Goal: Task Accomplishment & Management: Manage account settings

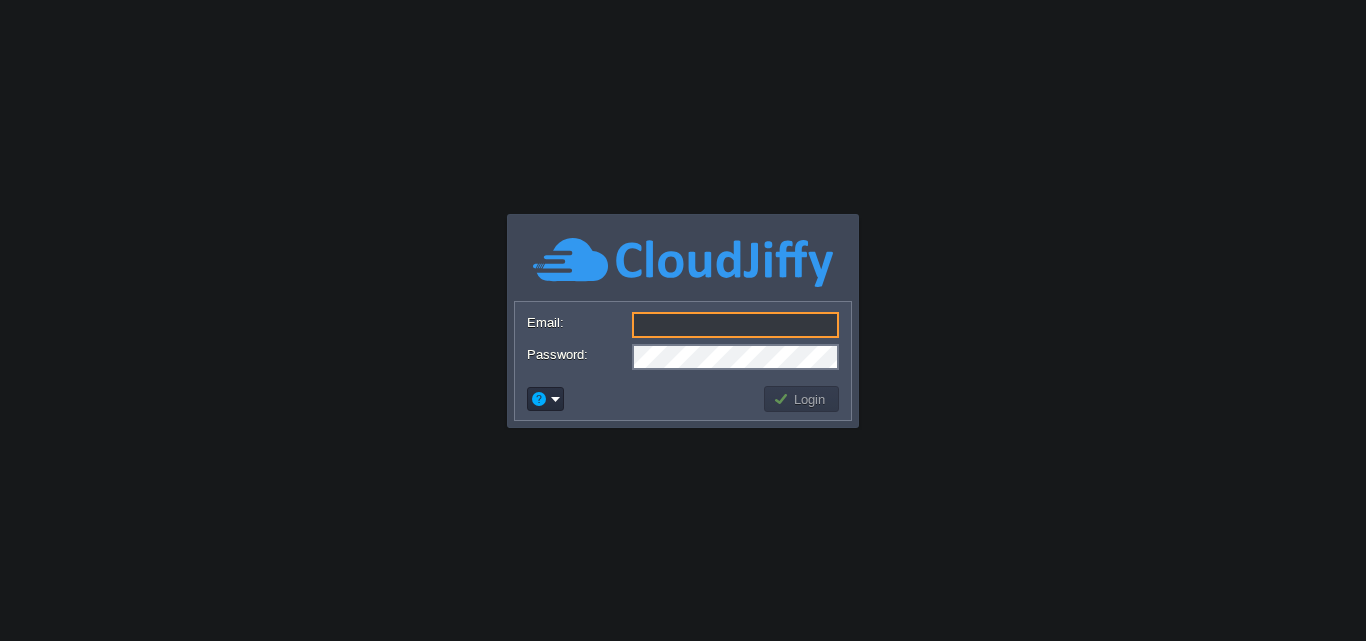
click at [653, 320] on input "Email:" at bounding box center [735, 325] width 207 height 26
paste input "[DOMAIN_NAME][EMAIL_ADDRESS][DOMAIN_NAME]"
type input "[DOMAIN_NAME][EMAIL_ADDRESS][DOMAIN_NAME]"
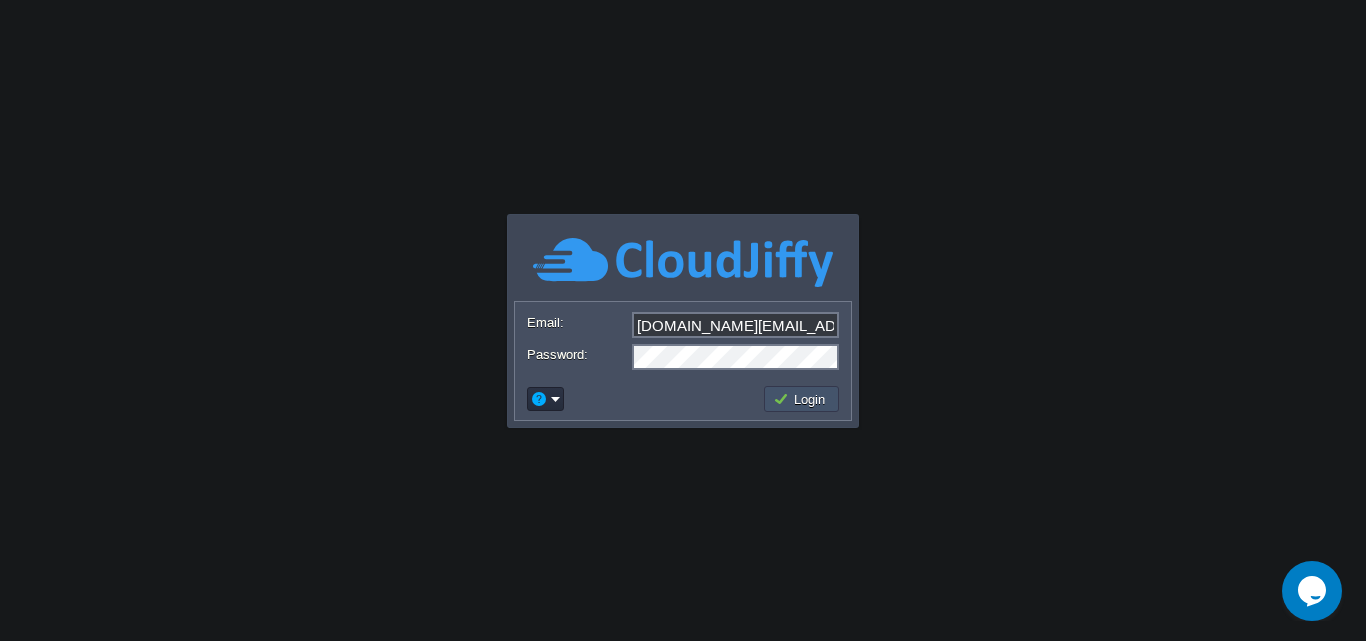
click at [817, 402] on button "Login" at bounding box center [802, 399] width 58 height 18
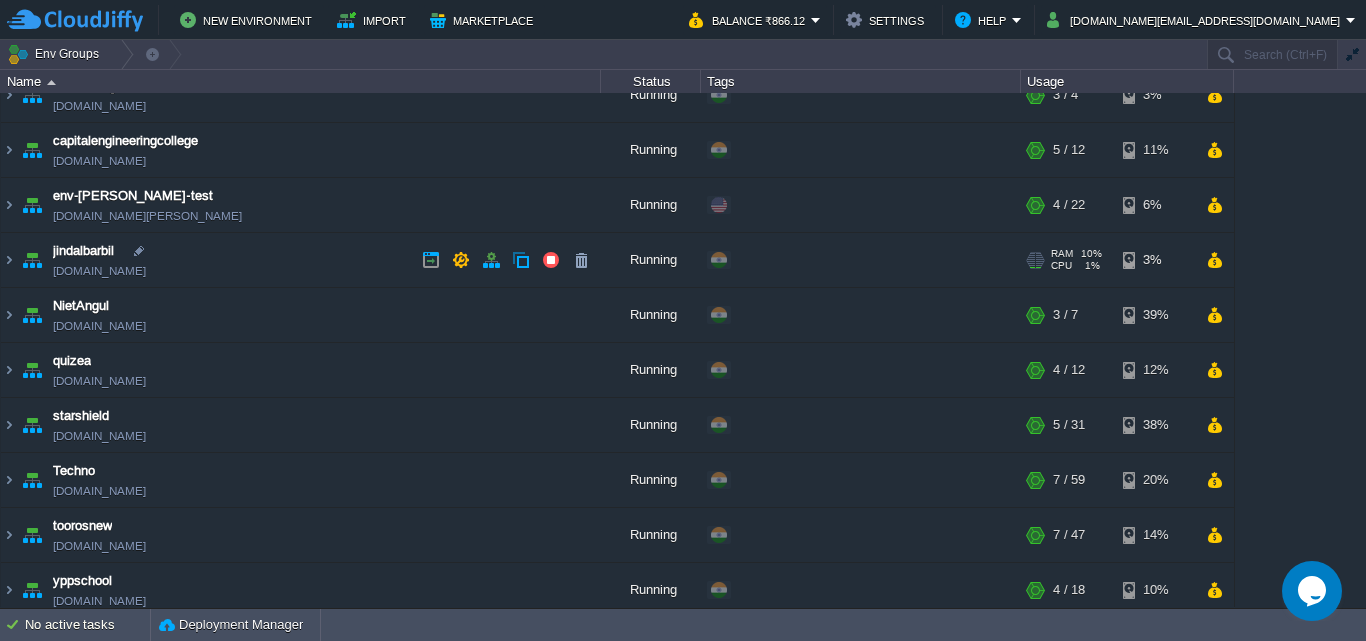
scroll to position [36, 0]
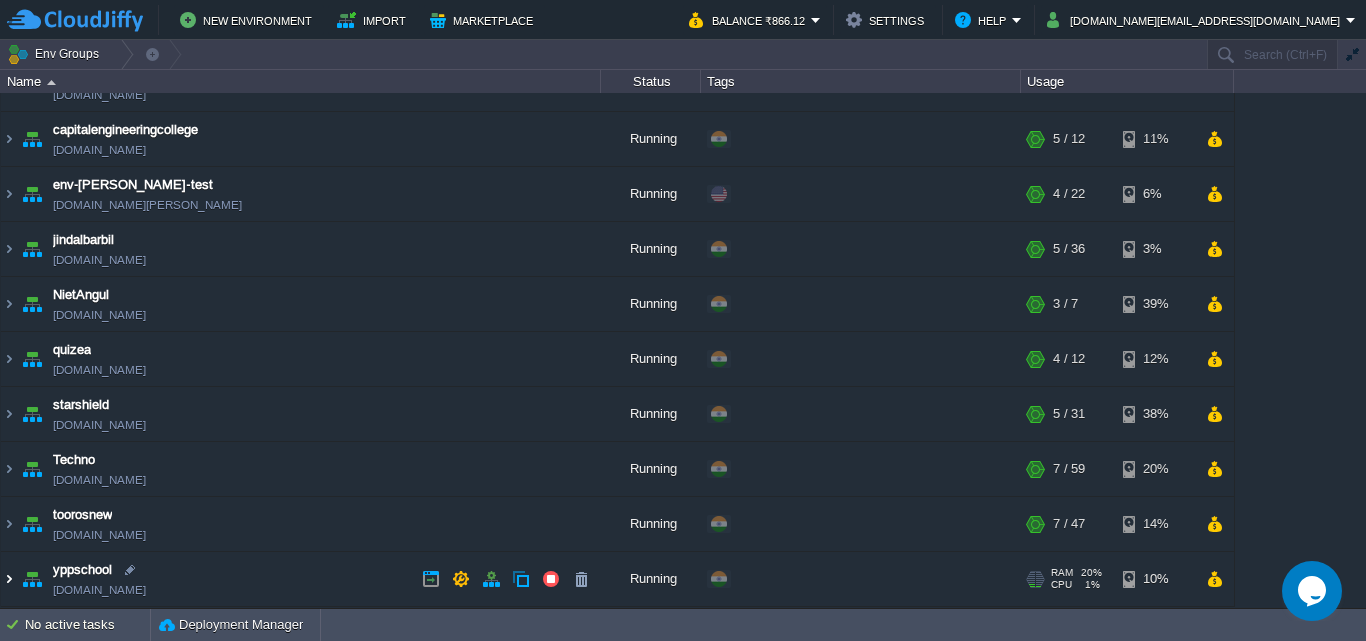
click at [12, 578] on img at bounding box center [9, 579] width 16 height 54
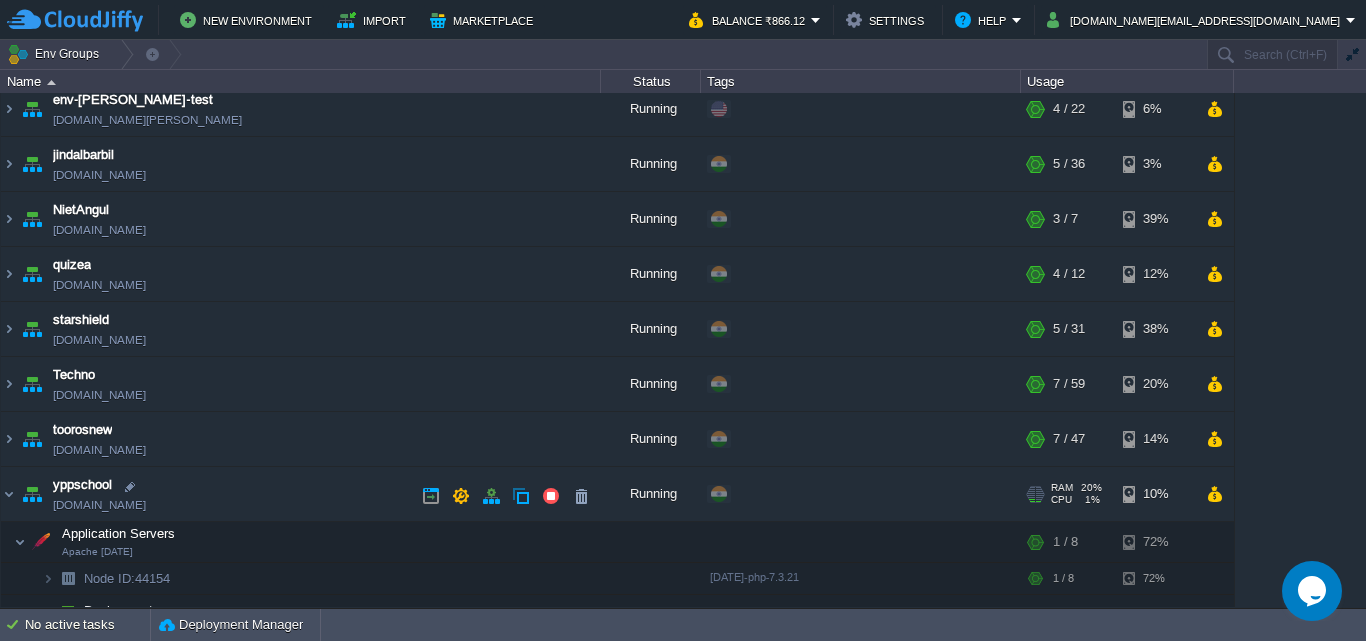
scroll to position [214, 0]
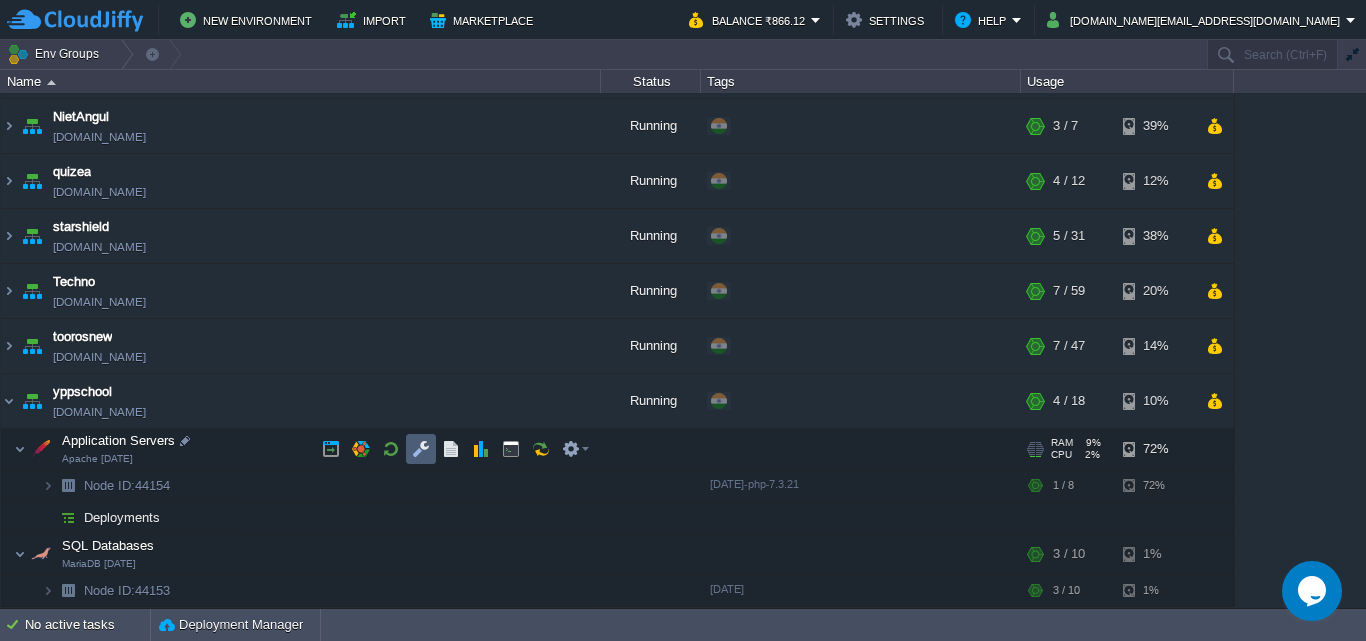
click at [418, 449] on button "button" at bounding box center [421, 449] width 18 height 18
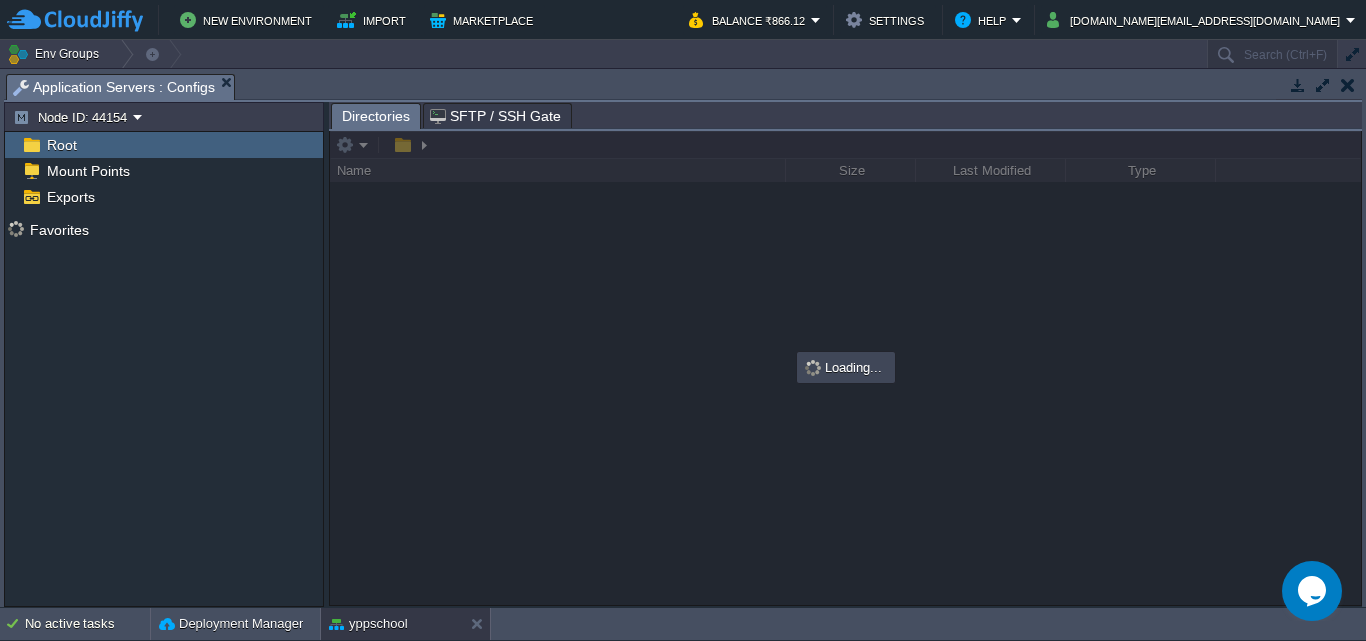
scroll to position [204, 0]
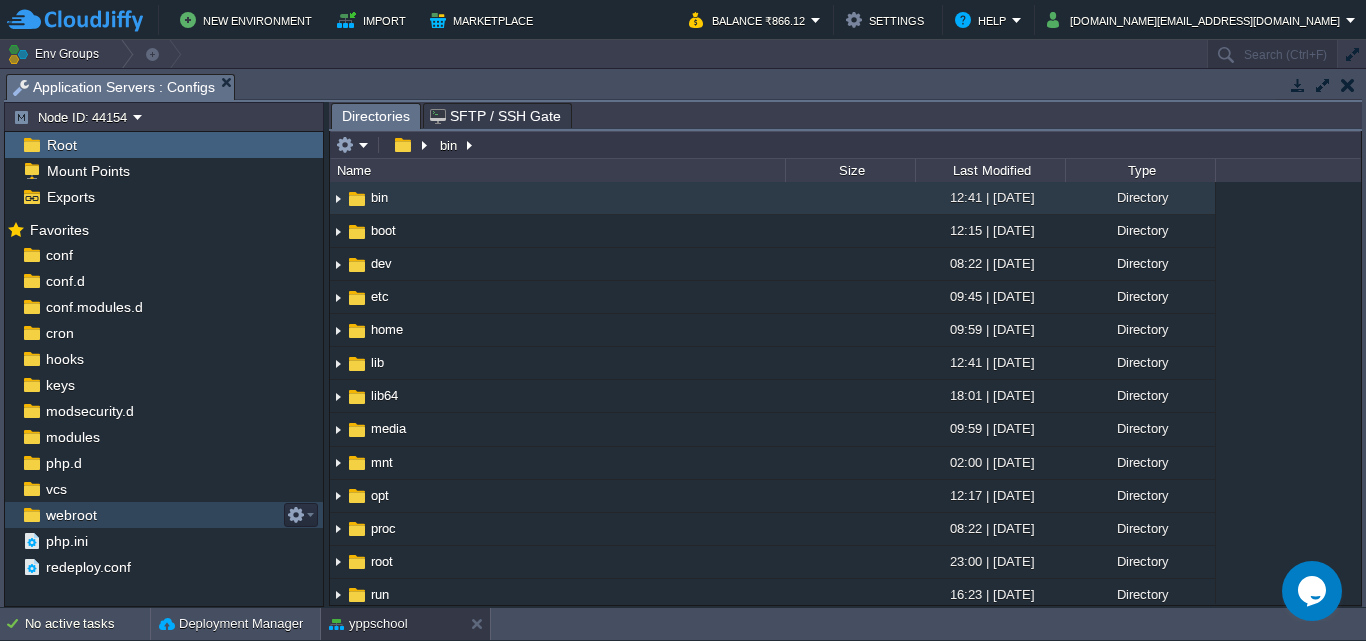
click at [72, 522] on span "webroot" at bounding box center [71, 515] width 58 height 18
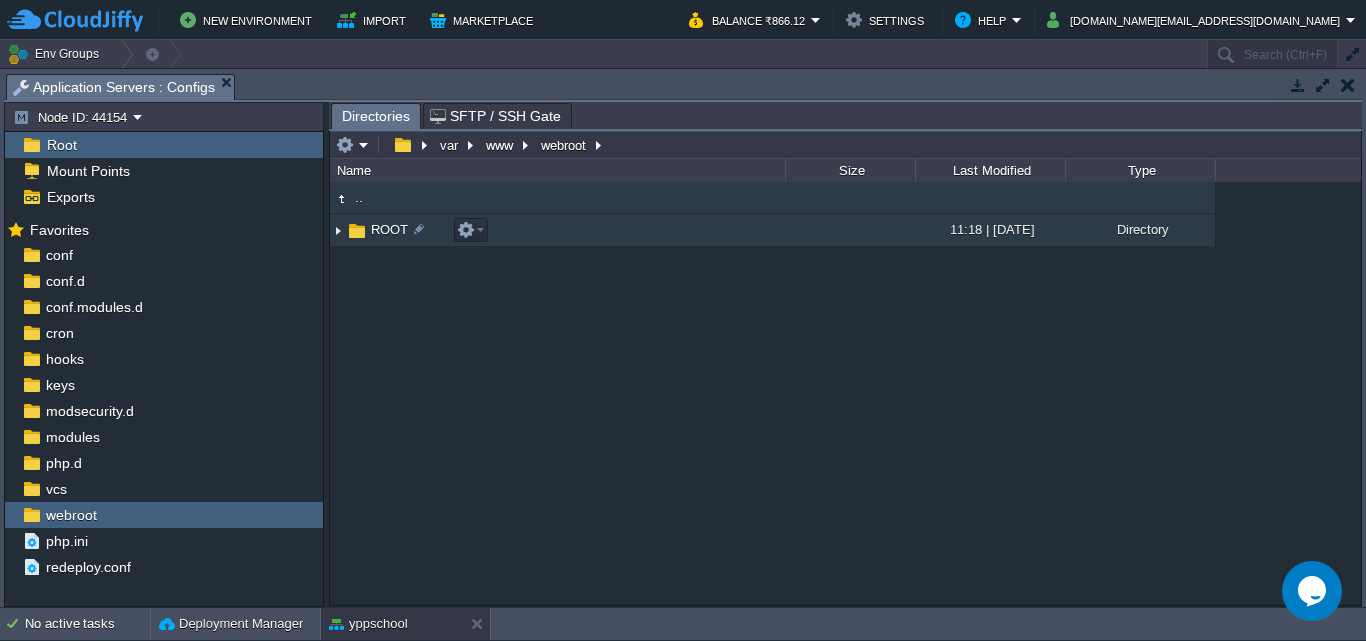
click at [337, 234] on img at bounding box center [338, 230] width 16 height 31
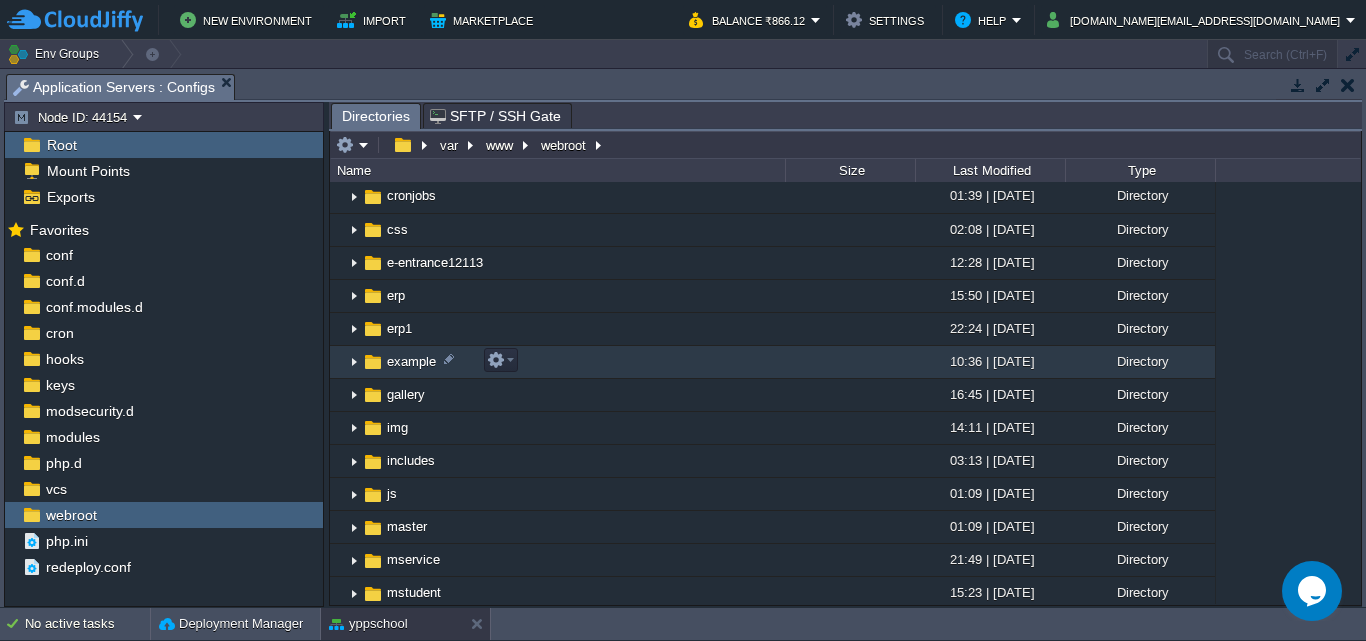
scroll to position [300, 0]
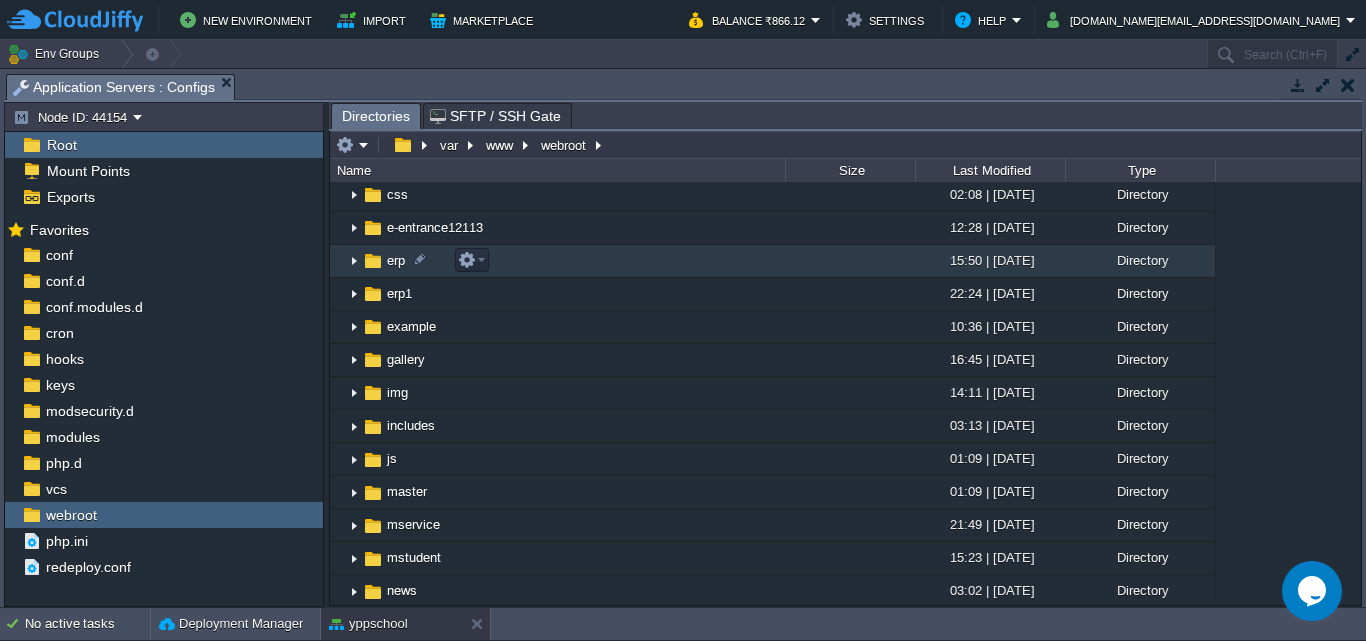
click at [352, 263] on img at bounding box center [354, 261] width 16 height 31
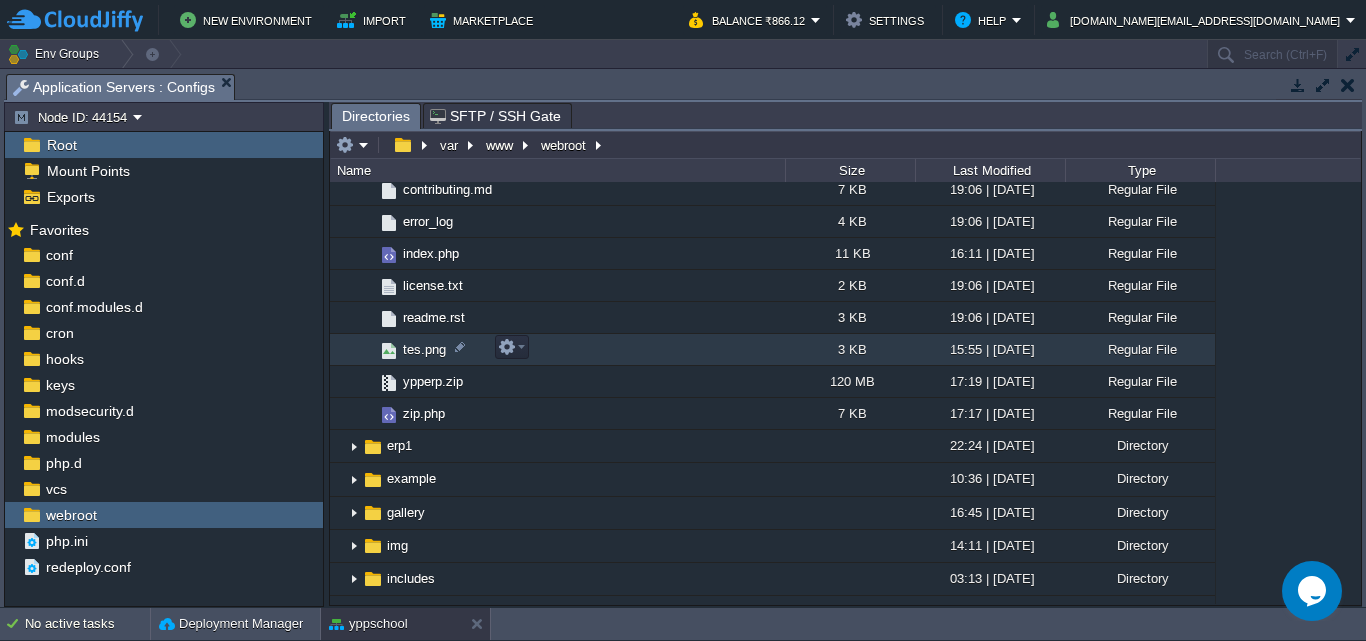
scroll to position [900, 0]
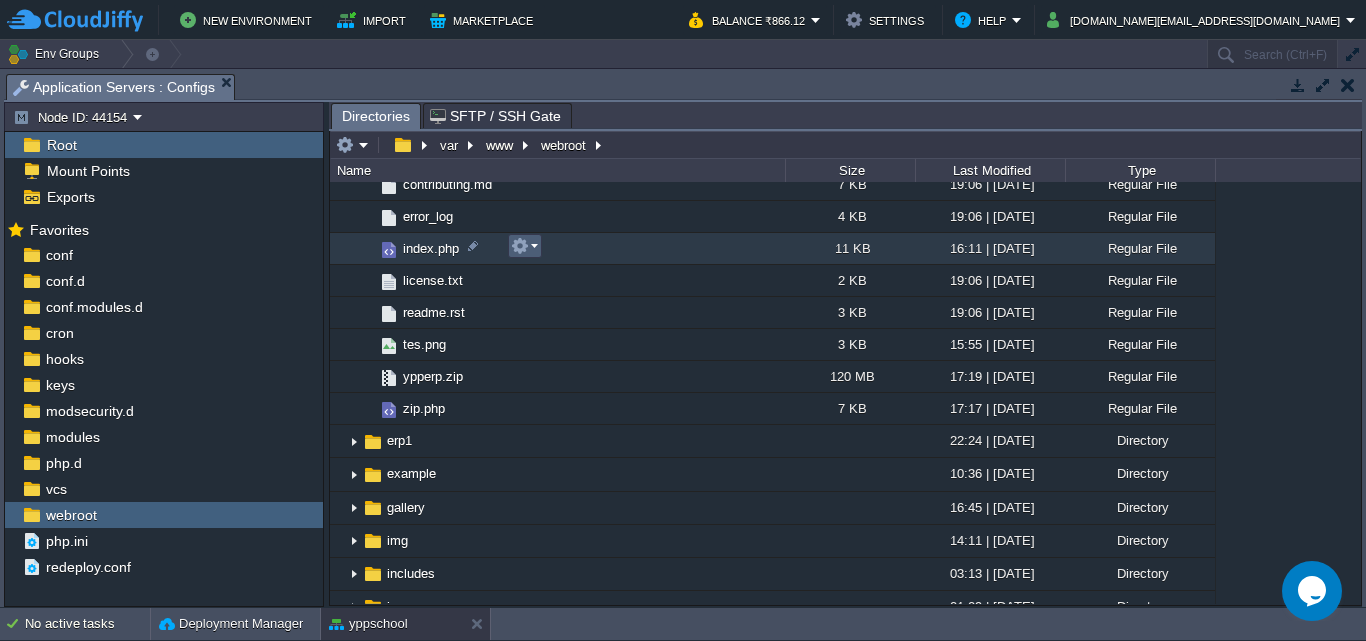
click at [535, 247] on em at bounding box center [524, 246] width 27 height 18
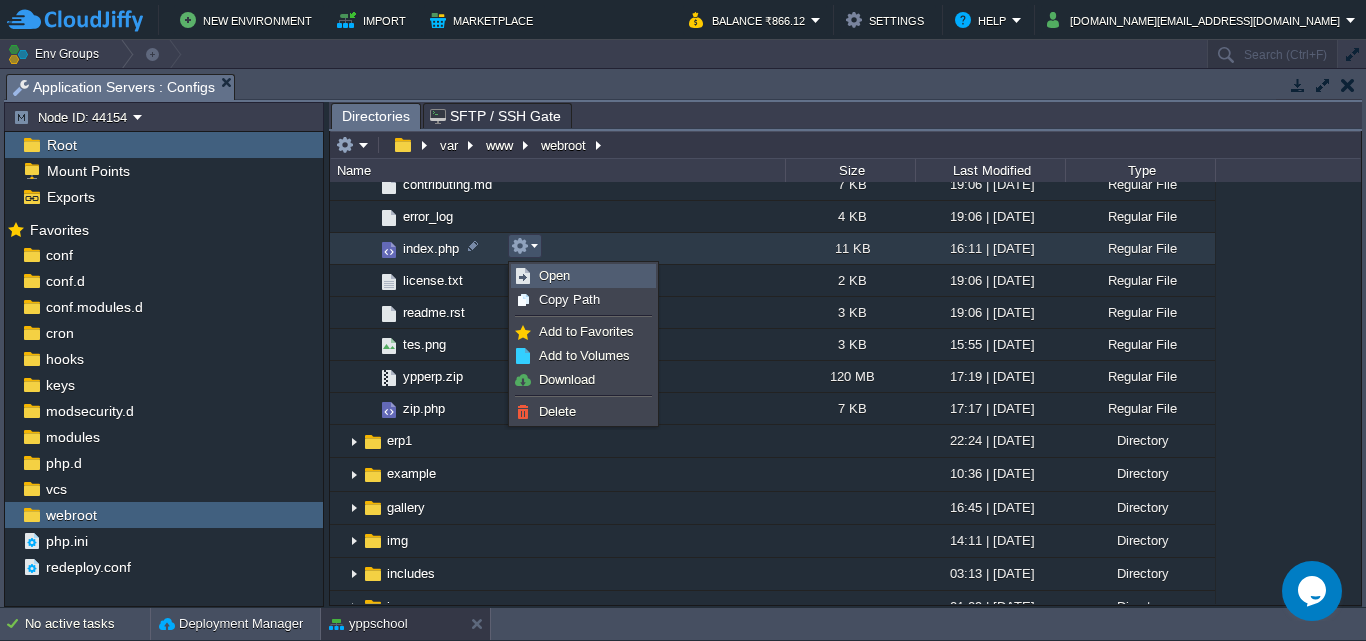
click at [541, 276] on span "Open" at bounding box center [554, 275] width 31 height 15
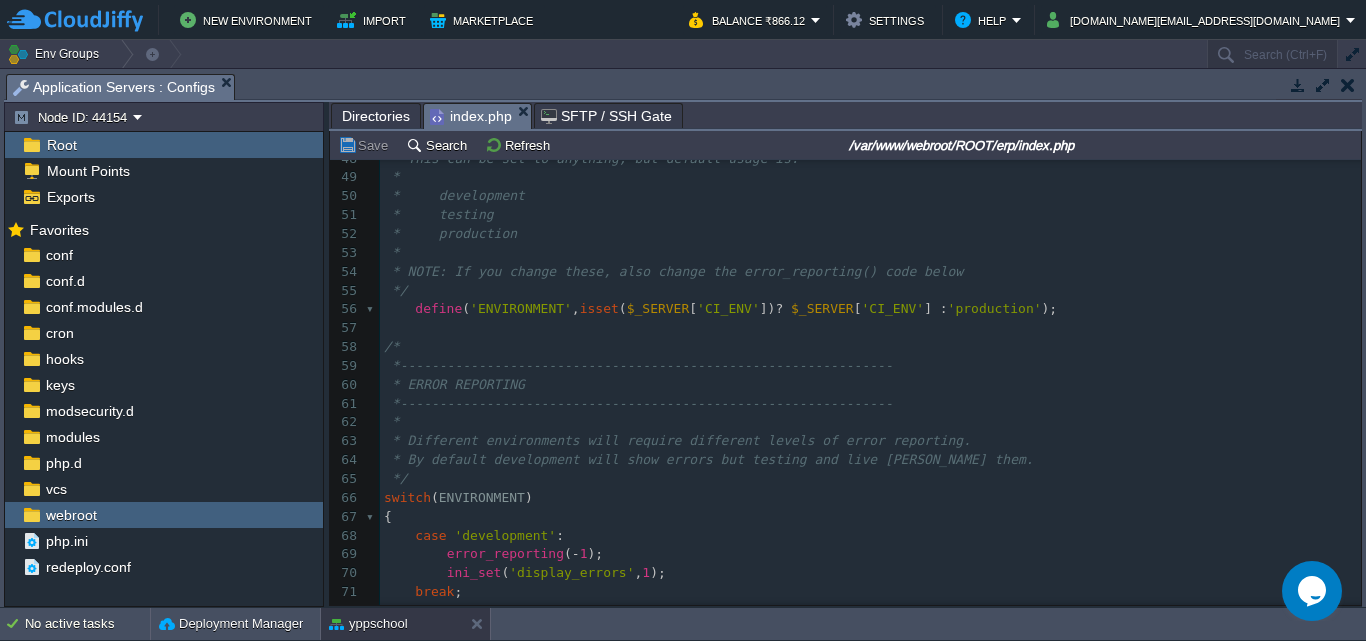
scroll to position [0, 0]
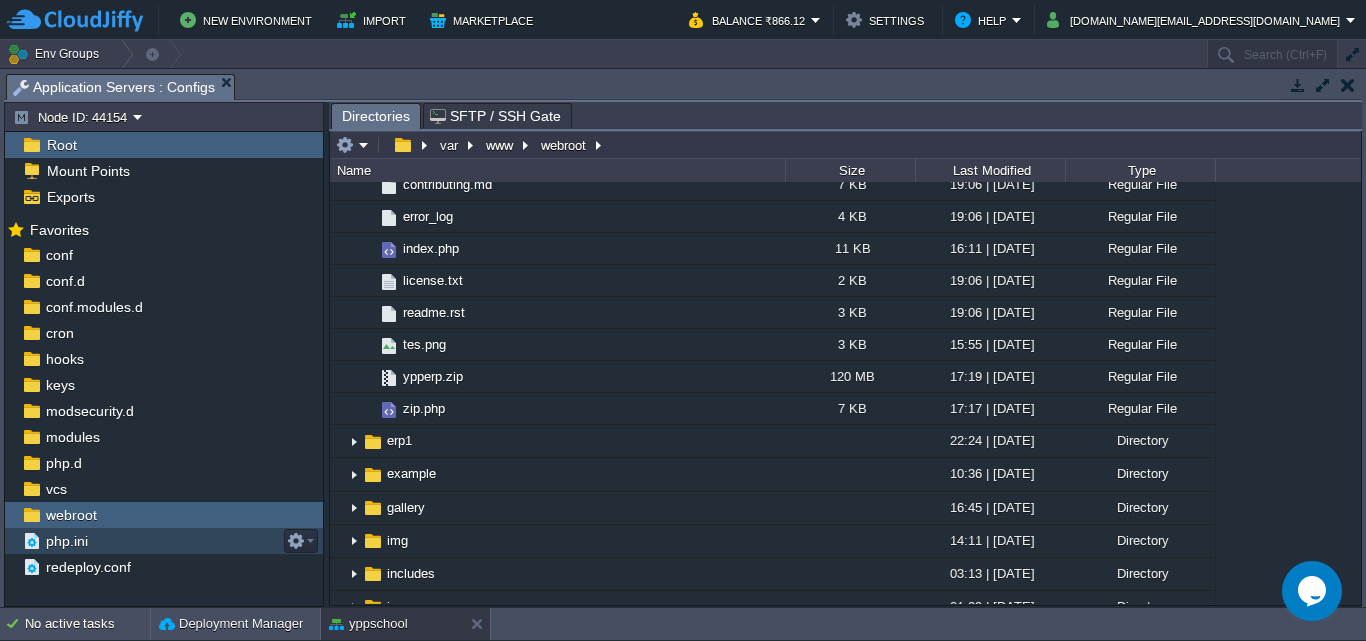
click at [63, 544] on span "php.ini" at bounding box center [66, 541] width 49 height 18
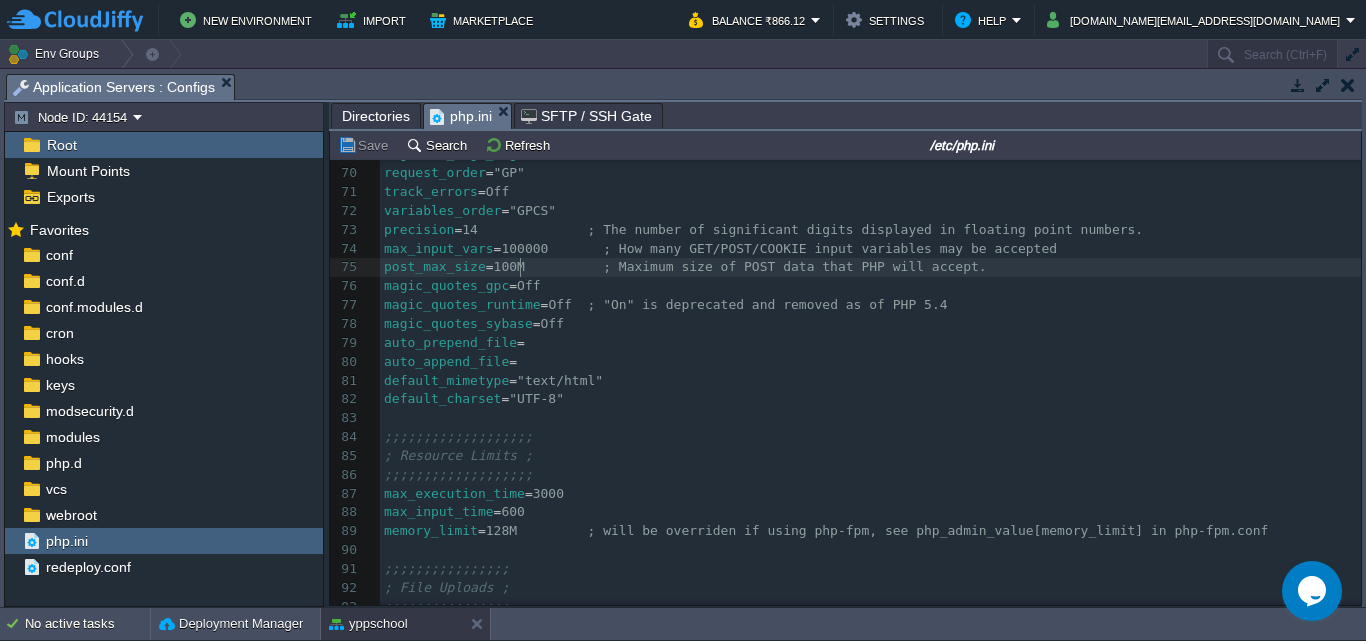
click at [518, 268] on span "100M ; Maximum size of POST data that PHP will accept." at bounding box center [740, 266] width 493 height 15
click at [505, 267] on div "718 ; ######################################### Welcome to Jelastic ###########…" at bounding box center [870, 371] width 981 height 829
click at [530, 271] on div "718 ; ######################################### Welcome to Jelastic ###########…" at bounding box center [870, 371] width 981 height 829
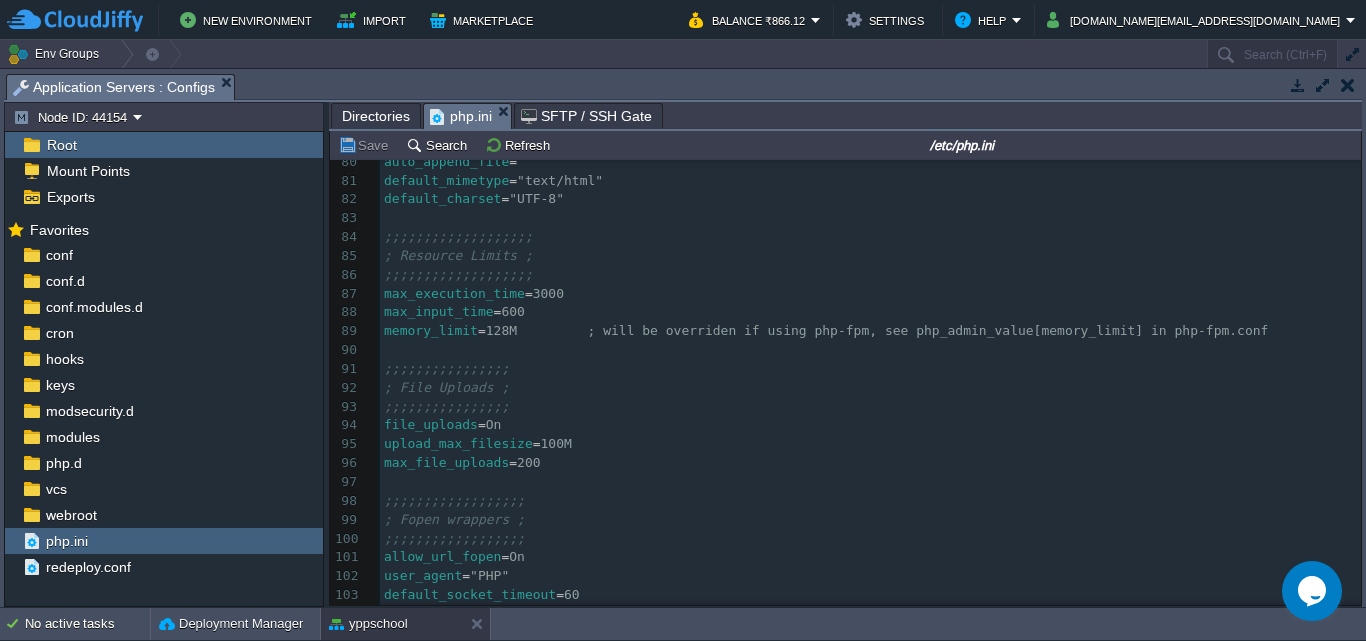
click at [528, 315] on div "718 ; ######################################### Welcome to Jelastic ###########…" at bounding box center [870, 294] width 981 height 1074
type textarea "0"
click at [567, 295] on div "xxxxxxxxxx ; ######################################### Welcome to Jelastic ####…" at bounding box center [870, 294] width 981 height 1074
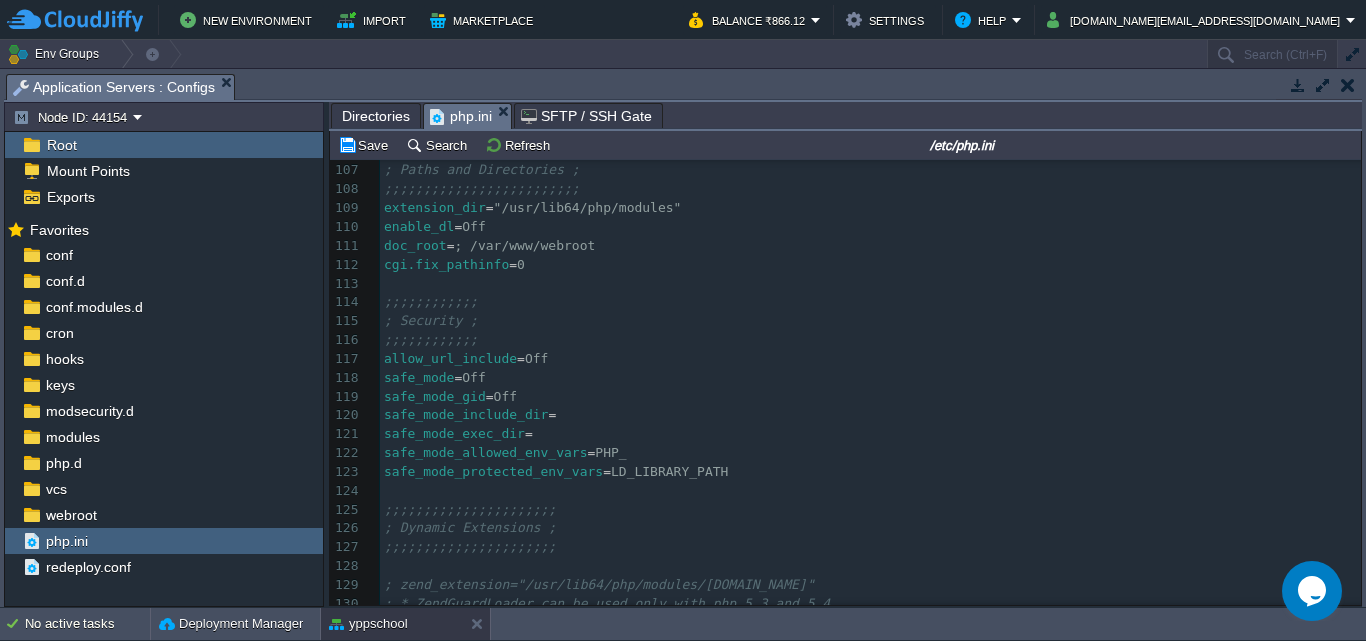
scroll to position [2068, 0]
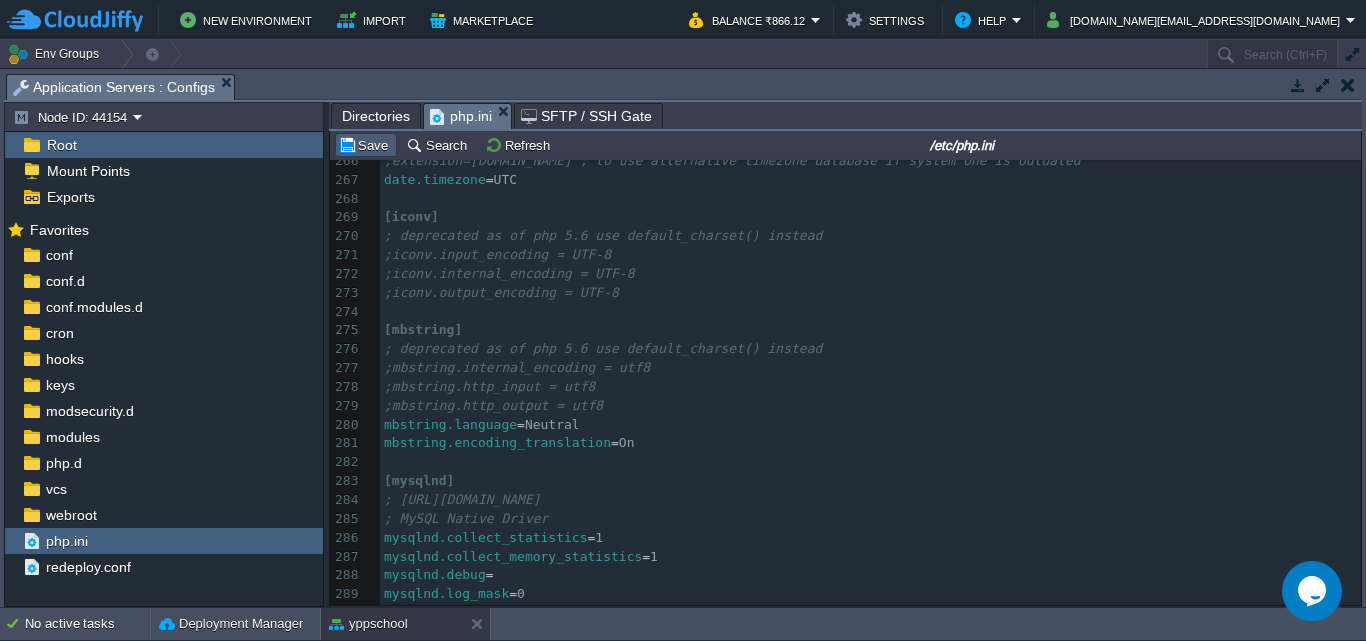
type textarea "0"
click at [365, 147] on button "Save" at bounding box center [366, 145] width 56 height 18
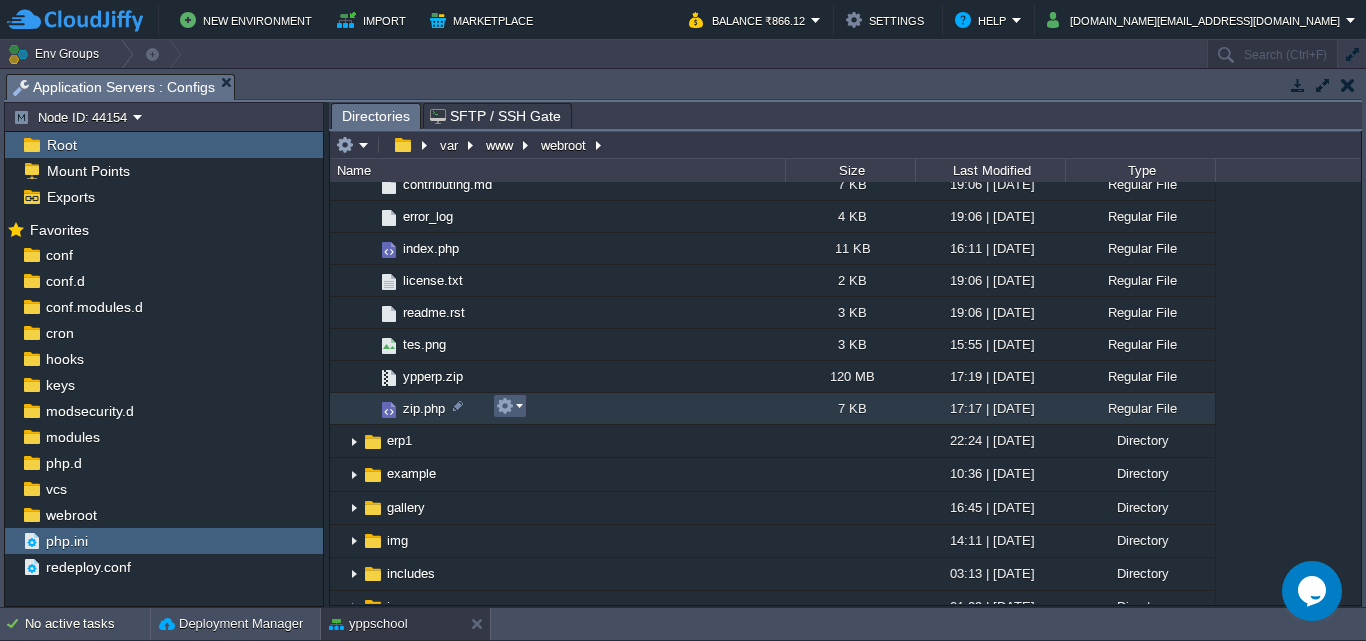
click at [520, 409] on em at bounding box center [509, 406] width 27 height 18
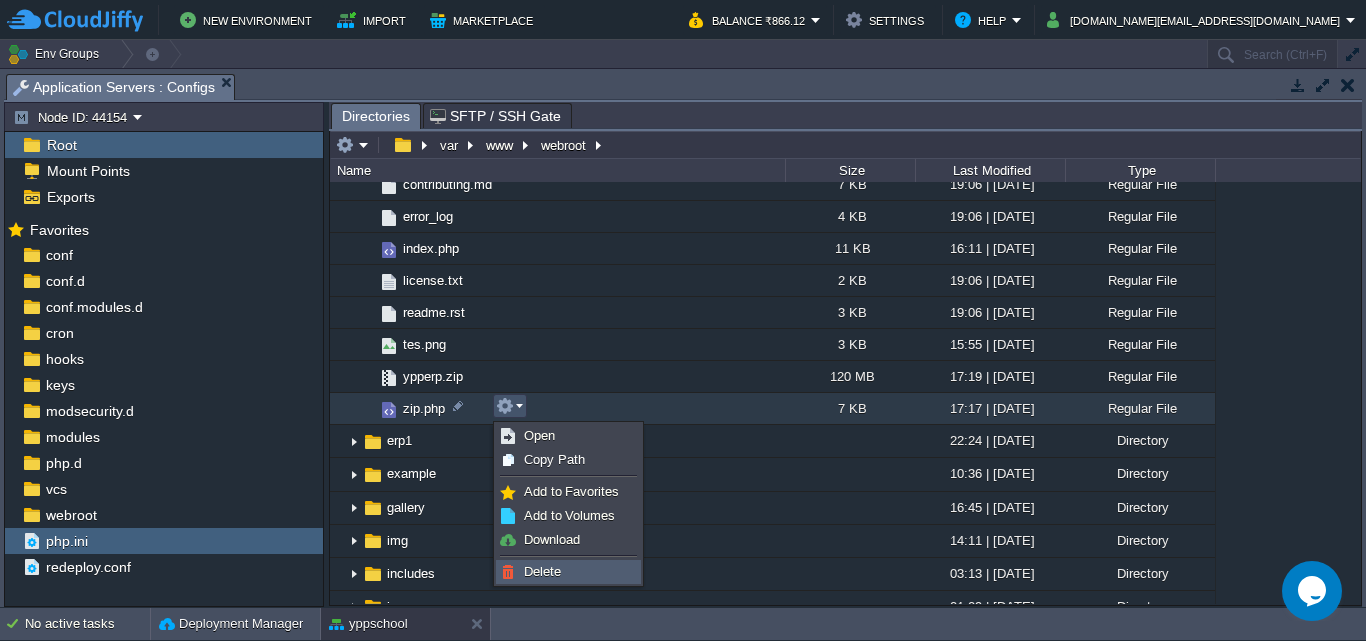
click at [535, 571] on span "Delete" at bounding box center [542, 571] width 37 height 15
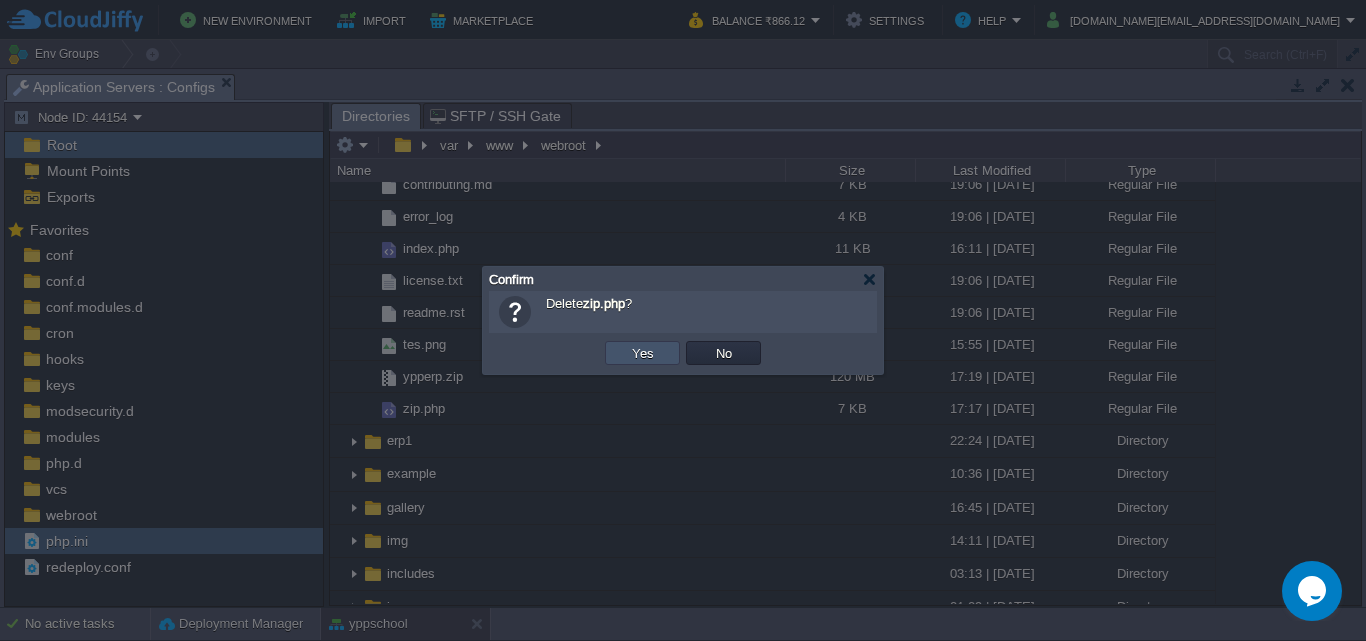
click at [644, 353] on button "Yes" at bounding box center [643, 353] width 34 height 18
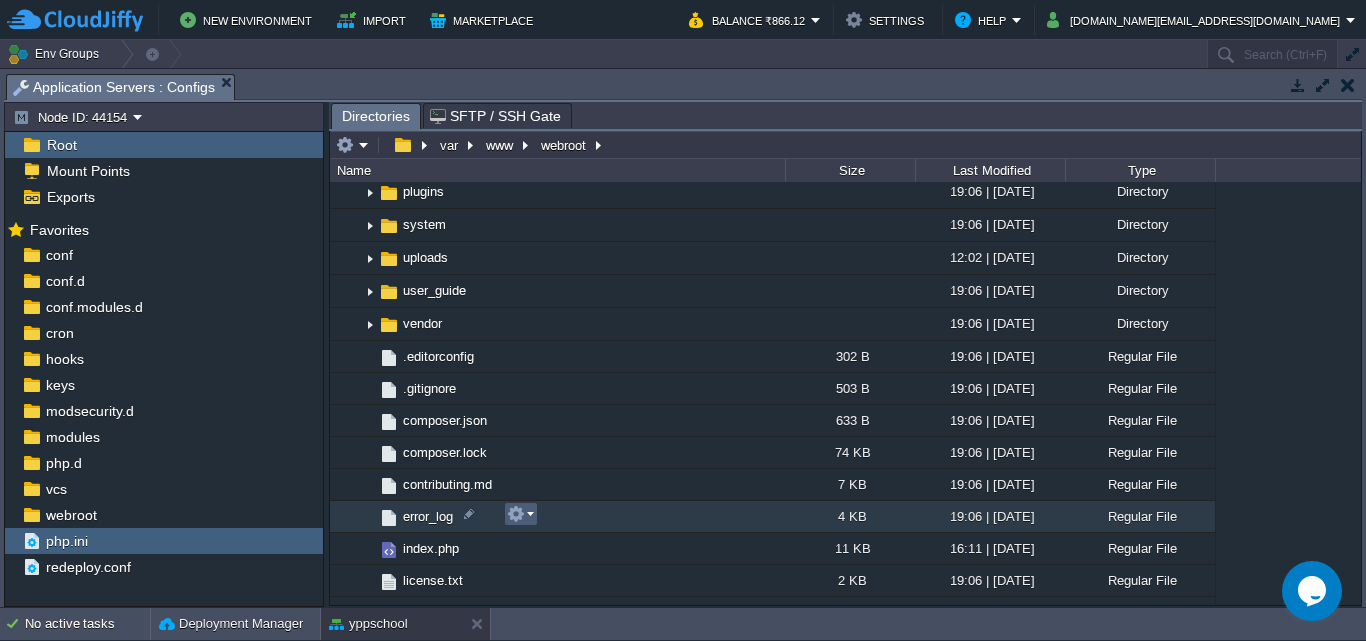
click at [529, 513] on em at bounding box center [520, 514] width 27 height 18
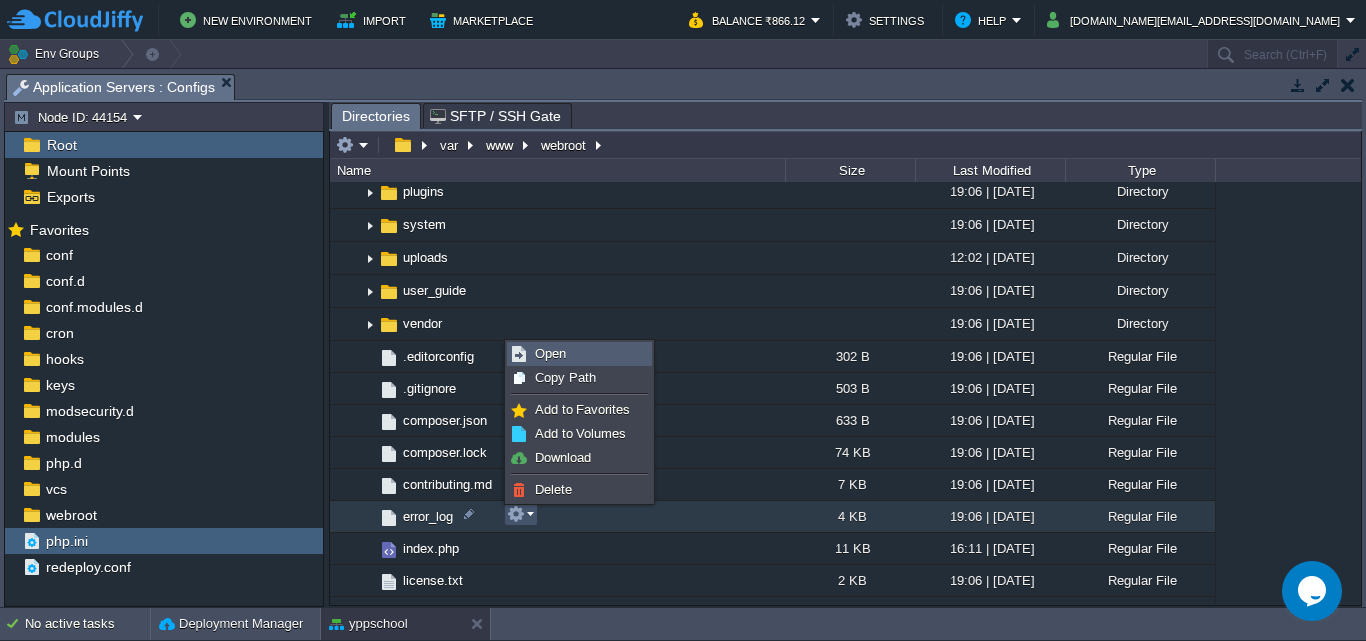
click at [555, 356] on span "Open" at bounding box center [550, 353] width 31 height 15
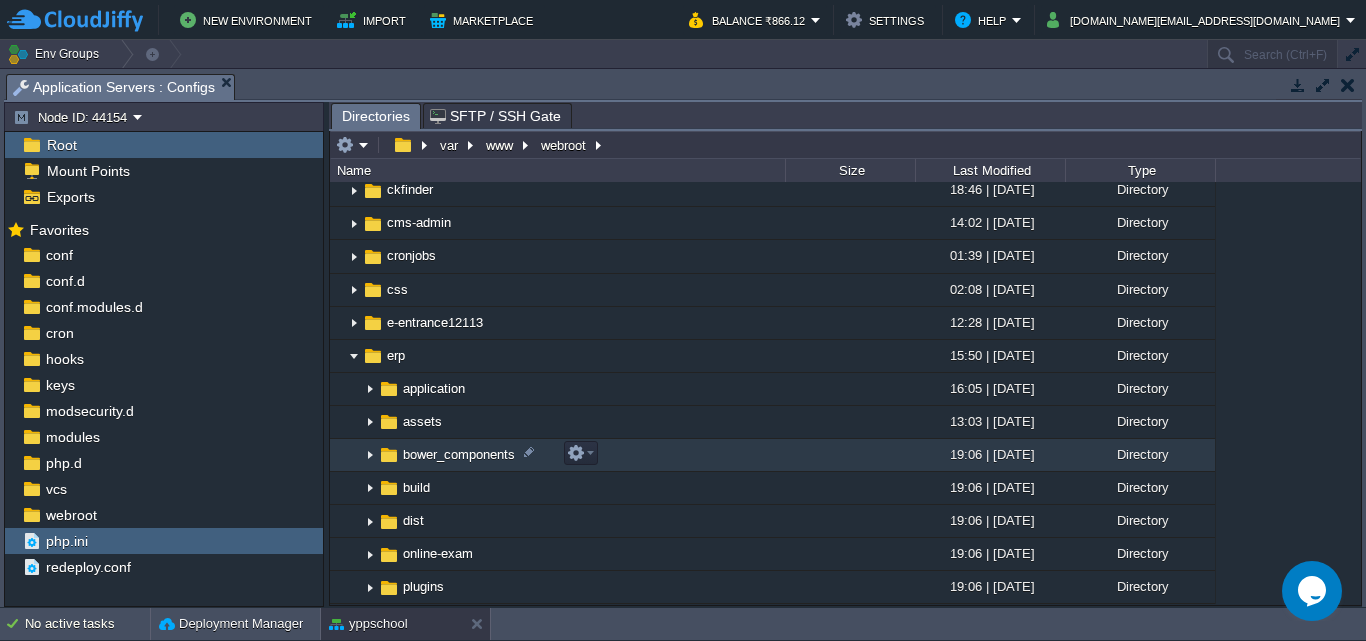
scroll to position [200, 0]
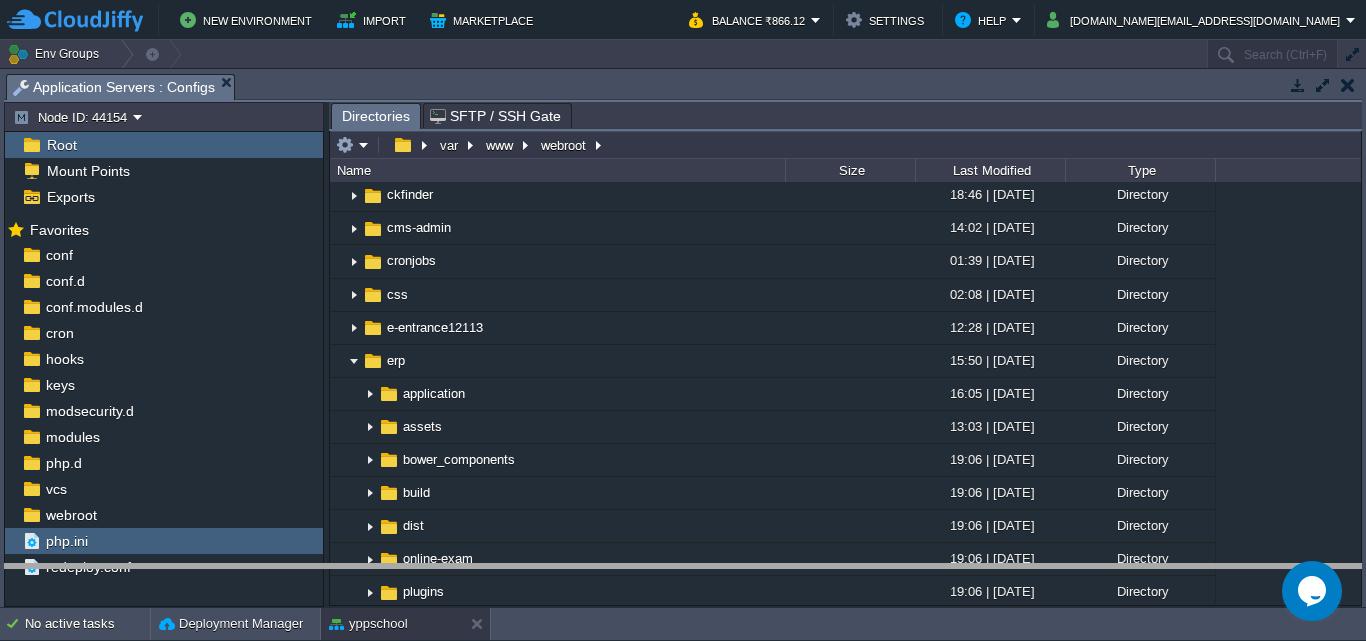
drag, startPoint x: 765, startPoint y: 87, endPoint x: 790, endPoint y: 584, distance: 497.6
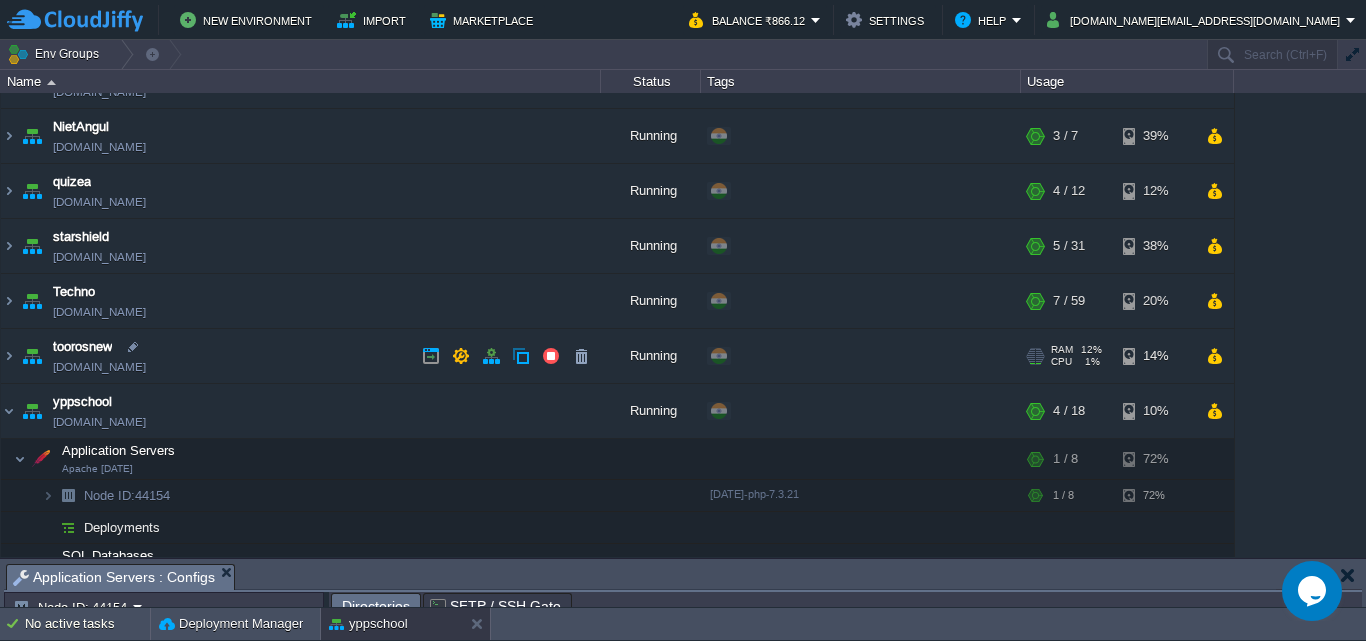
scroll to position [264, 0]
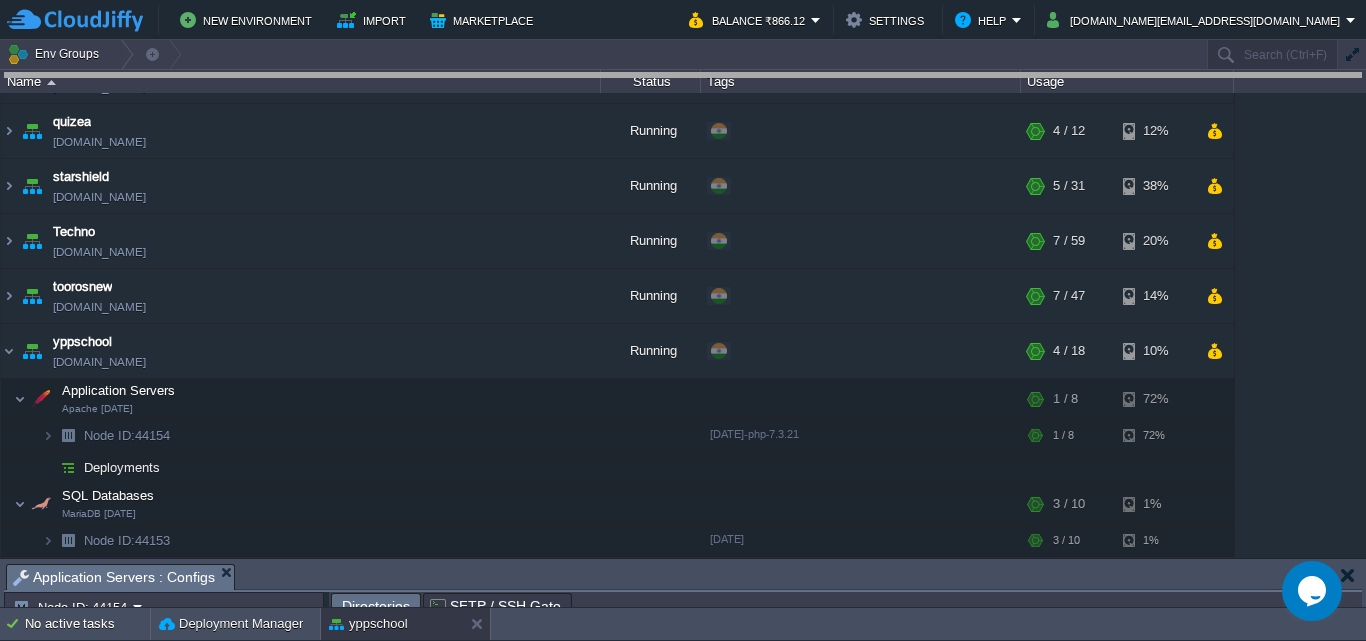
drag, startPoint x: 514, startPoint y: 577, endPoint x: 561, endPoint y: 56, distance: 523.1
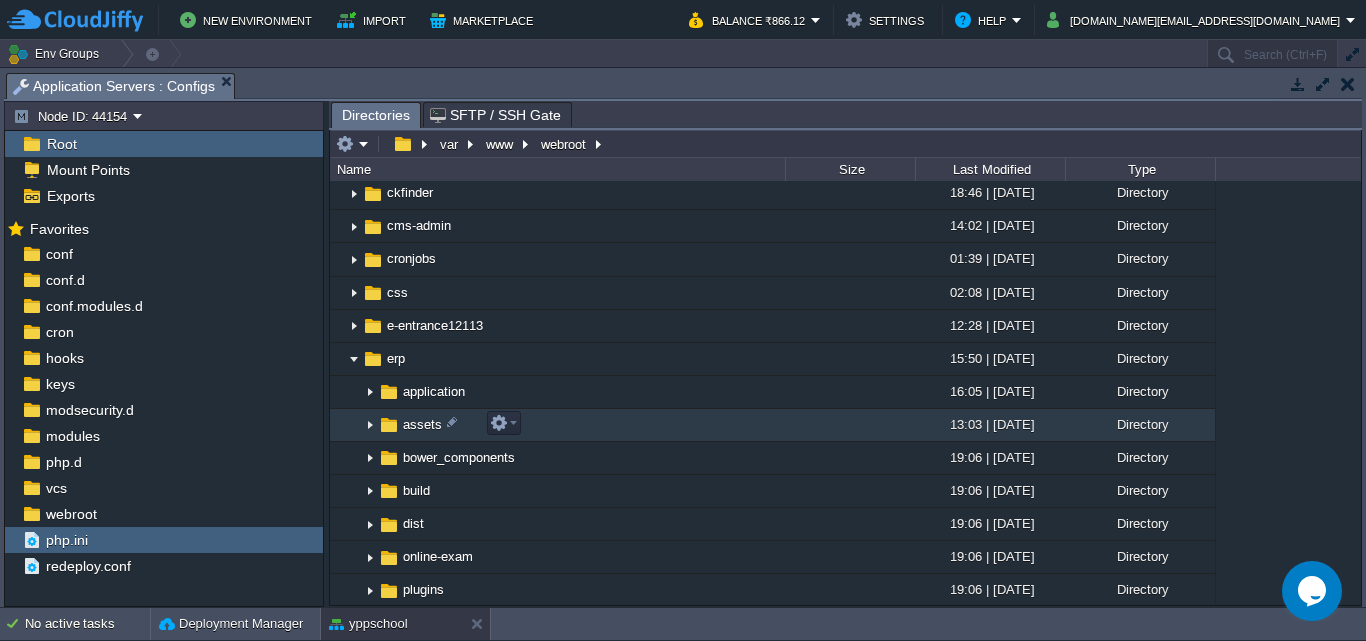
scroll to position [200, 0]
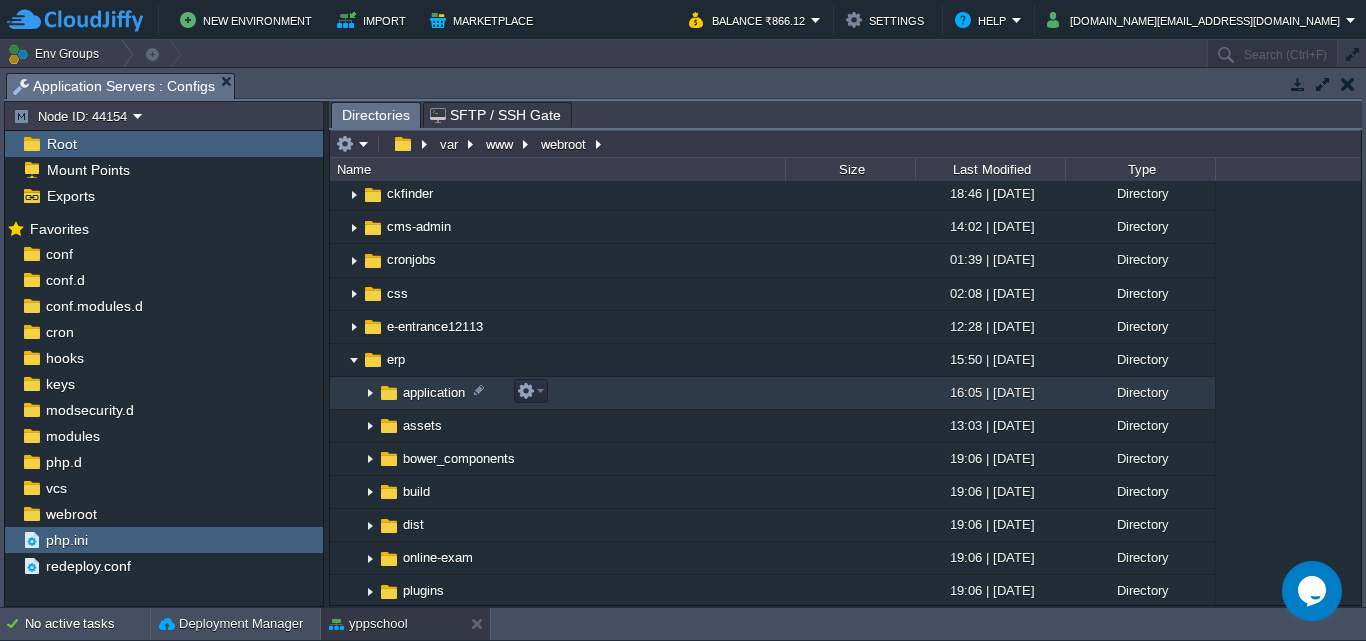
click at [370, 394] on img at bounding box center [370, 393] width 16 height 31
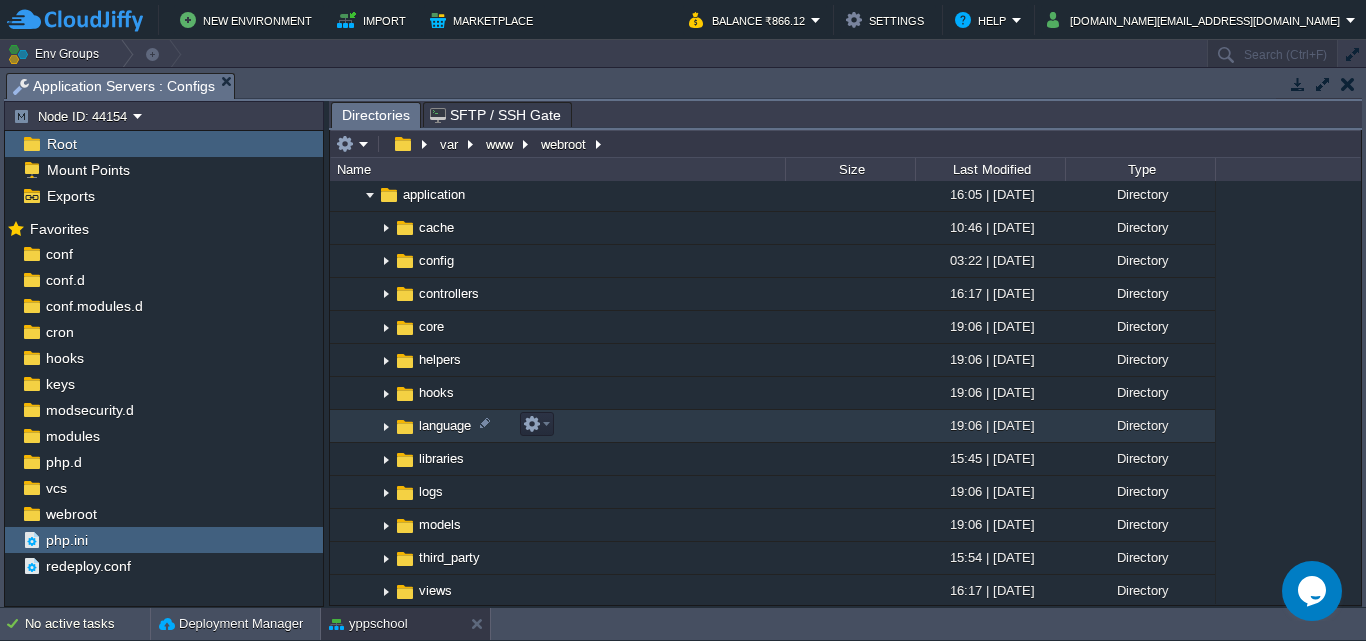
scroll to position [400, 0]
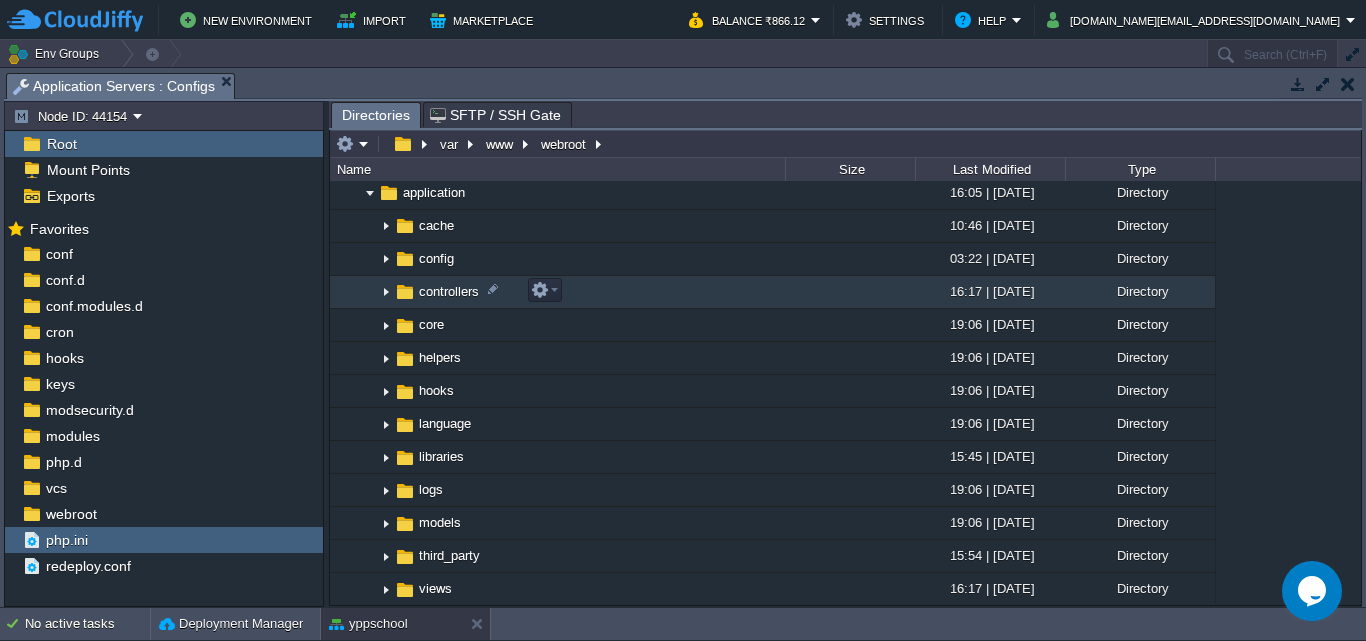
click at [386, 293] on img at bounding box center [386, 292] width 16 height 31
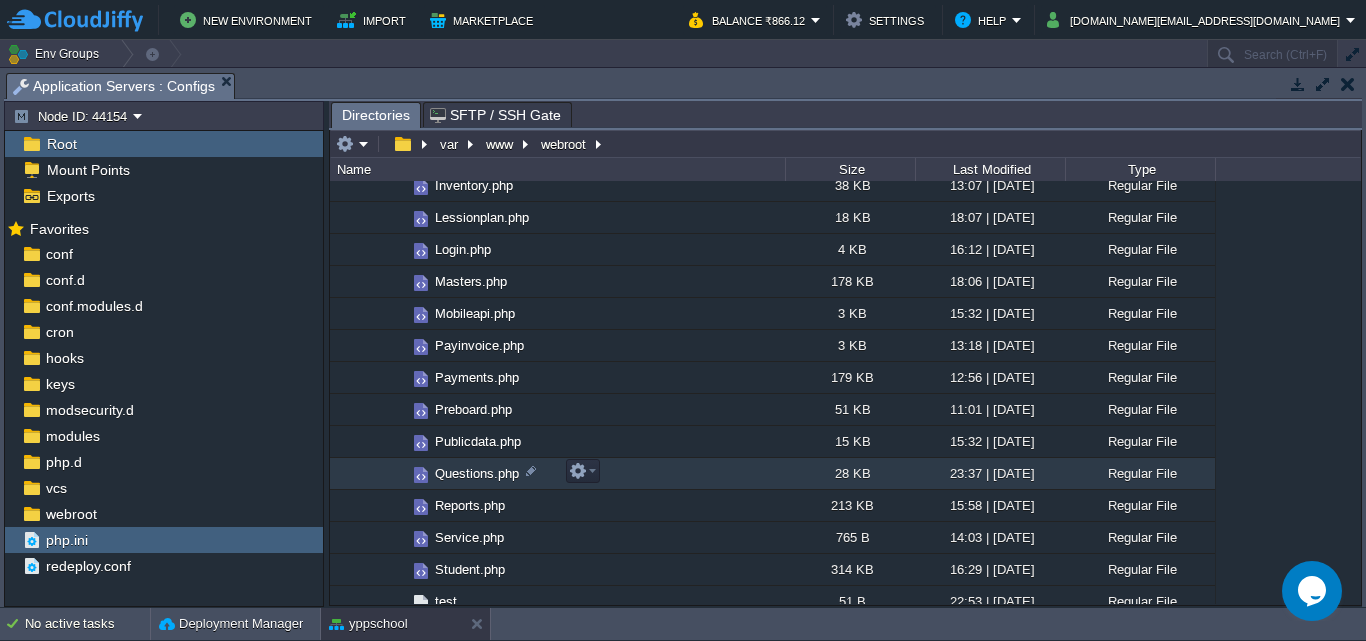
scroll to position [1100, 0]
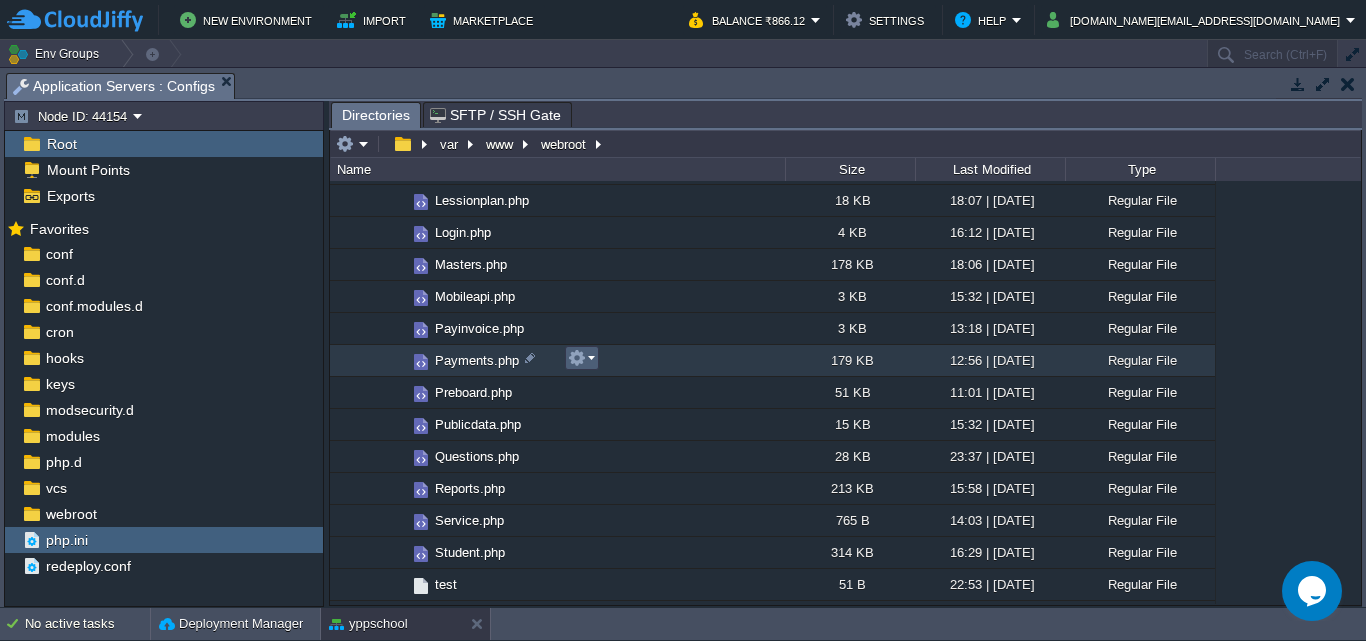
click at [591, 359] on em at bounding box center [581, 358] width 27 height 18
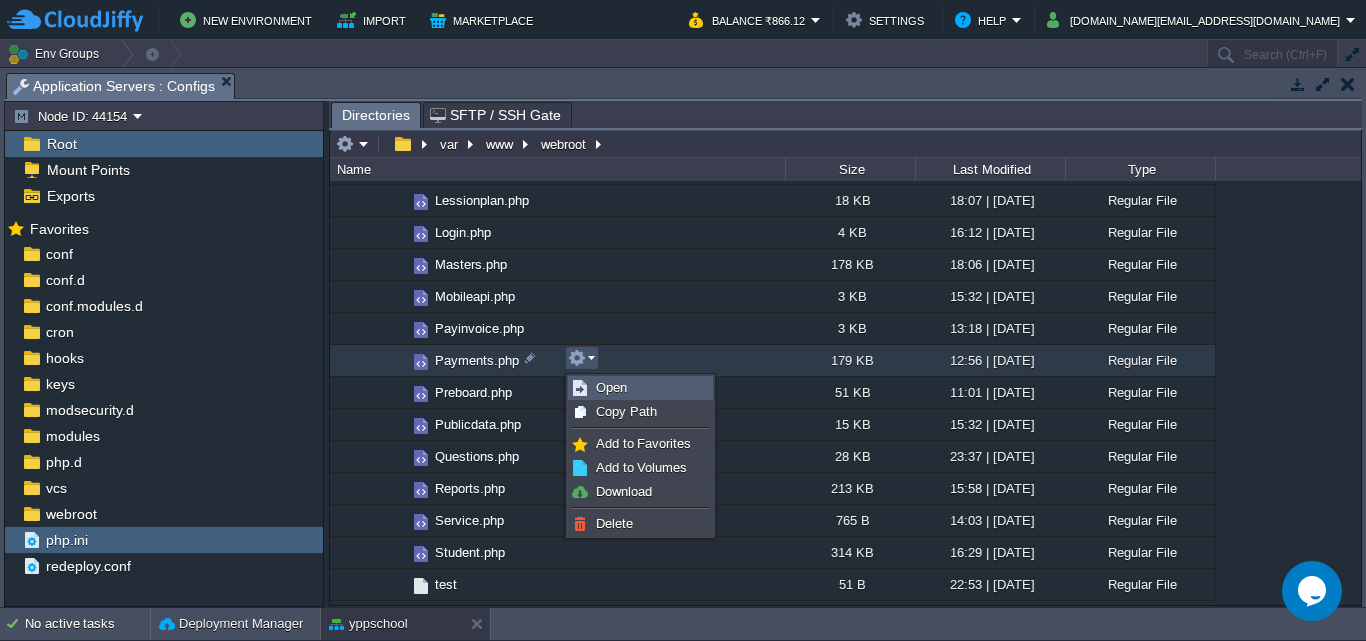
click at [605, 386] on span "Open" at bounding box center [611, 387] width 31 height 15
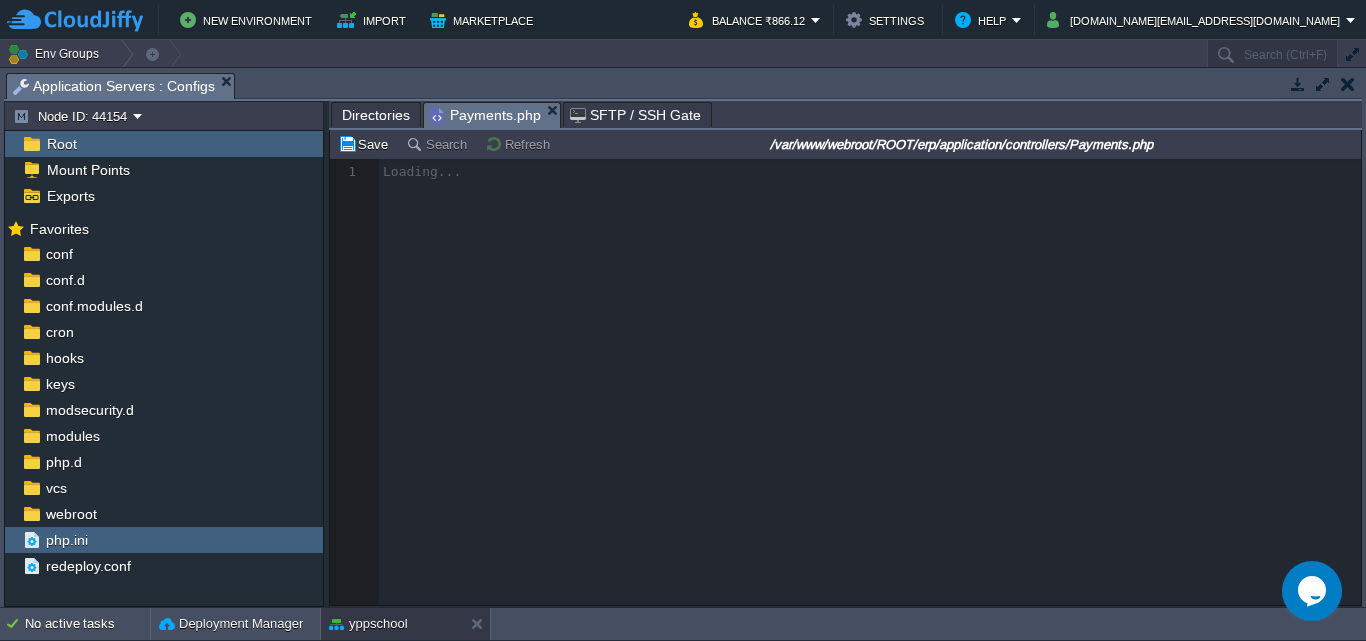
scroll to position [7, 0]
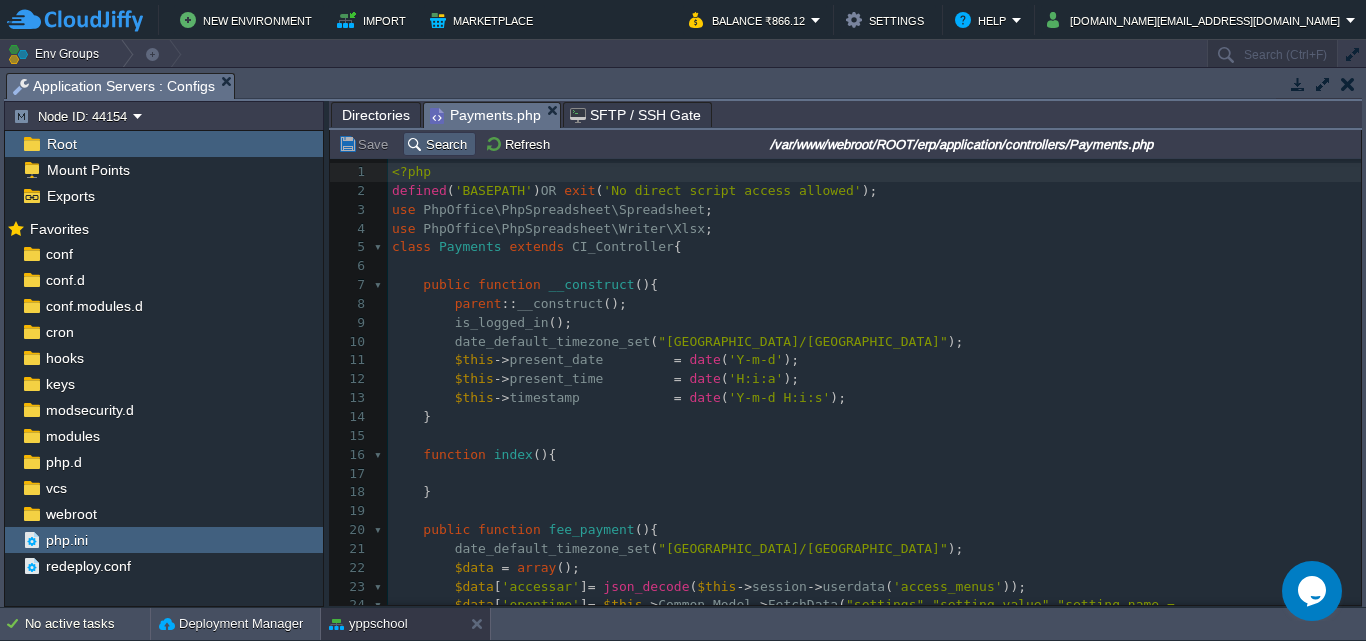
click at [423, 140] on button "Search" at bounding box center [439, 144] width 67 height 18
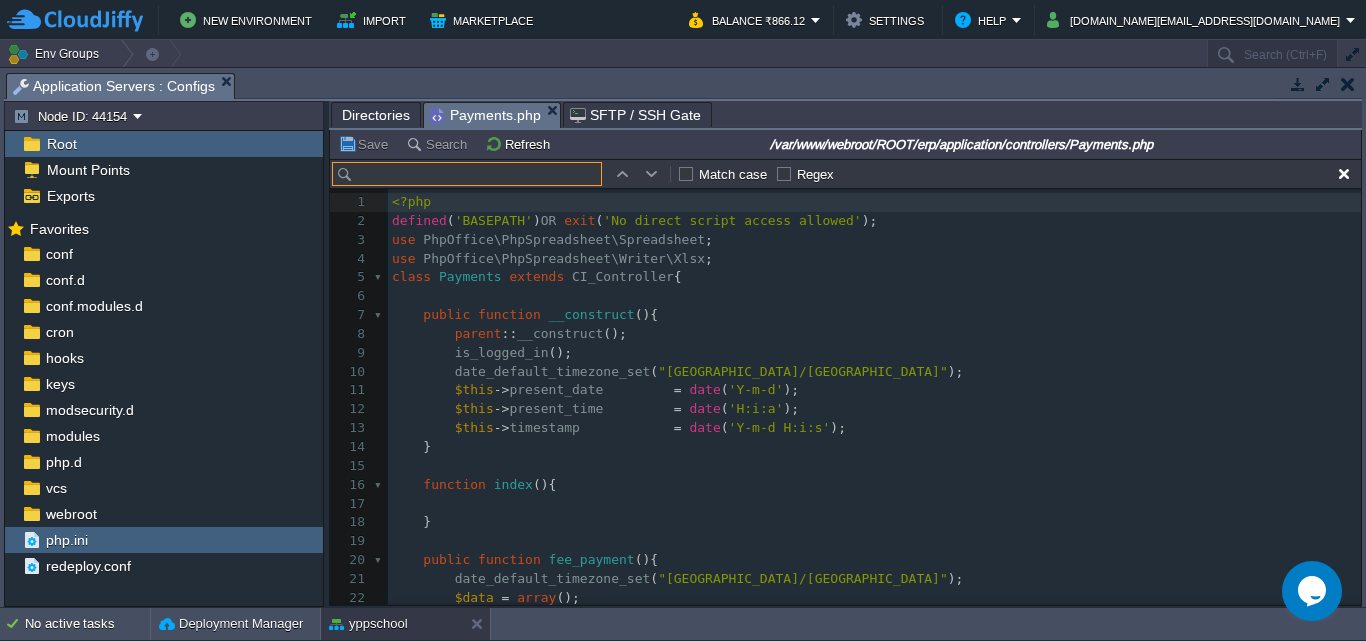
scroll to position [30, 0]
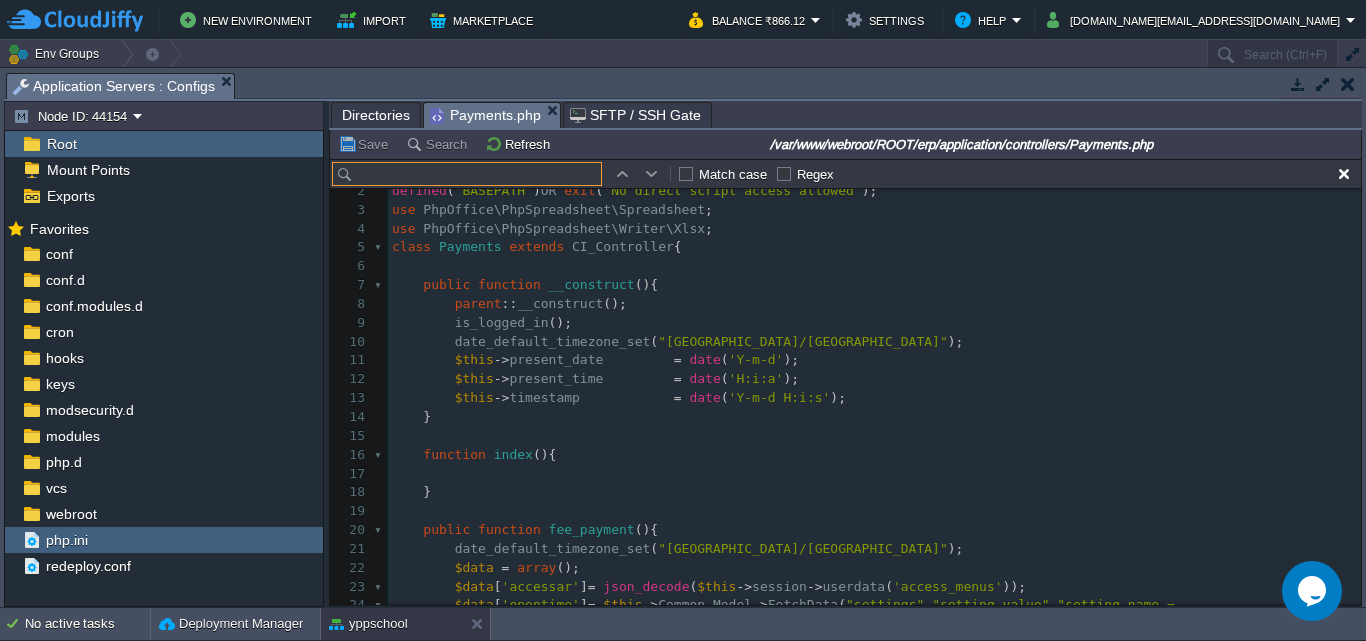
click at [423, 177] on input "text" at bounding box center [467, 174] width 270 height 24
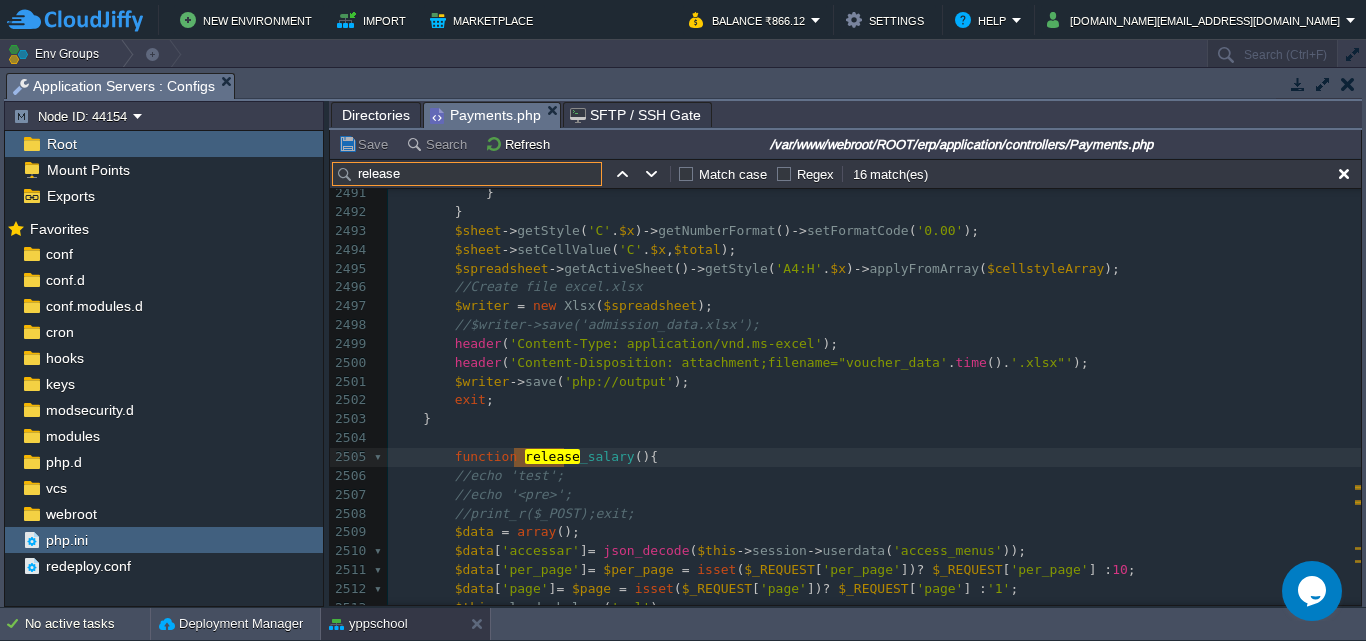
scroll to position [49527, 0]
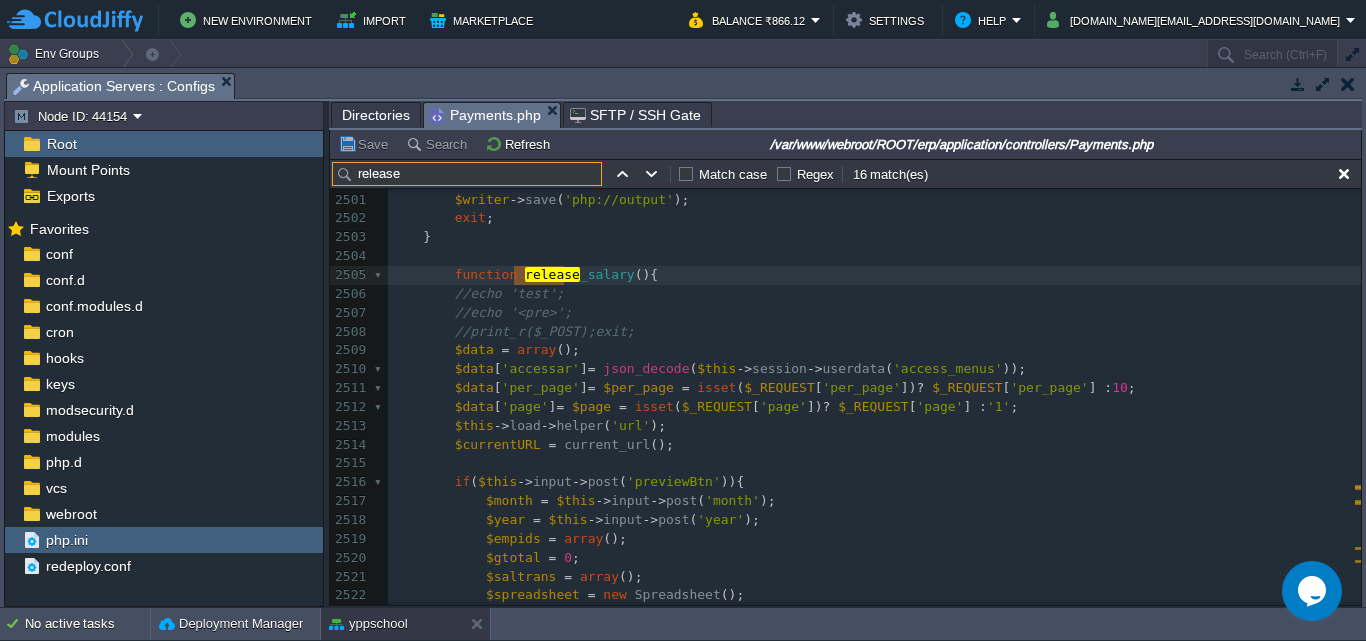
type input "release"
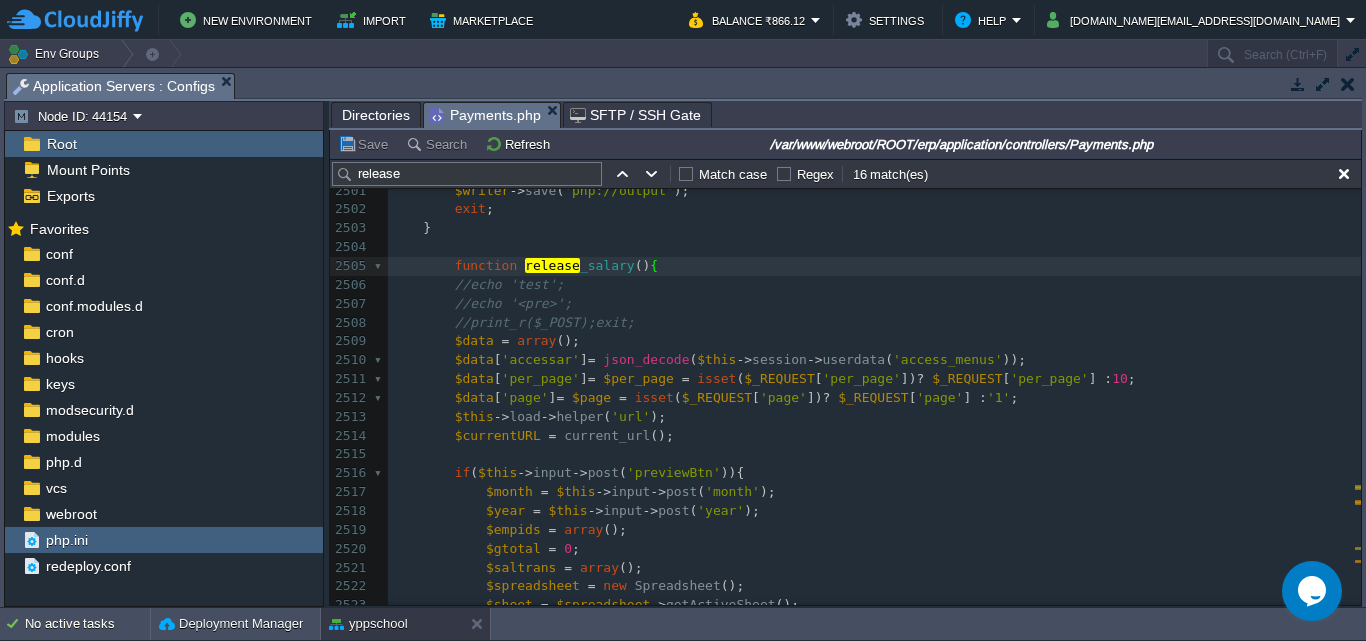
scroll to position [49428, 0]
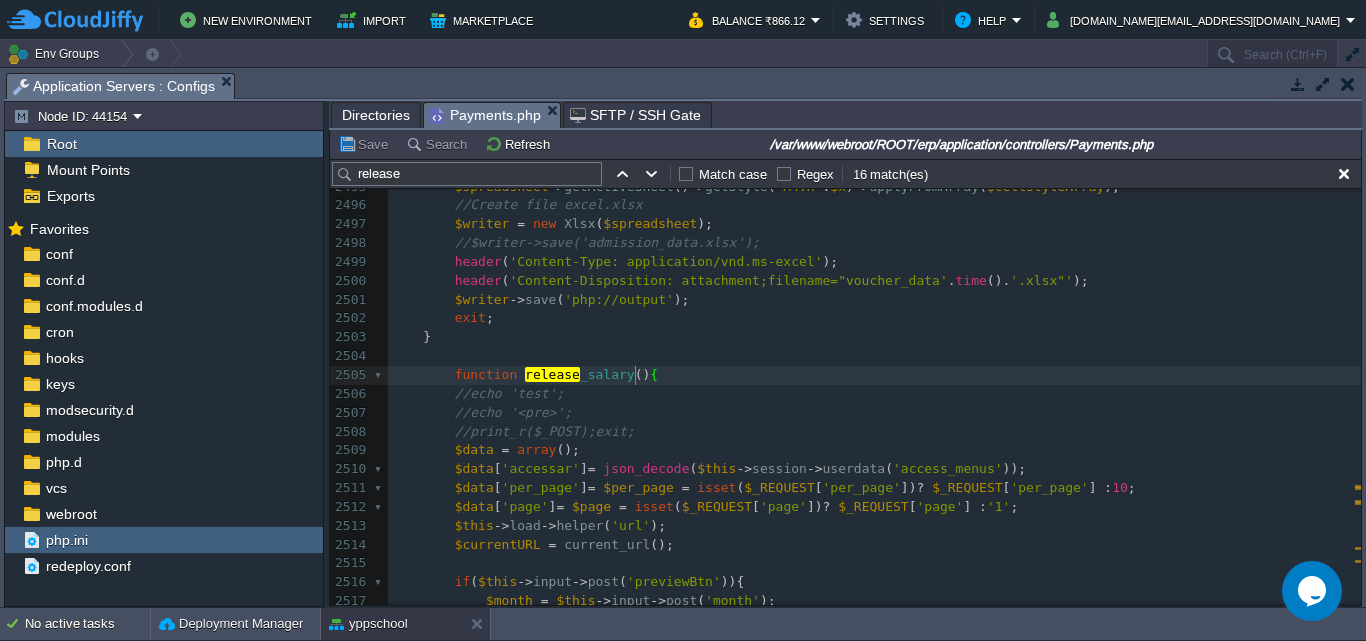
click at [636, 375] on div at bounding box center [635, 375] width 1 height 19
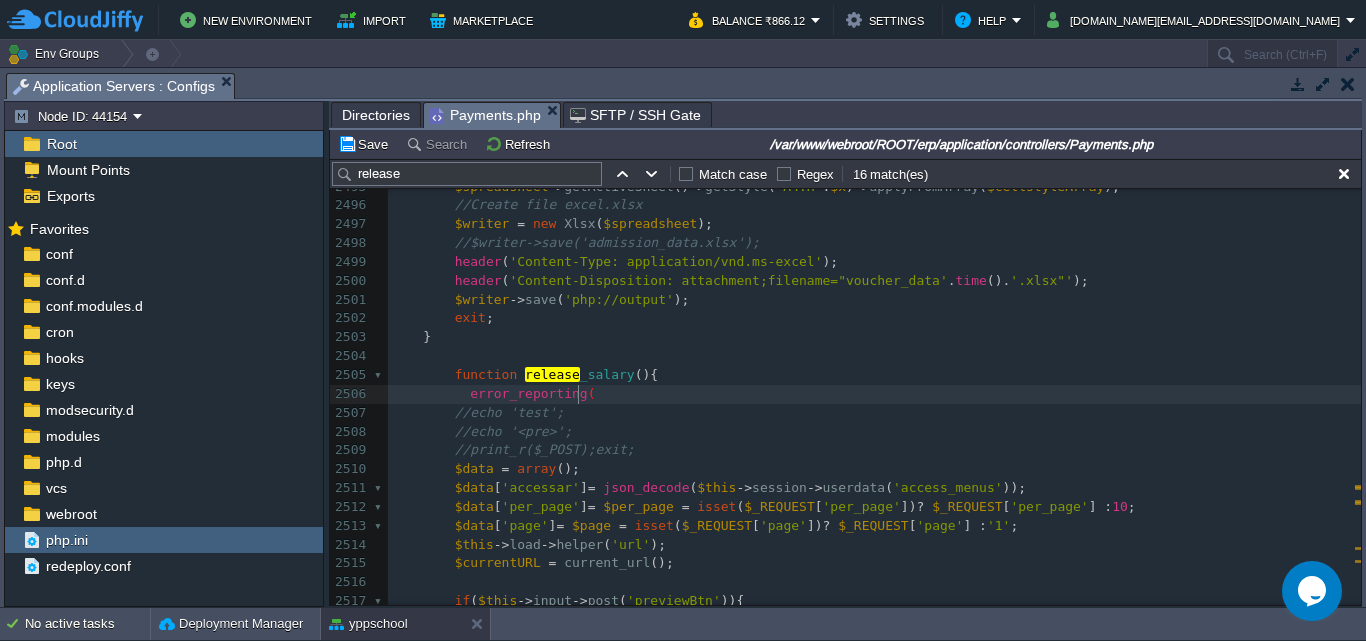
type textarea "error_reporting()"
type textarea "0"
type textarea ";"
click at [663, 386] on pre "error_reporting ( 0 );" at bounding box center [874, 394] width 973 height 19
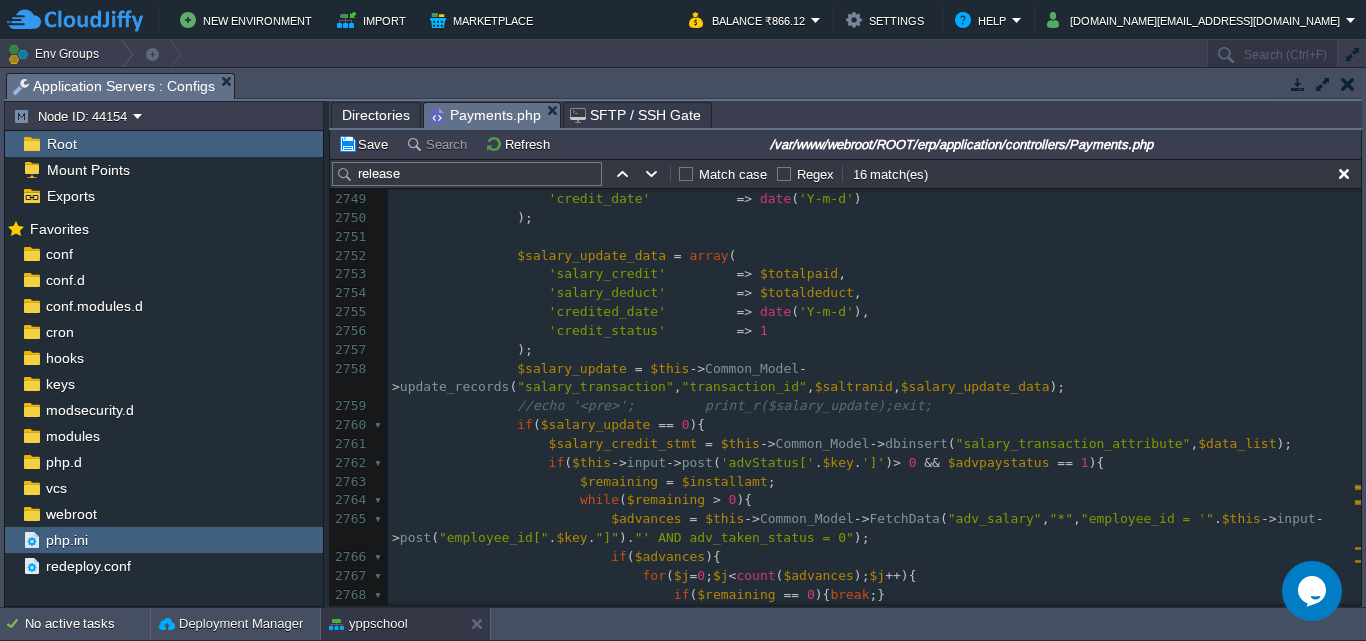
click at [592, 369] on div "xxxxxxxxxx function release _salary () { 2728 $installamt = ( $this -> input ->…" at bounding box center [874, 275] width 973 height 1112
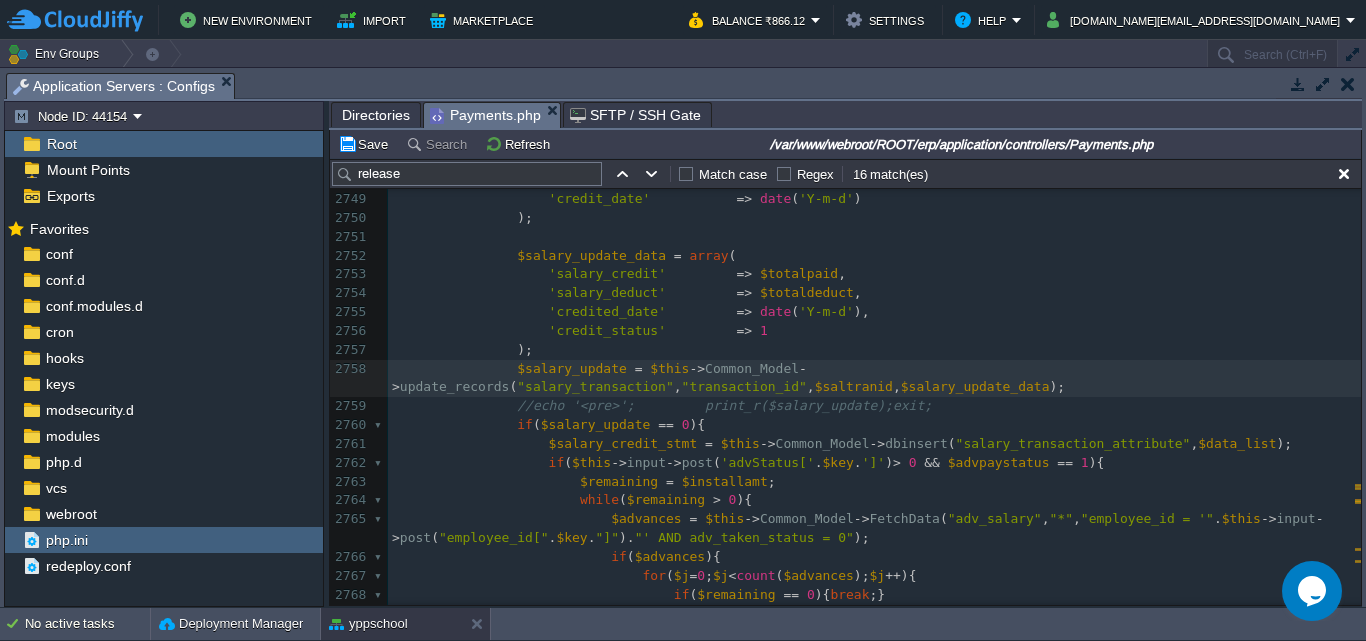
click at [1154, 336] on pre "'credit_status' => 1" at bounding box center [874, 331] width 973 height 19
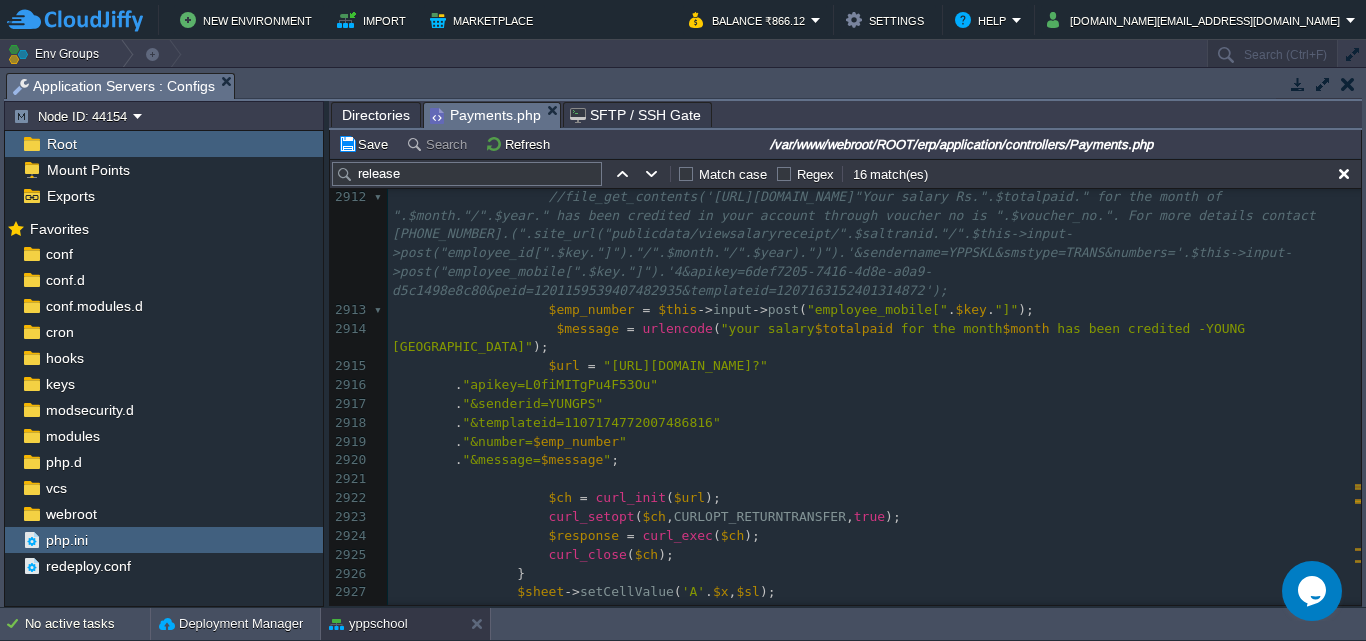
click at [619, 449] on span "$emp_number" at bounding box center [576, 441] width 86 height 15
type textarea "$emp_number"
click at [734, 479] on div "xxxxxxxxxx $this -> Common_Model -> db_query ( "INSERT INTO salary_ release _fi…" at bounding box center [874, 338] width 973 height 867
click at [570, 333] on div "xxxxxxxxxx $this -> Common_Model -> db_query ( "INSERT INTO salary_ release _fi…" at bounding box center [874, 338] width 973 height 867
type textarea "$emp_number"
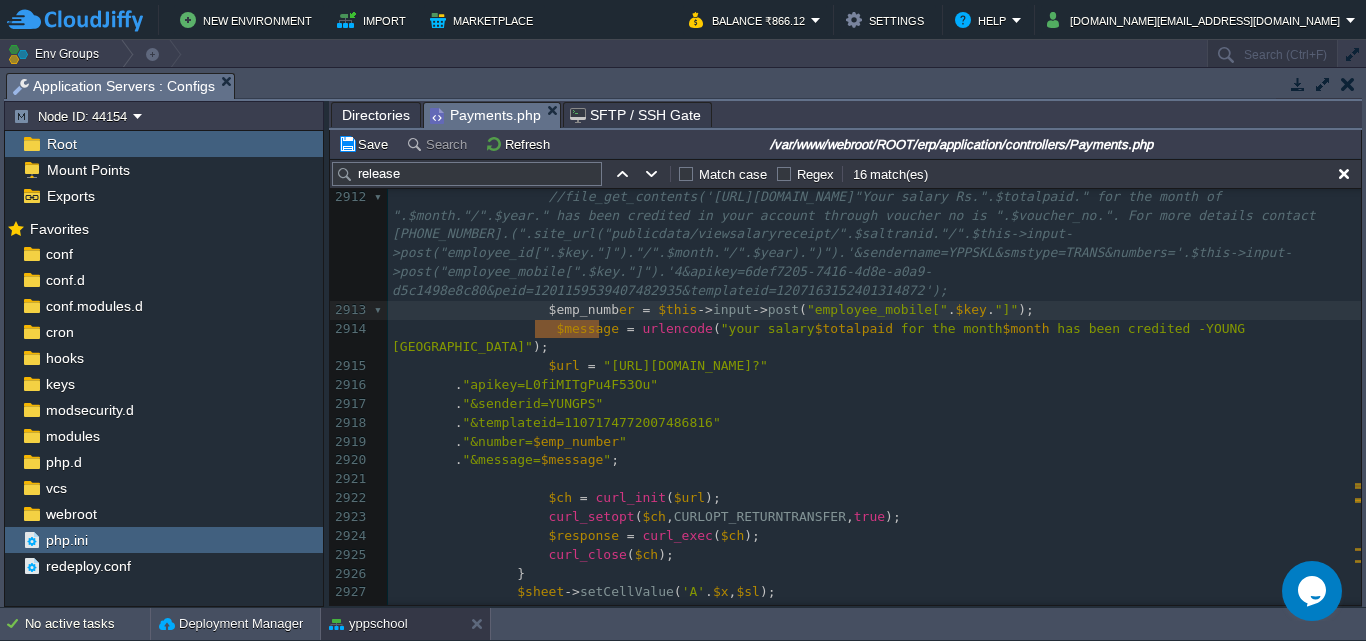
type textarea "$emp_number"
drag, startPoint x: 534, startPoint y: 330, endPoint x: 614, endPoint y: 330, distance: 80.0
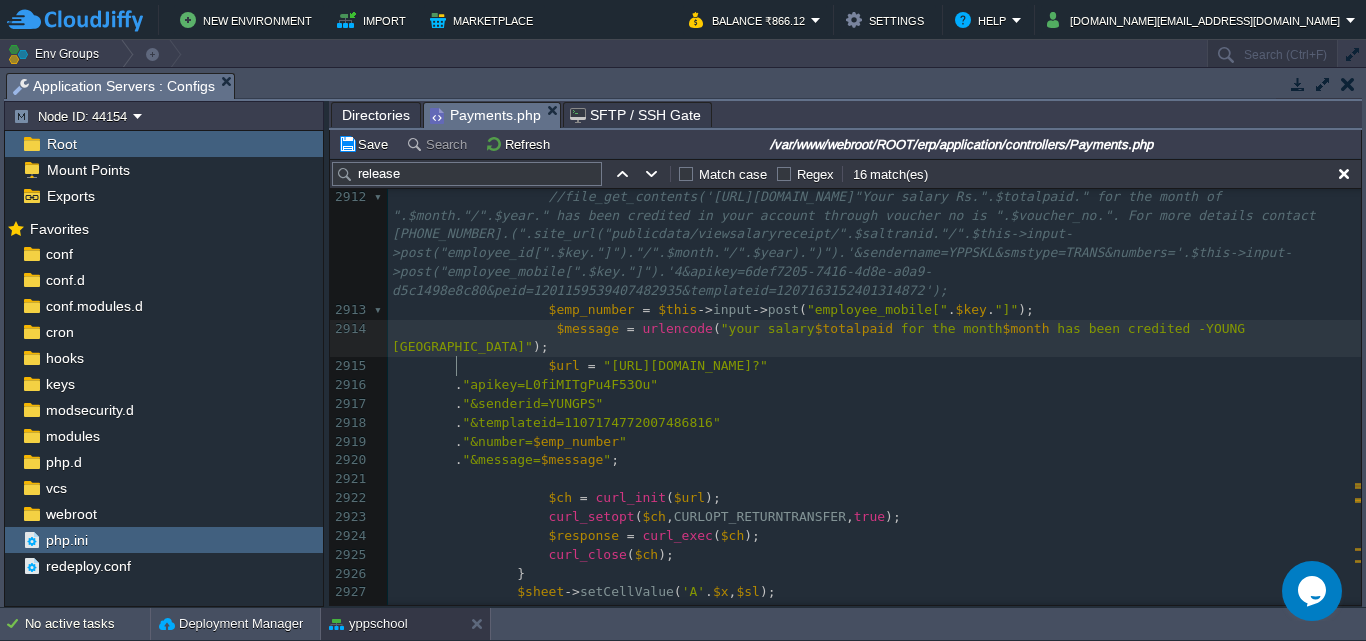
click at [556, 358] on pre "$message = urlencode ( "your salary $totalpaid for the month $month has been cr…" at bounding box center [874, 339] width 973 height 38
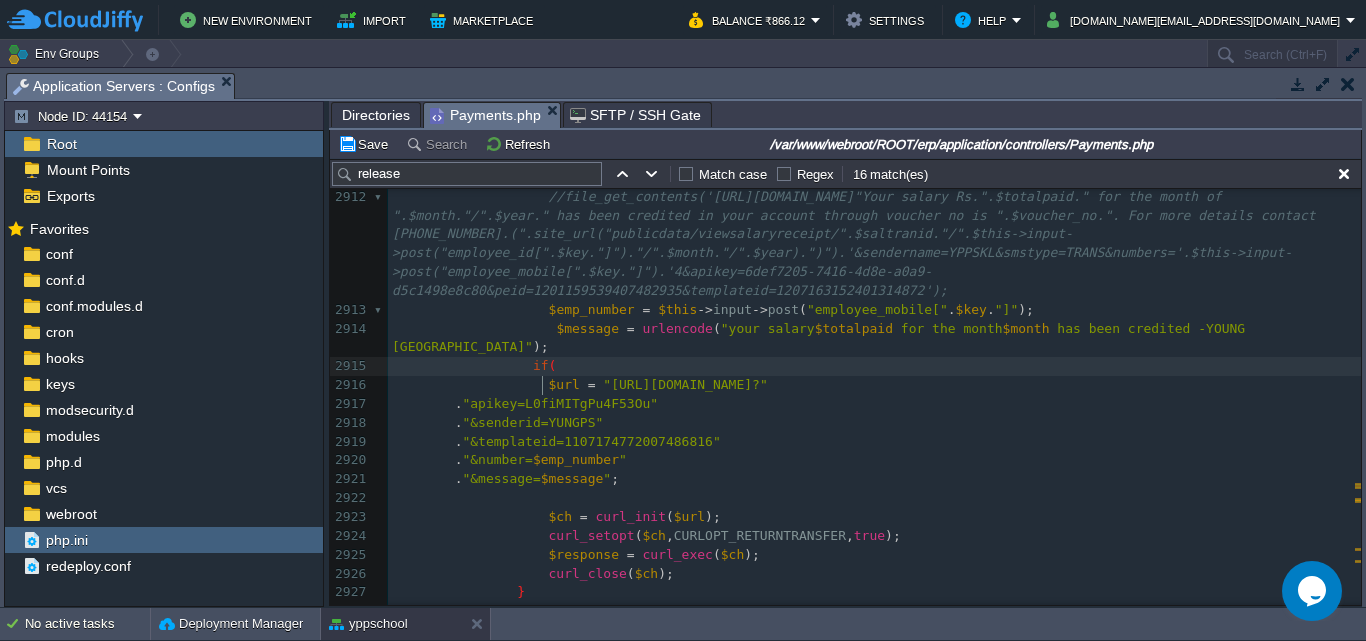
type textarea "if()"
paste textarea "{"
type textarea "{"
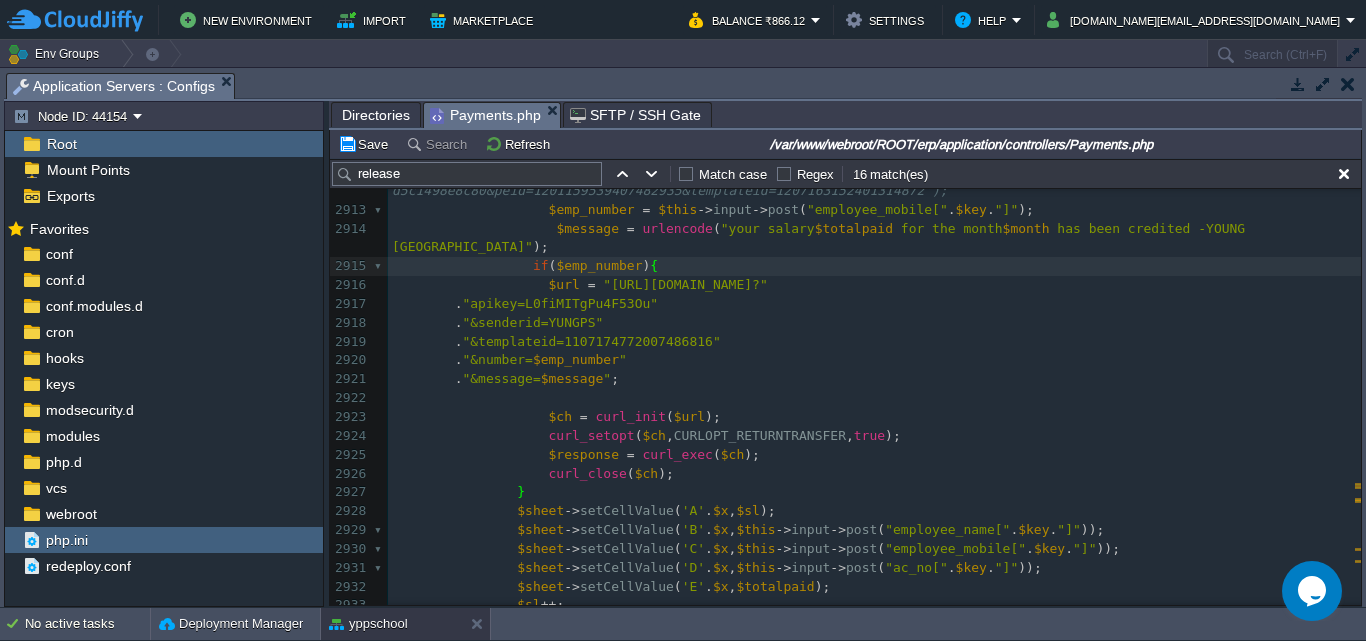
click at [651, 499] on div "xxxxxxxxxx $this -> Common_Model -> db_query ( "INSERT INTO salary_ release _fi…" at bounding box center [874, 379] width 973 height 1149
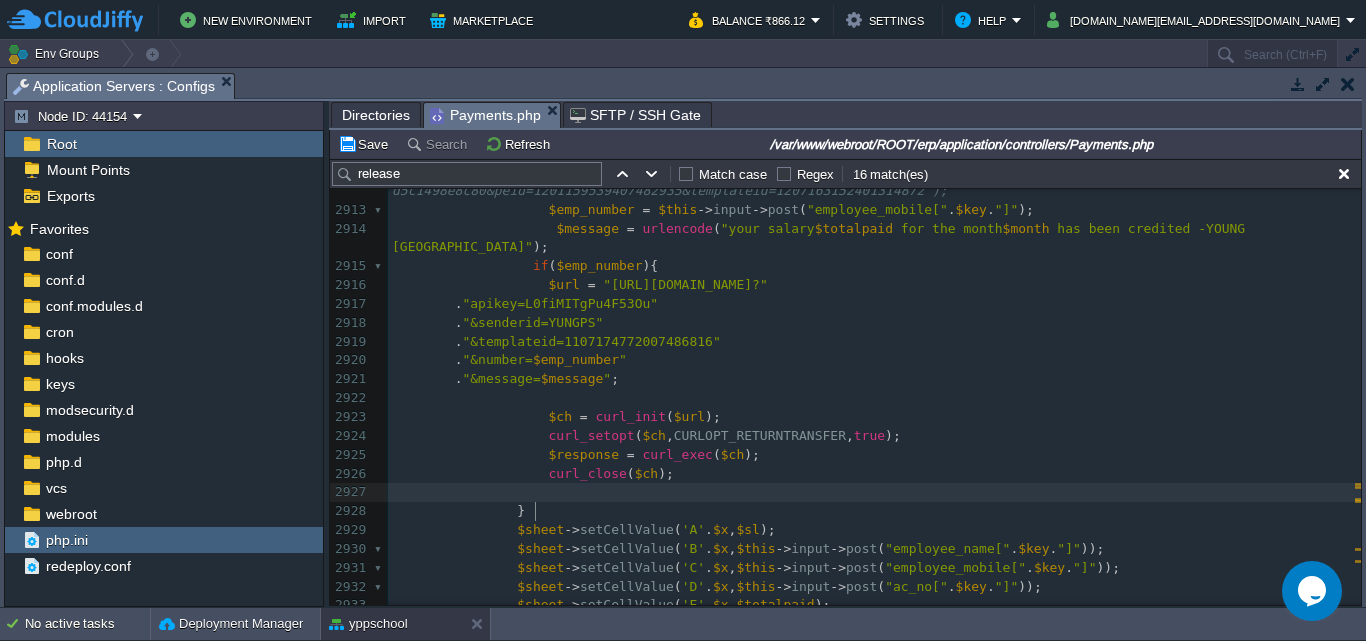
type textarea "}"
type textarea "$emp_number"
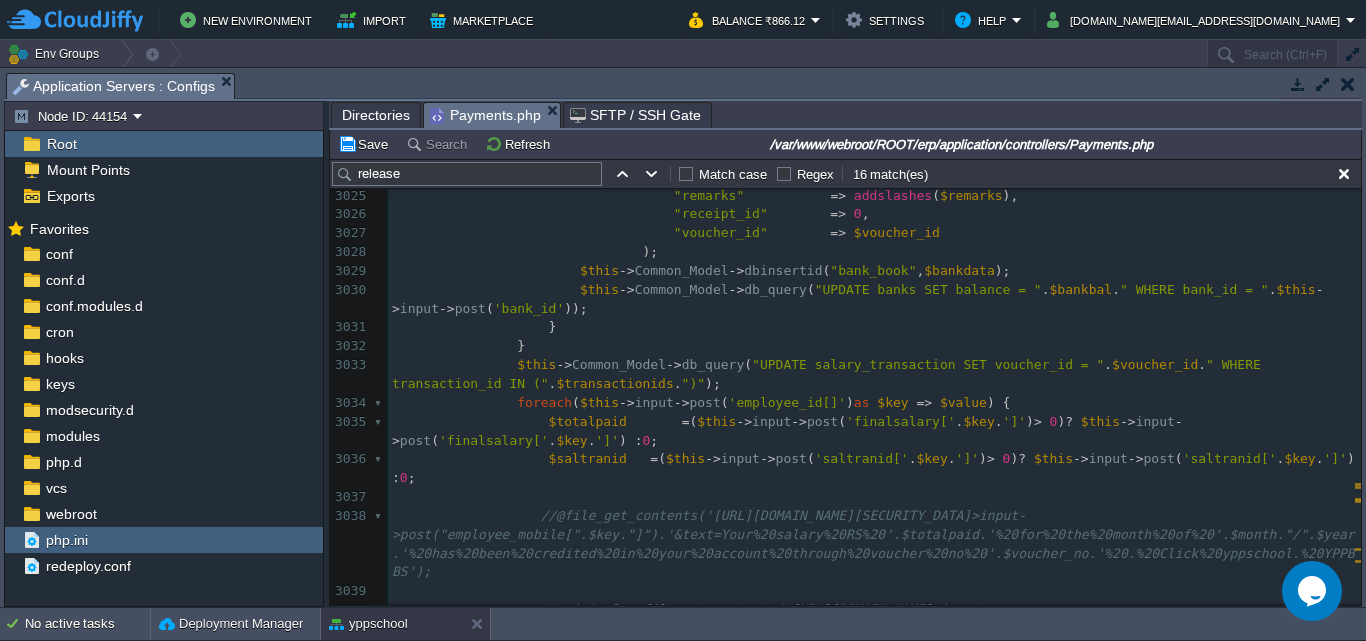
scroll to position [60097, 0]
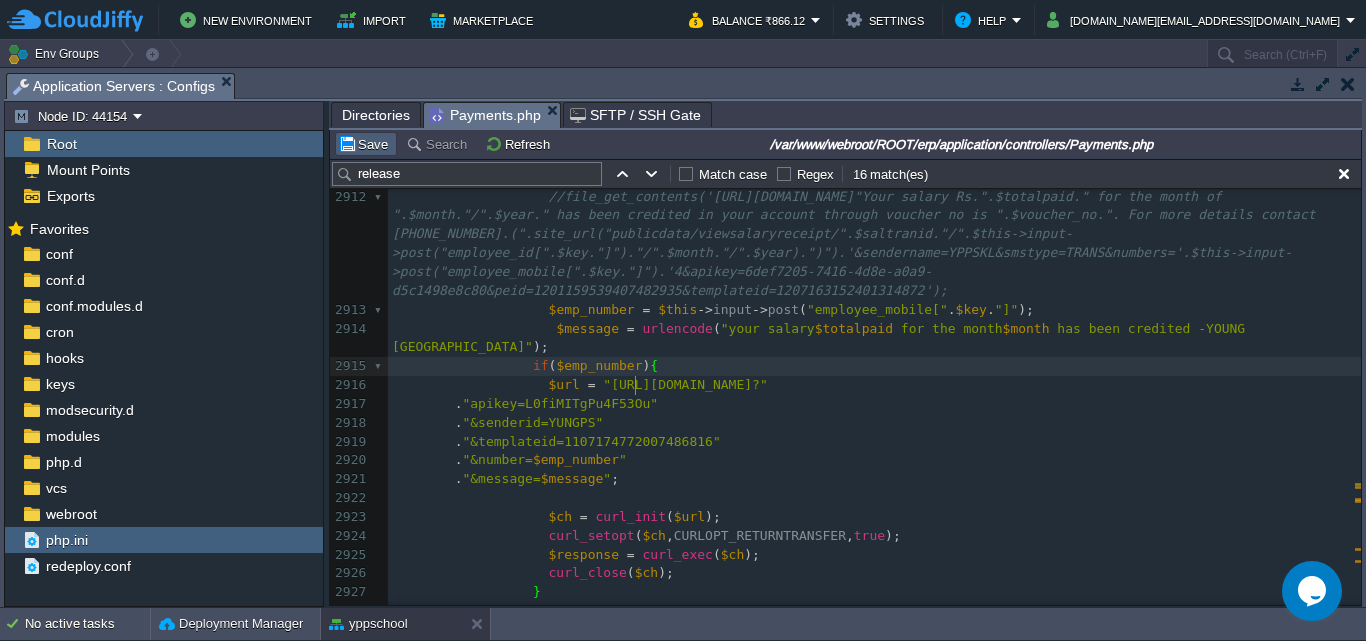
click at [373, 145] on button "Save" at bounding box center [366, 144] width 56 height 18
click at [370, 143] on button "Save" at bounding box center [366, 144] width 56 height 18
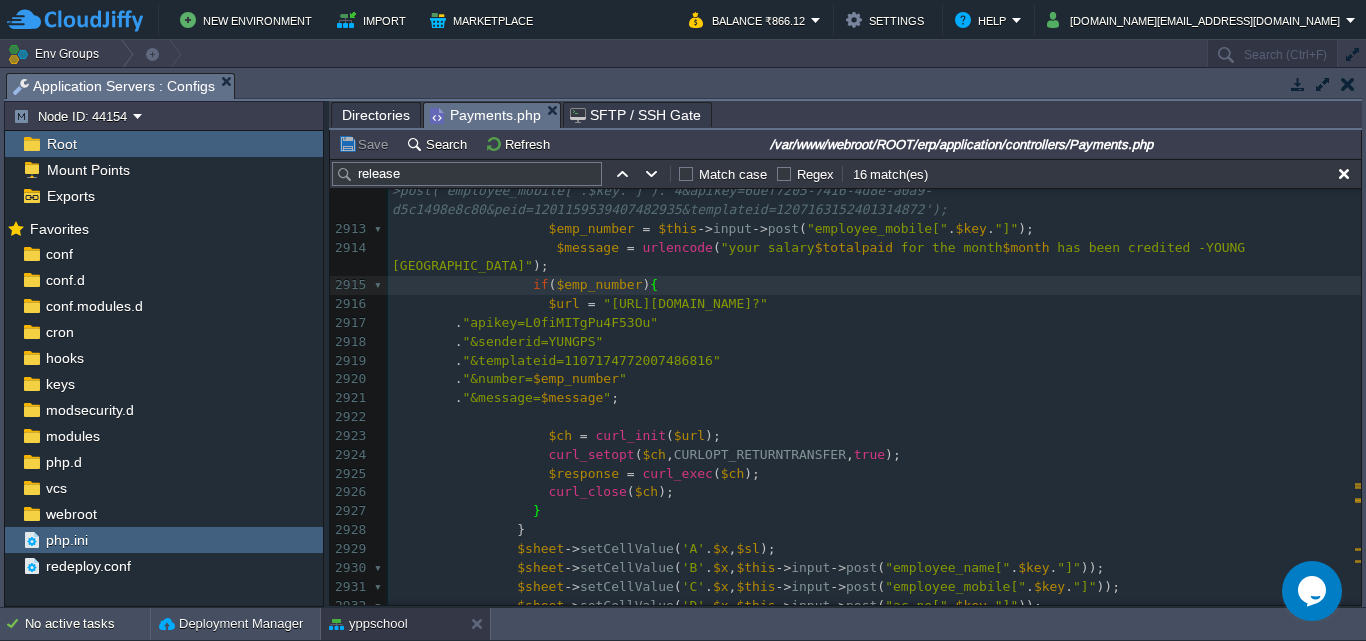
scroll to position [57827, 0]
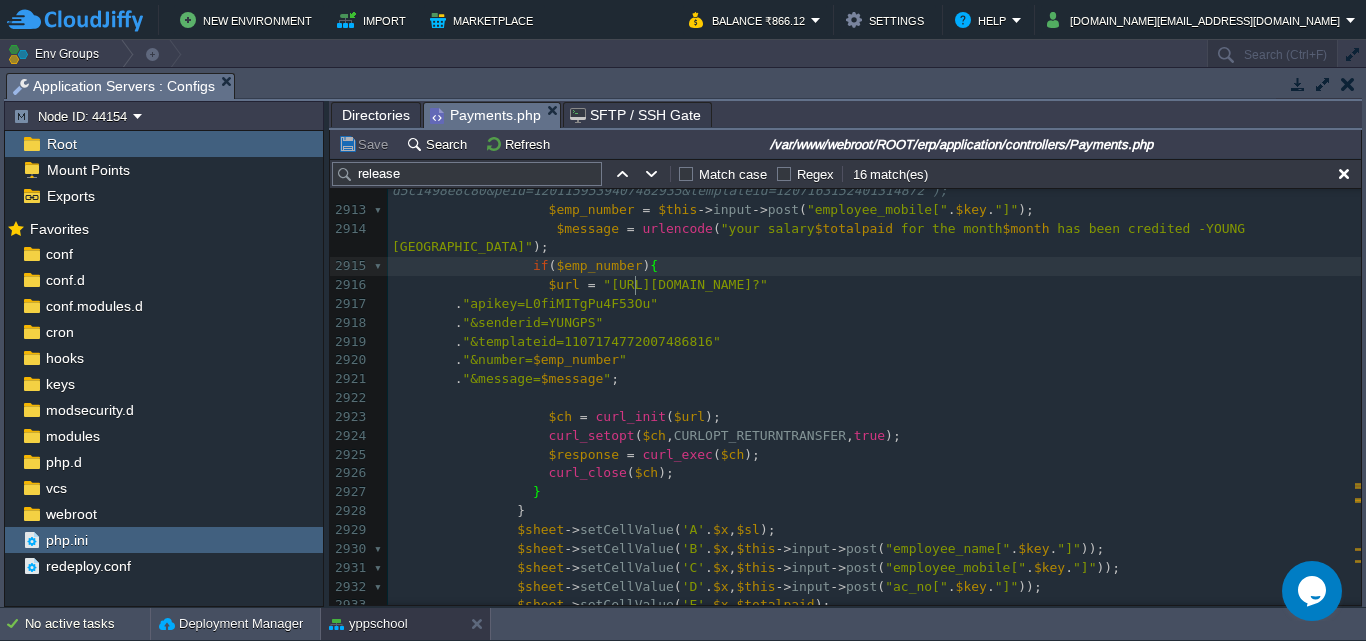
click at [638, 284] on div "xxxxxxxxxx 2893 $bankdata = array ( 2894 "bank_id" => $this -> input -> post ( …" at bounding box center [874, 228] width 973 height 1149
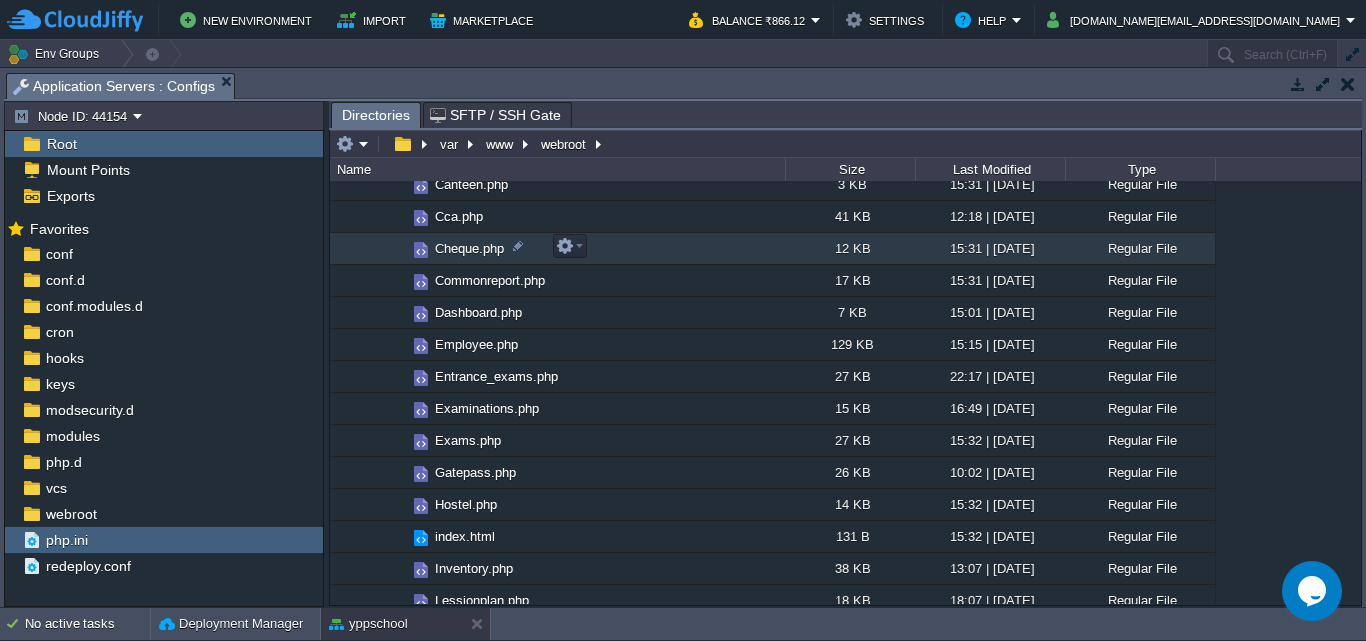
scroll to position [100, 0]
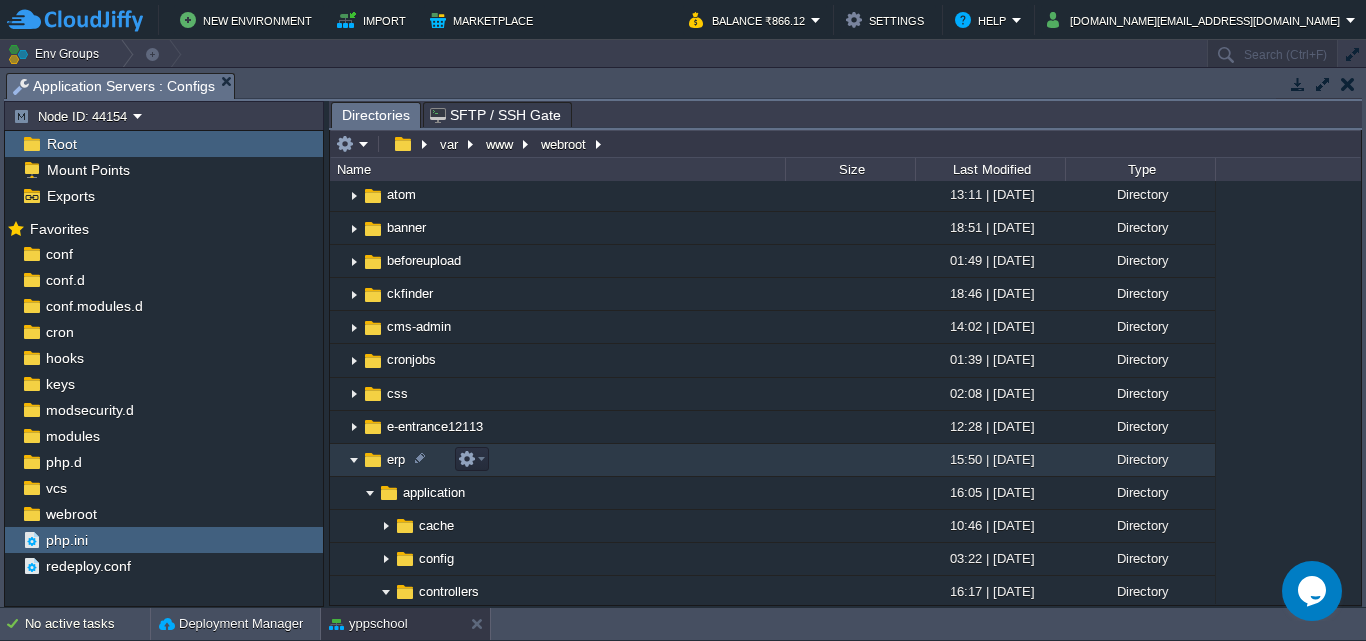
click at [354, 463] on img at bounding box center [354, 460] width 16 height 31
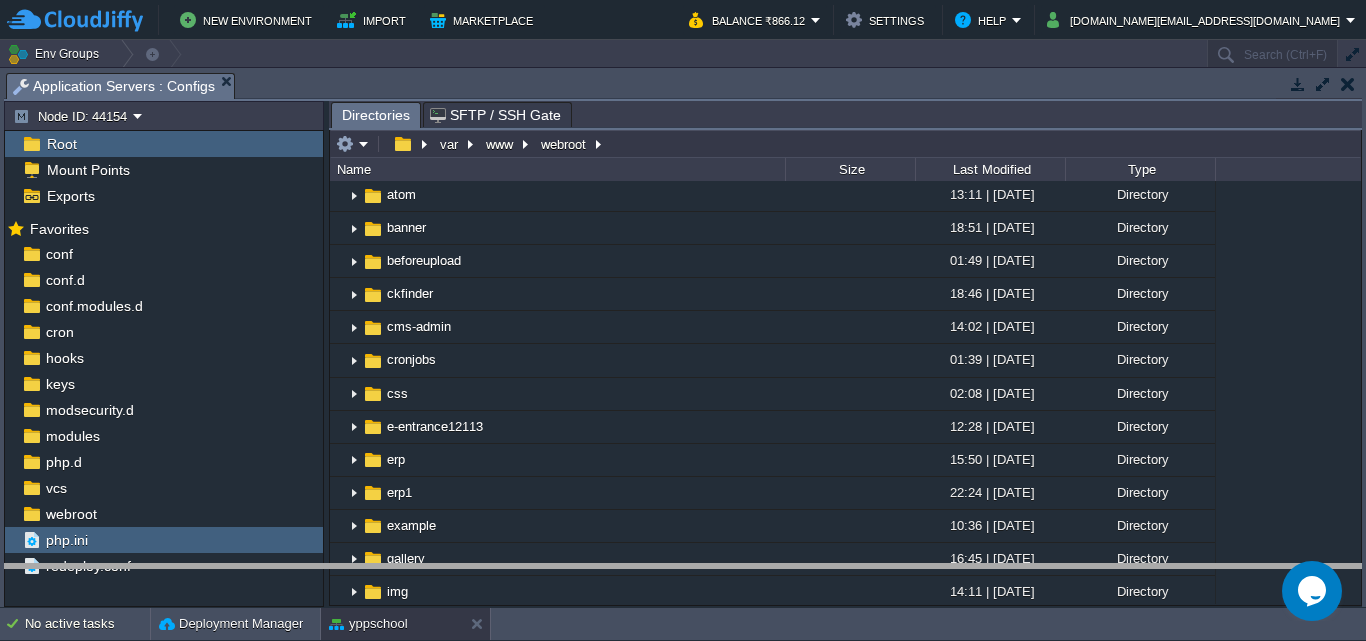
drag, startPoint x: 631, startPoint y: 83, endPoint x: 661, endPoint y: 604, distance: 521.8
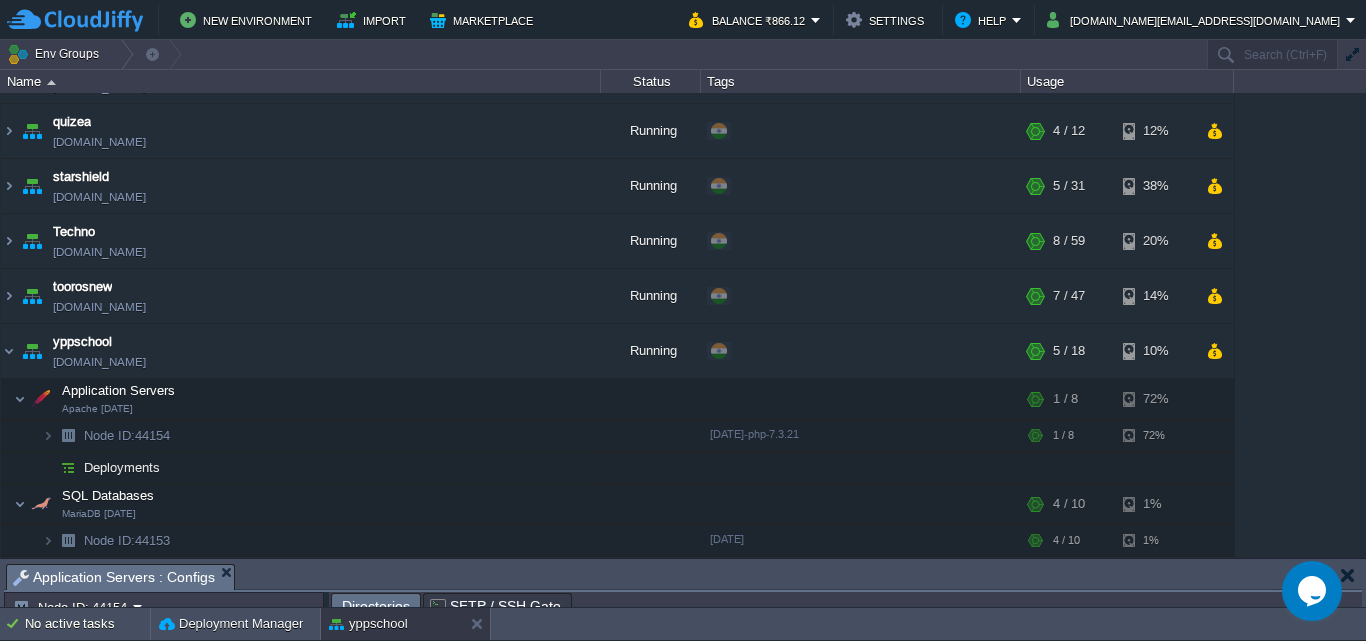
click at [1353, 572] on button "button" at bounding box center [1348, 575] width 14 height 18
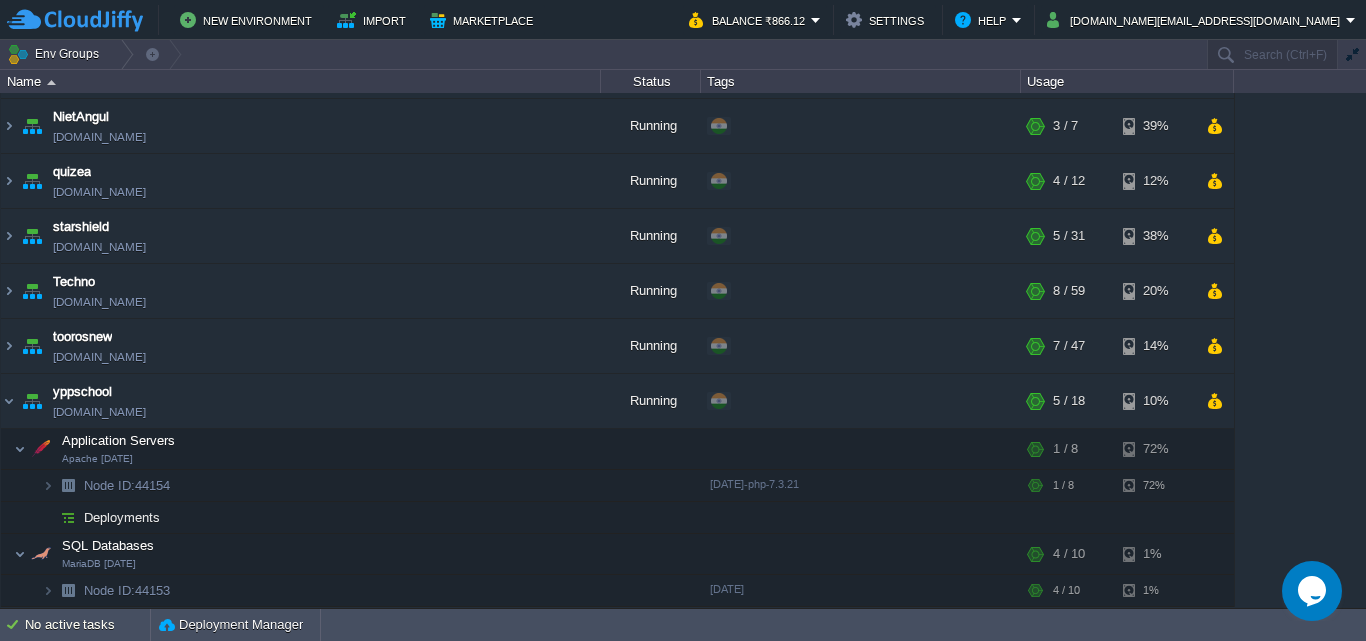
scroll to position [214, 0]
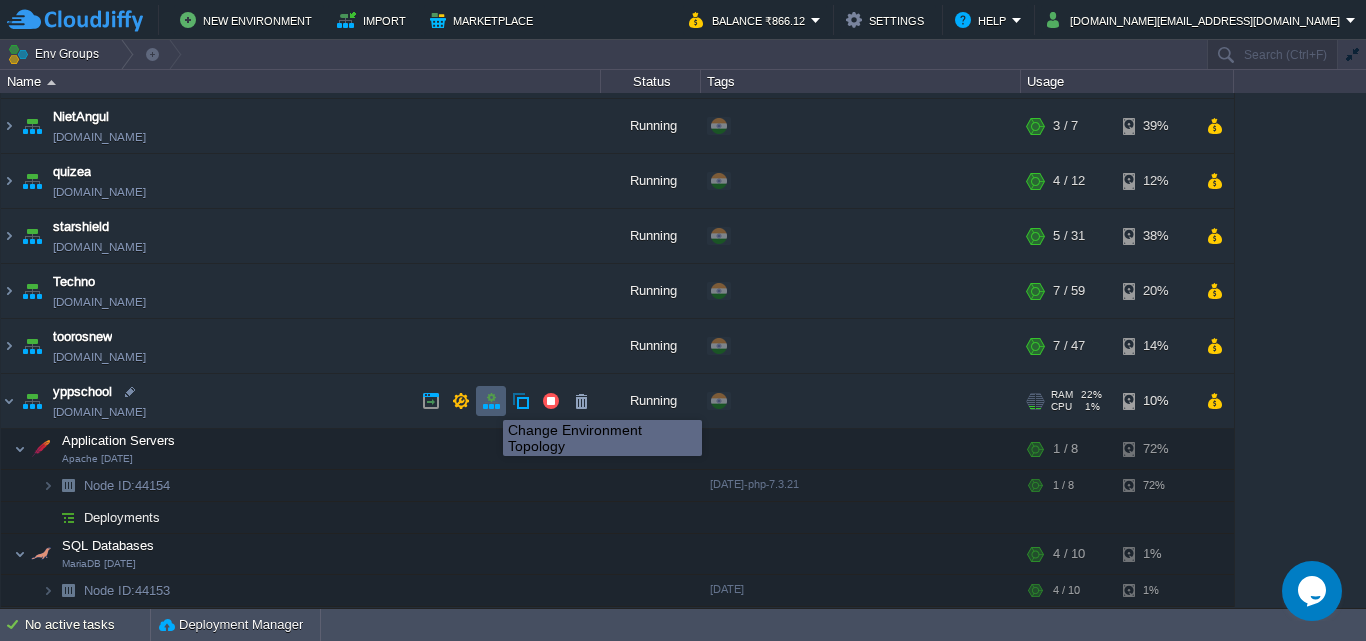
click at [488, 402] on button "button" at bounding box center [491, 401] width 18 height 18
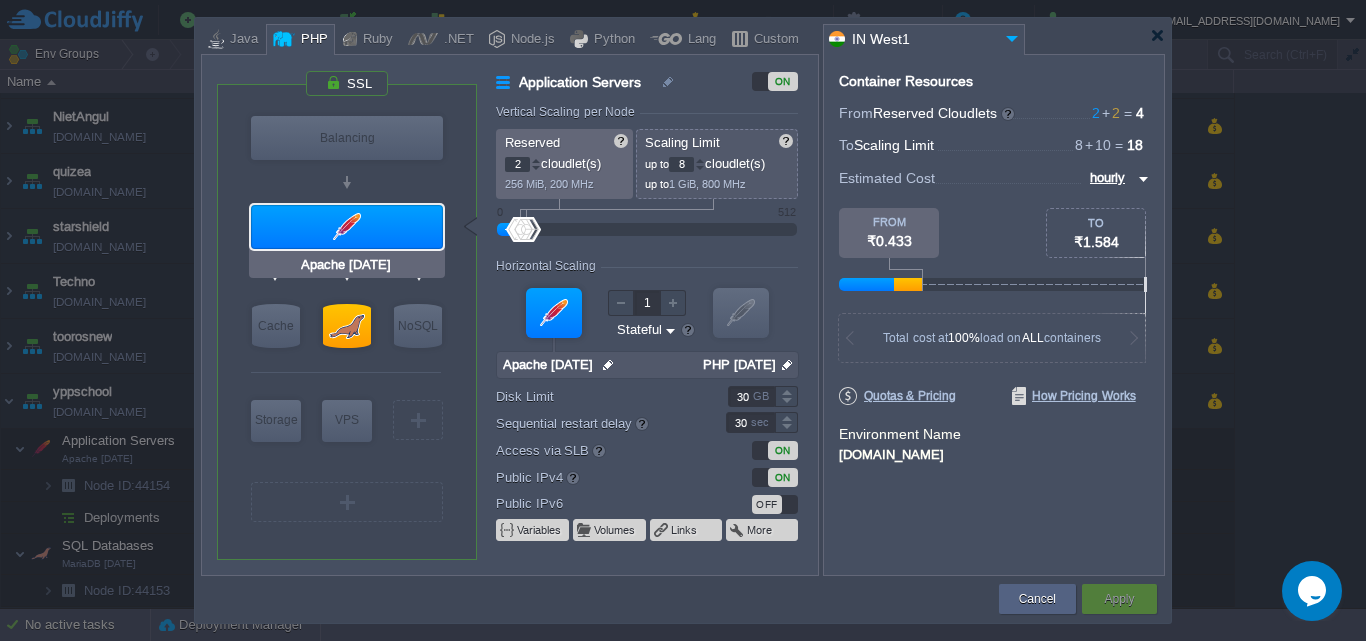
type input "MariaDB [DATE]"
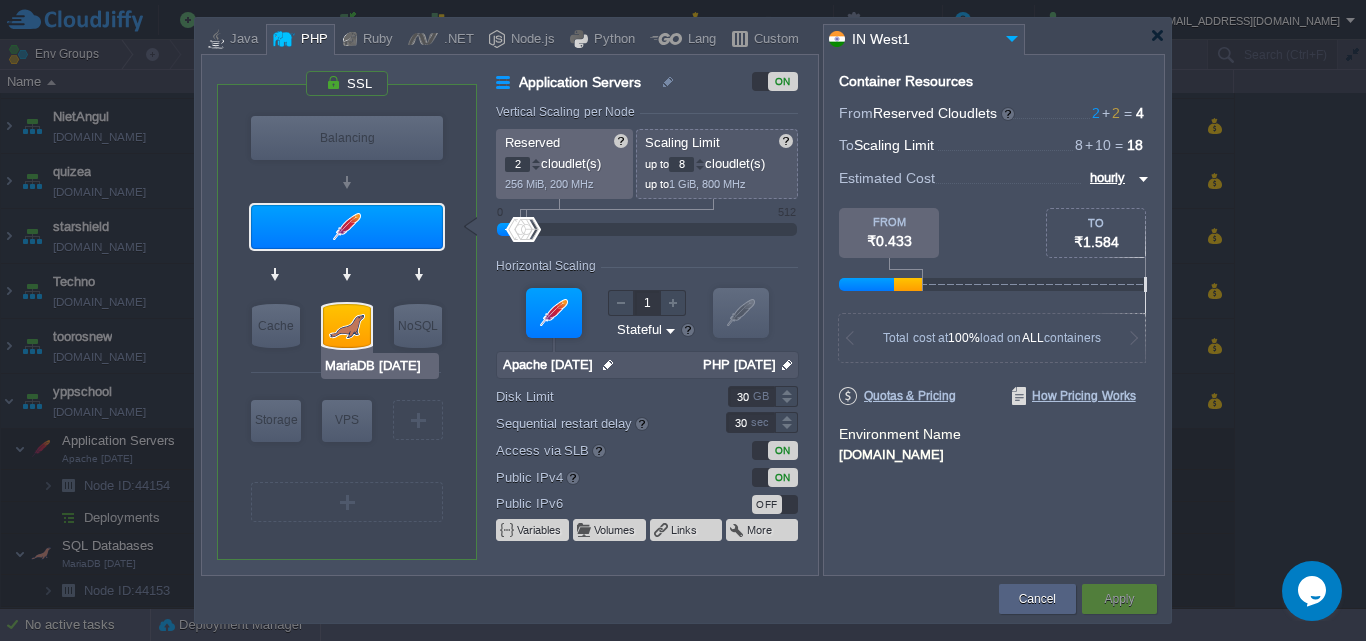
click at [347, 320] on div at bounding box center [347, 326] width 48 height 44
type input "SQL Databases"
type input "10"
type input "MariaDB [DATE]"
type input "null"
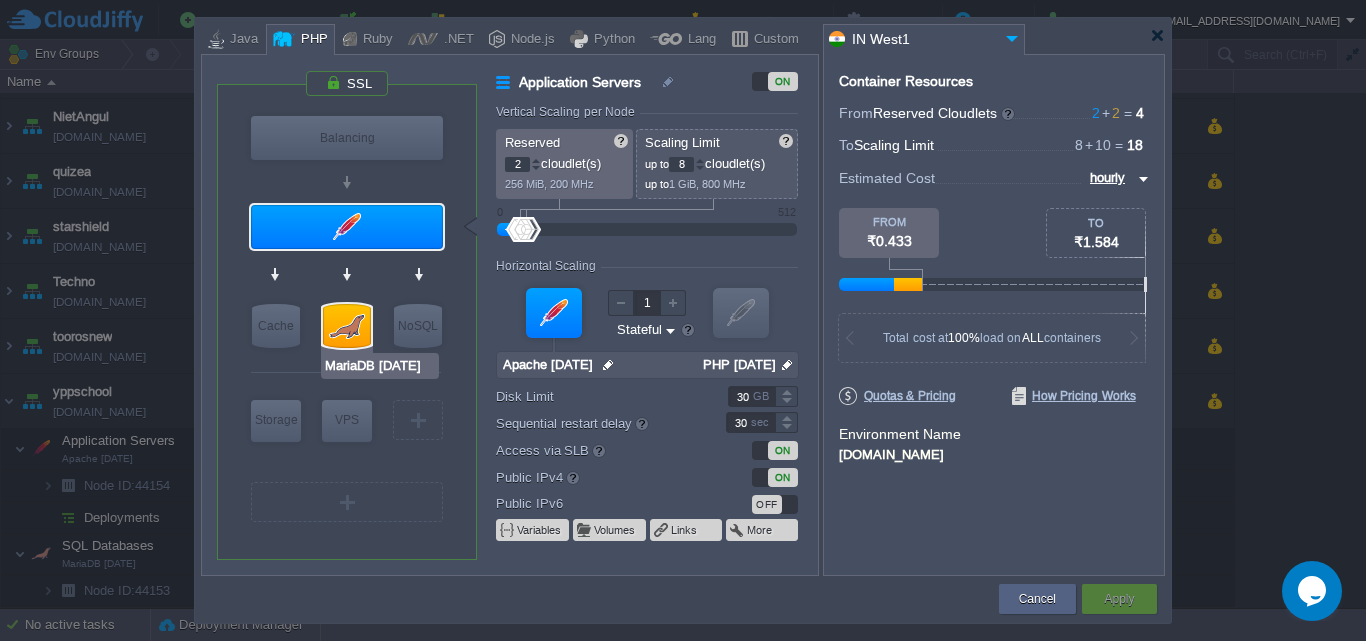
type input "[DATE]"
type input "Stateless"
type input "200"
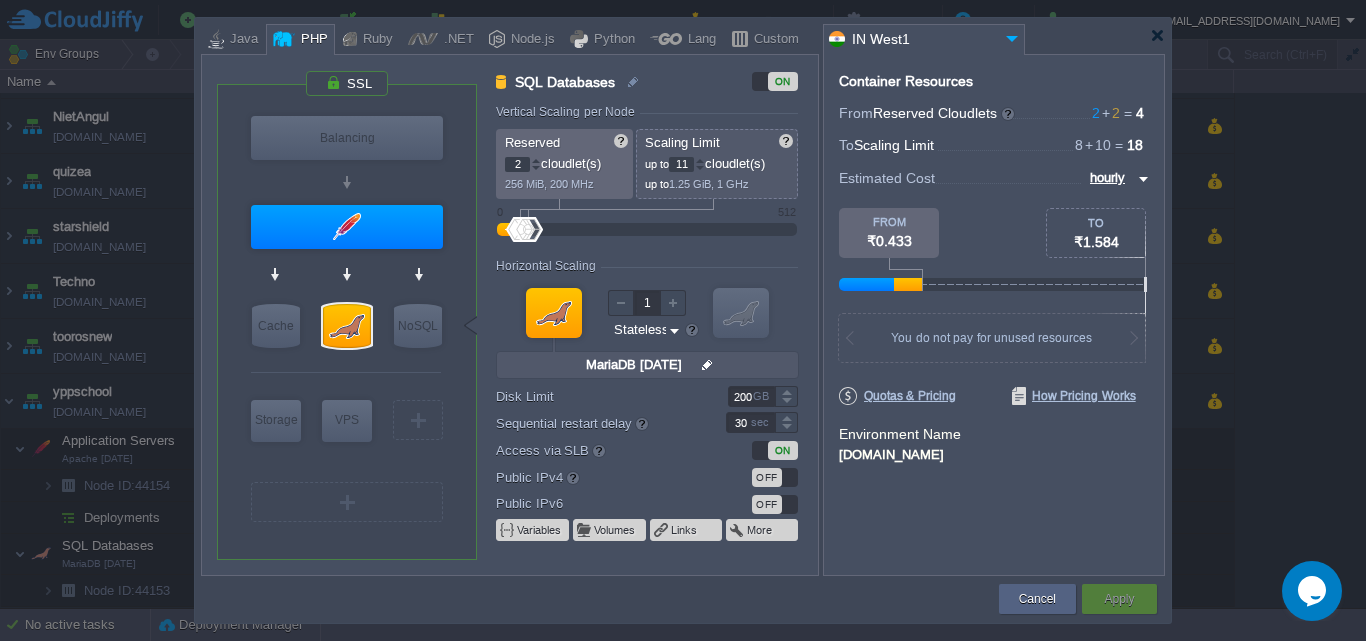
click at [705, 158] on div at bounding box center [700, 160] width 10 height 7
type input "12"
click at [705, 158] on div at bounding box center [700, 160] width 10 height 7
type input "Apache [DATE]"
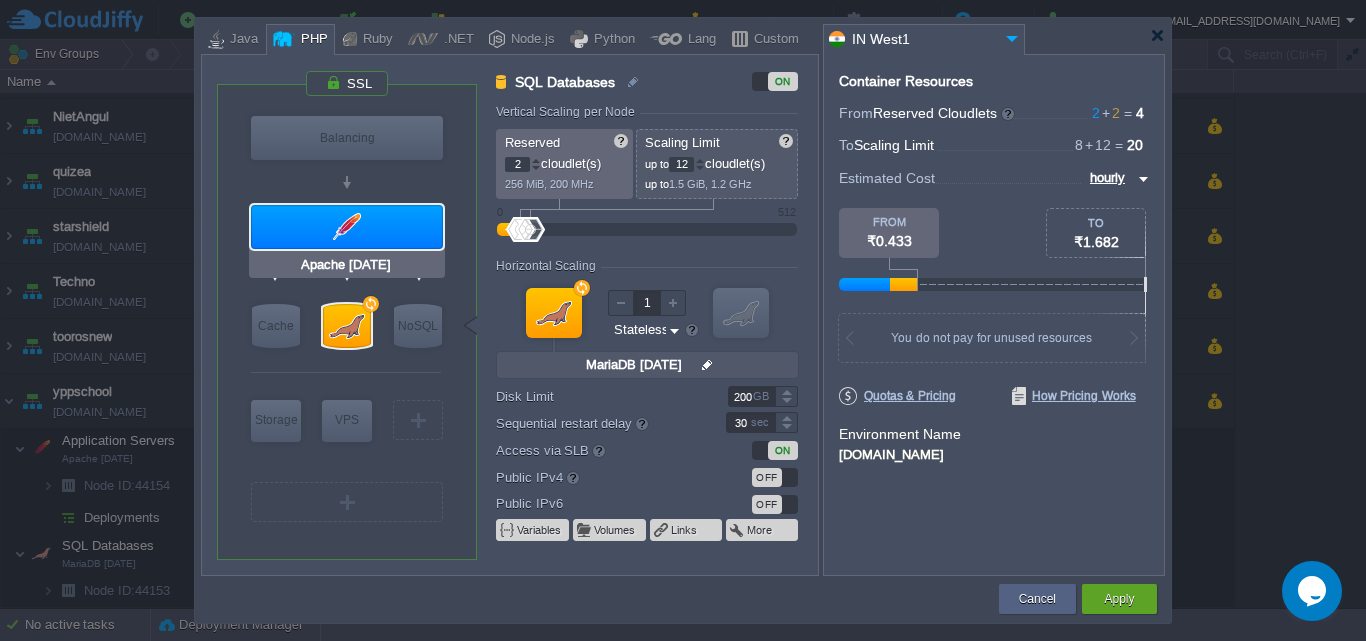
click at [354, 225] on div at bounding box center [347, 227] width 192 height 44
type input "Application Servers"
type input "8"
type input "Apache [DATE]"
type input "null"
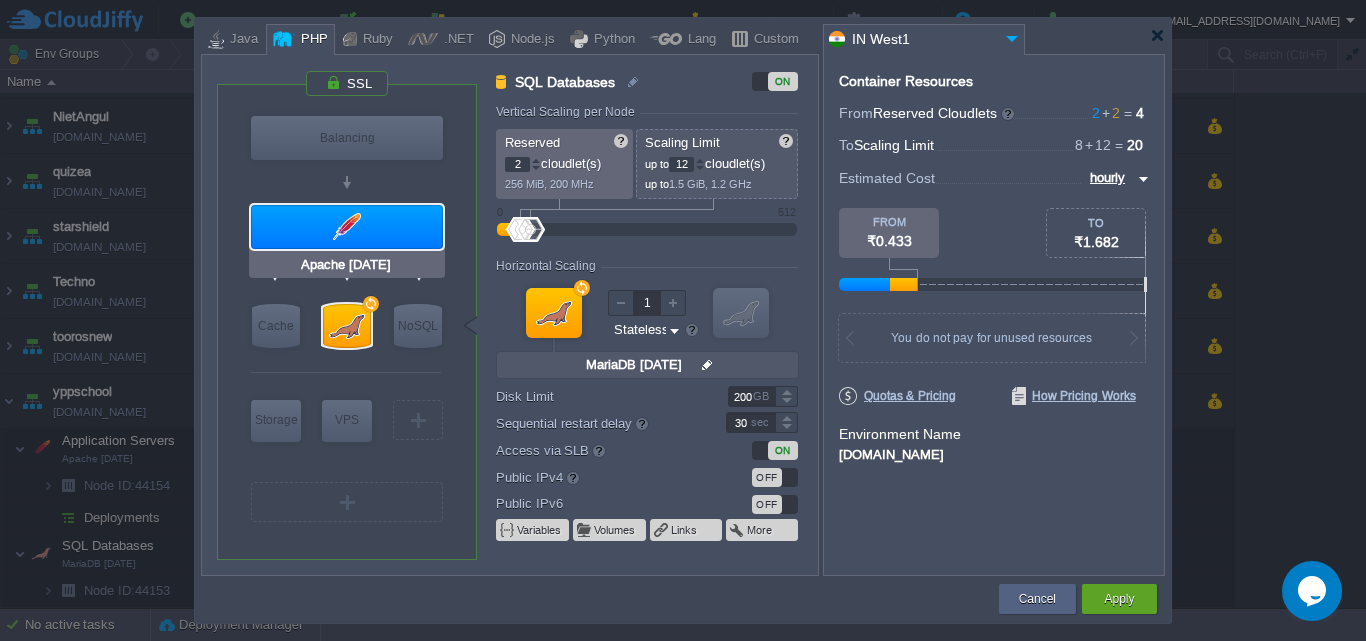
type input "PHP [DATE]"
type input "Stateful"
type input "30"
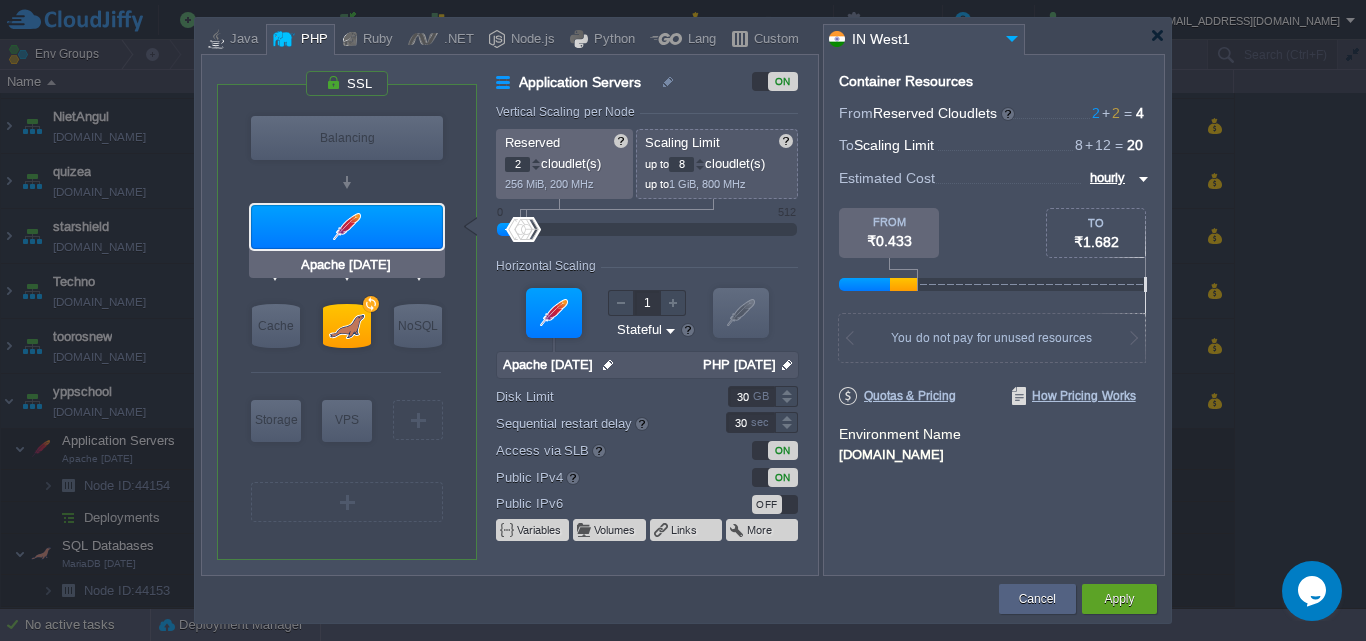
type input "MariaDB [DATE]"
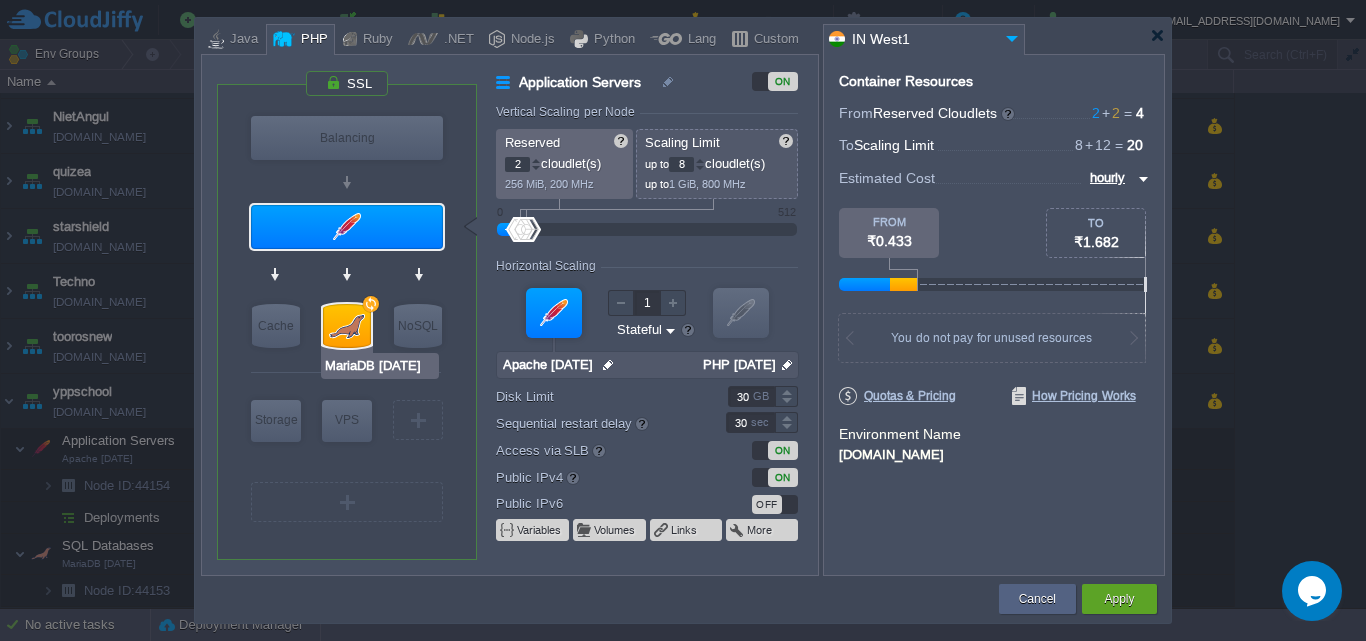
click at [351, 331] on div at bounding box center [347, 326] width 48 height 44
type input "SQL Databases"
type input "12"
type input "MariaDB [DATE]"
type input "null"
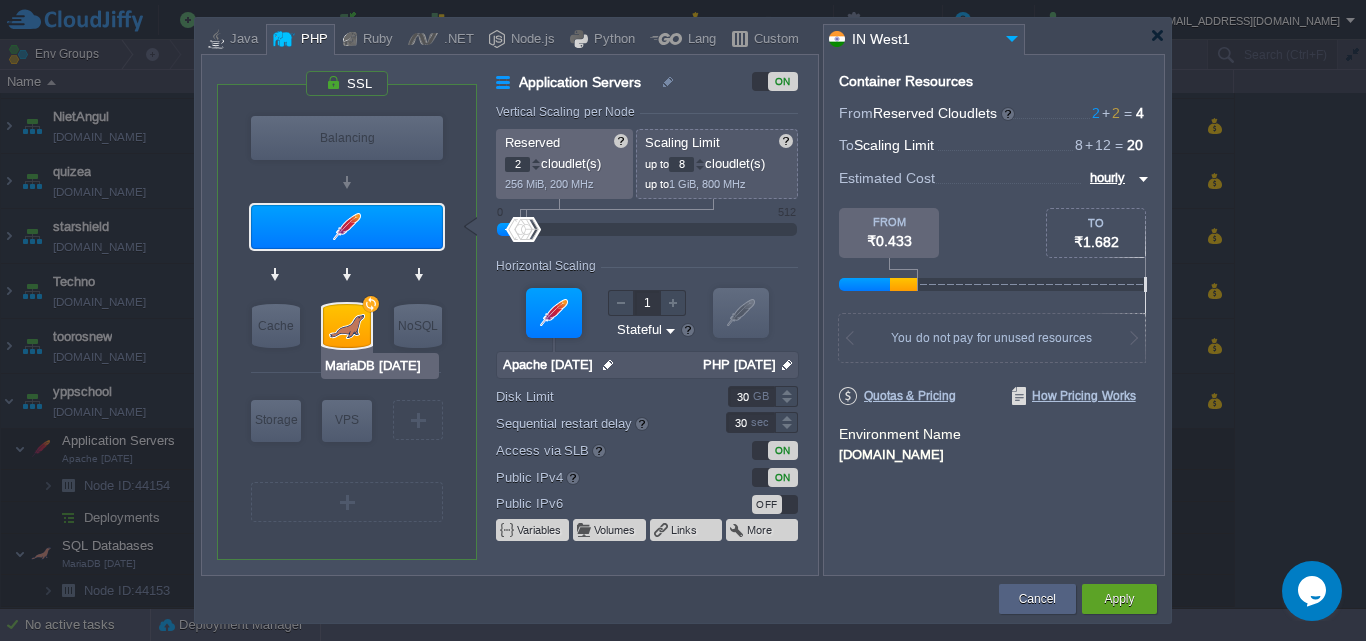
type input "[DATE]"
type input "Stateless"
type input "200"
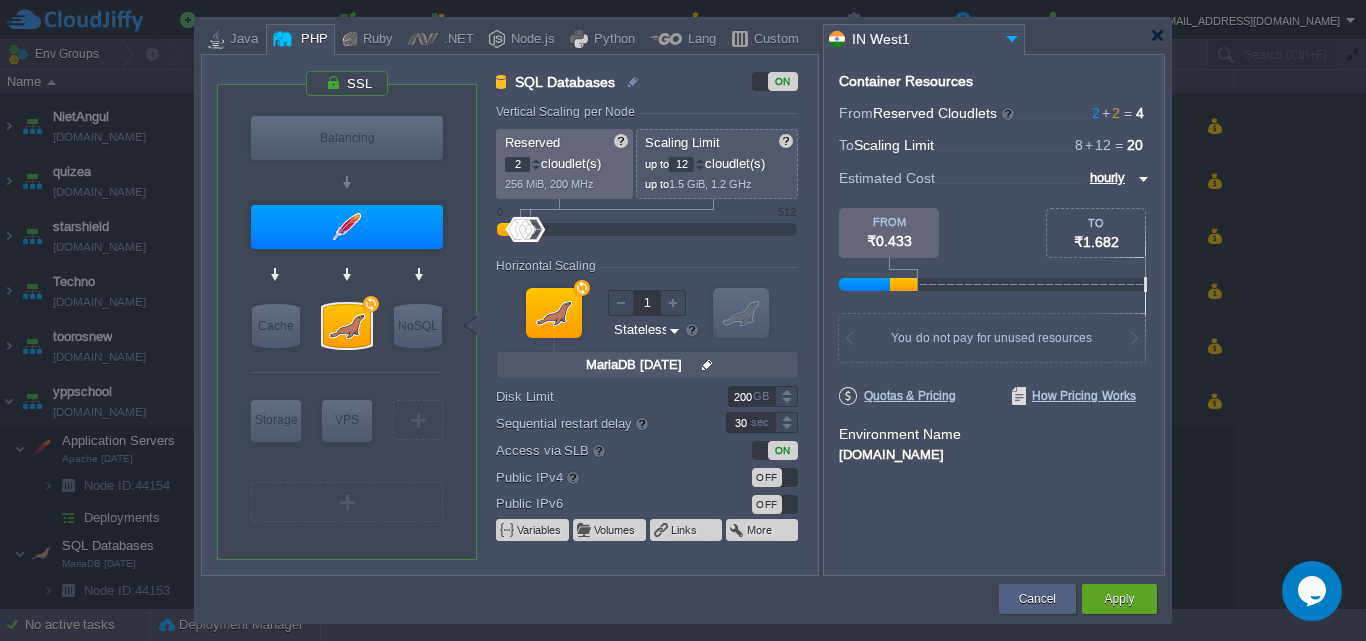
type input "Apache [DATE]"
click at [336, 224] on div at bounding box center [347, 227] width 192 height 44
type input "Application Servers"
type input "8"
type input "Apache [DATE]"
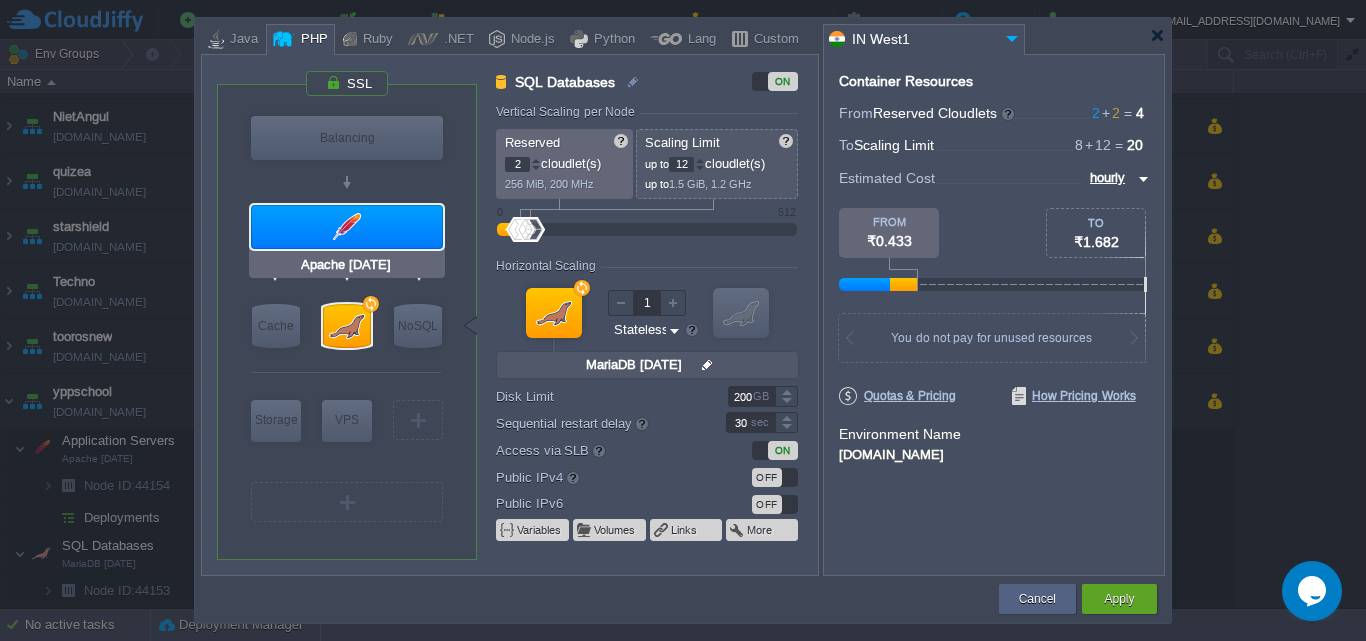
type input "null"
type input "PHP [DATE]"
type input "Stateful"
type input "30"
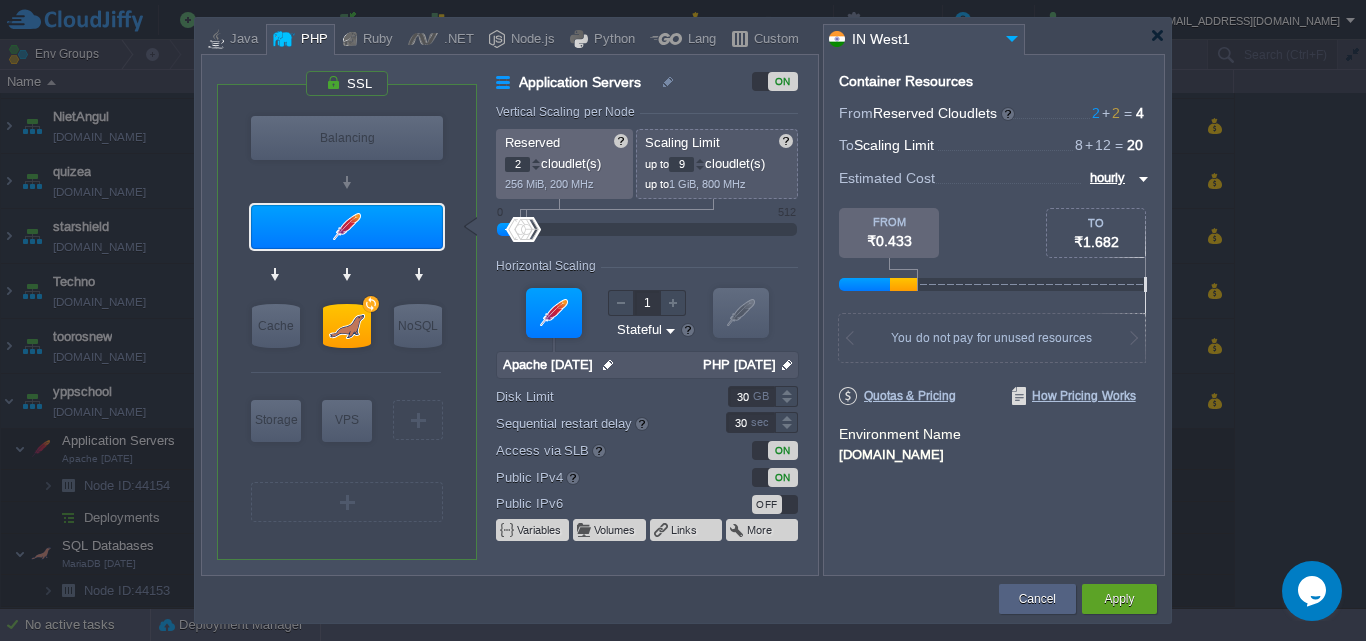
click at [705, 158] on div at bounding box center [700, 160] width 10 height 7
type input "10"
click at [704, 158] on div at bounding box center [700, 160] width 10 height 7
click at [1121, 600] on button "Apply" at bounding box center [1119, 599] width 30 height 20
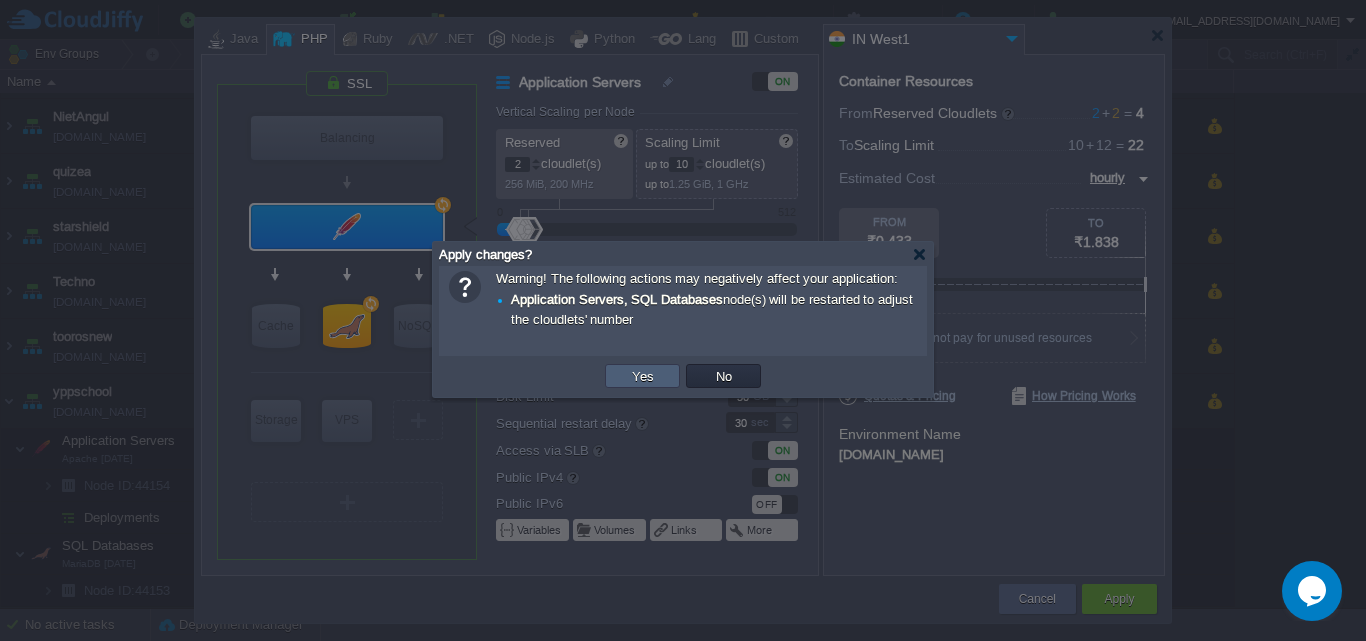
click at [639, 381] on button "Yes" at bounding box center [643, 376] width 34 height 18
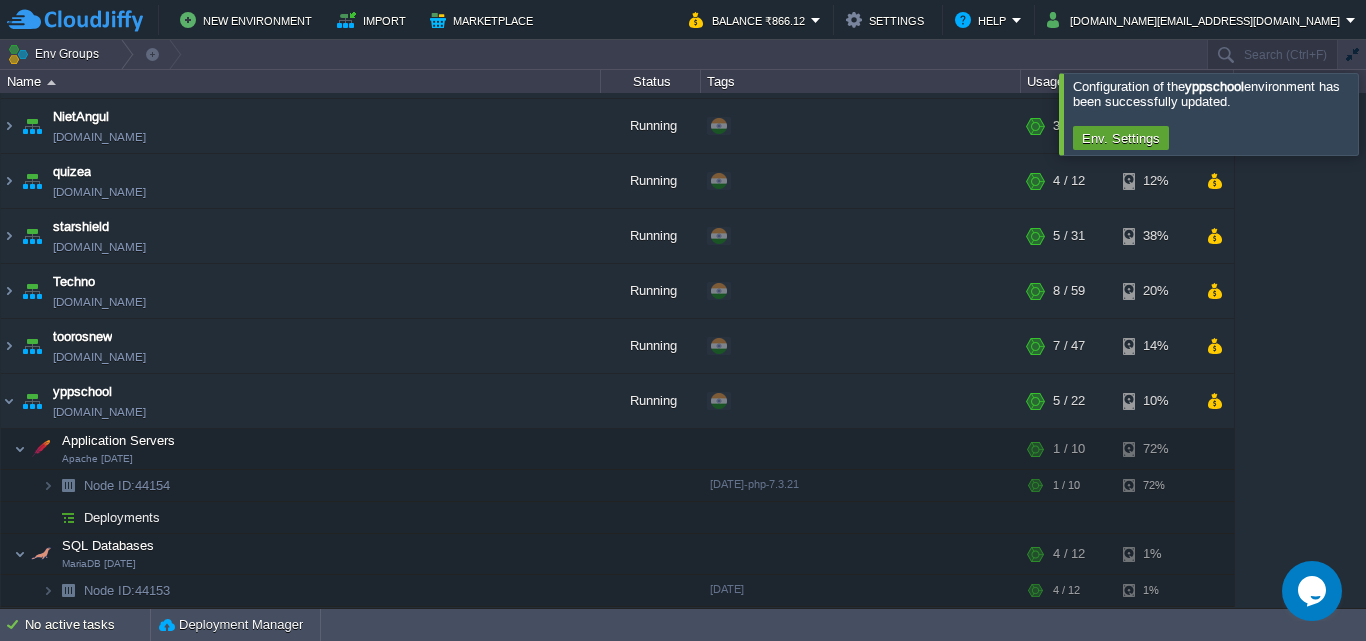
click at [1365, 117] on div at bounding box center [1390, 113] width 0 height 81
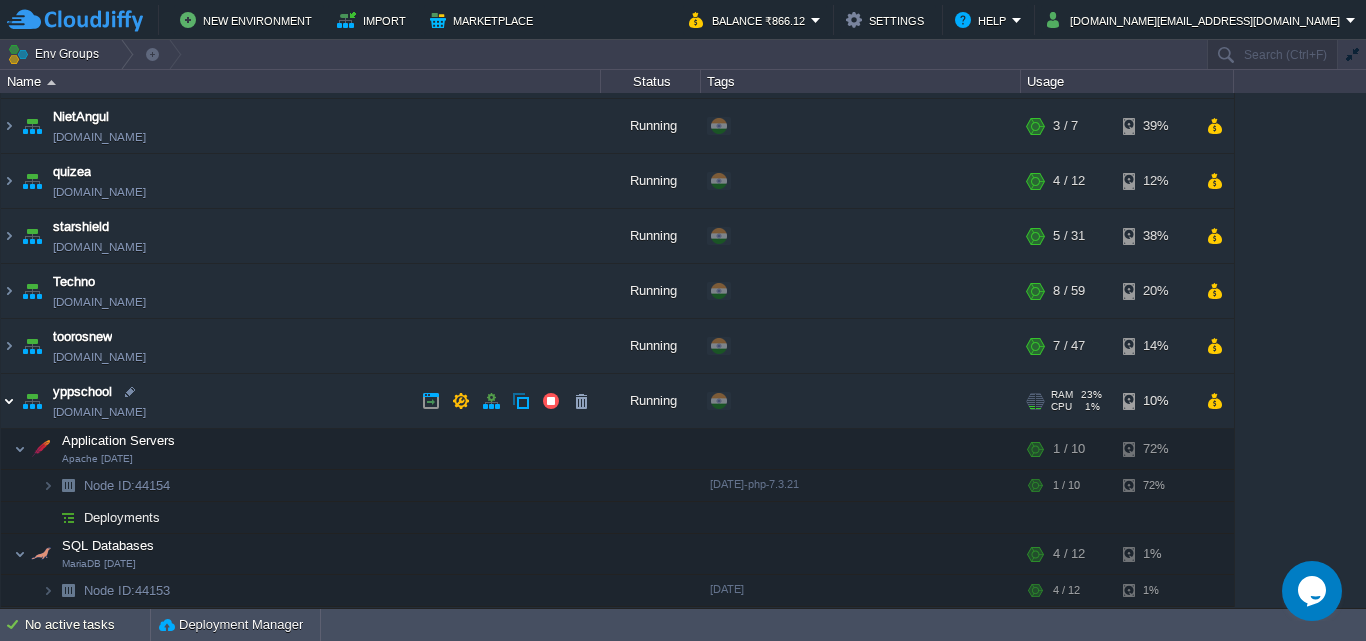
click at [7, 399] on img at bounding box center [9, 401] width 16 height 54
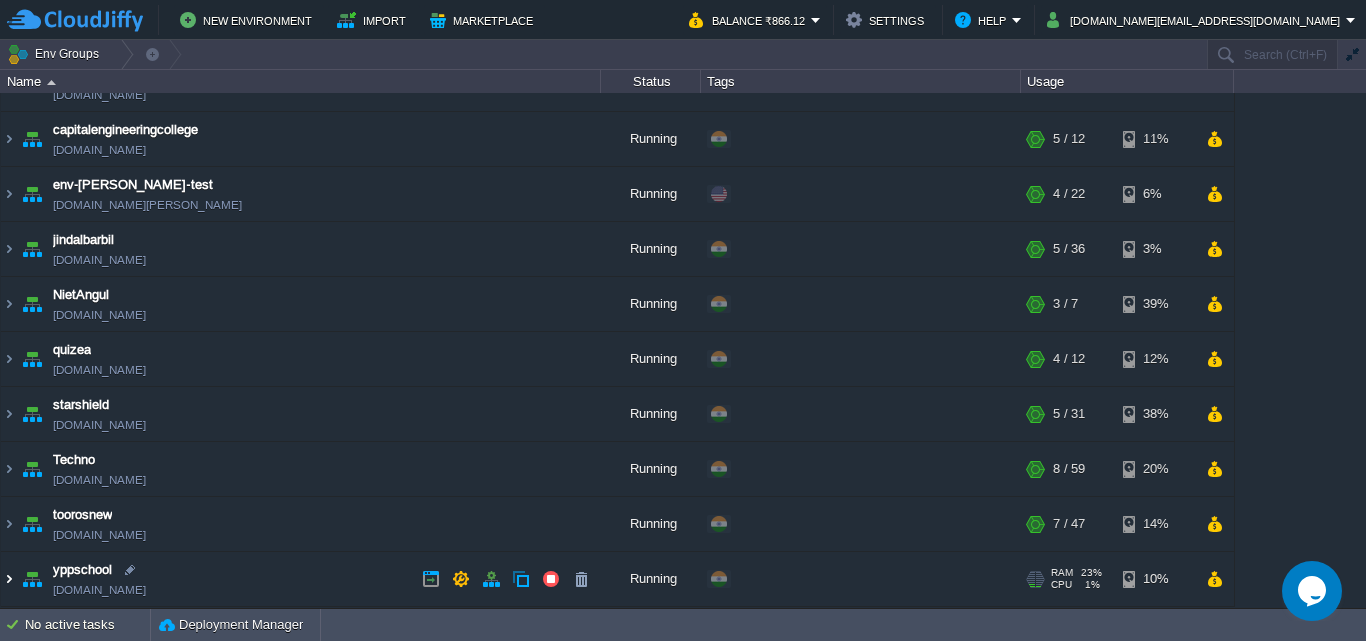
click at [11, 581] on img at bounding box center [9, 579] width 16 height 54
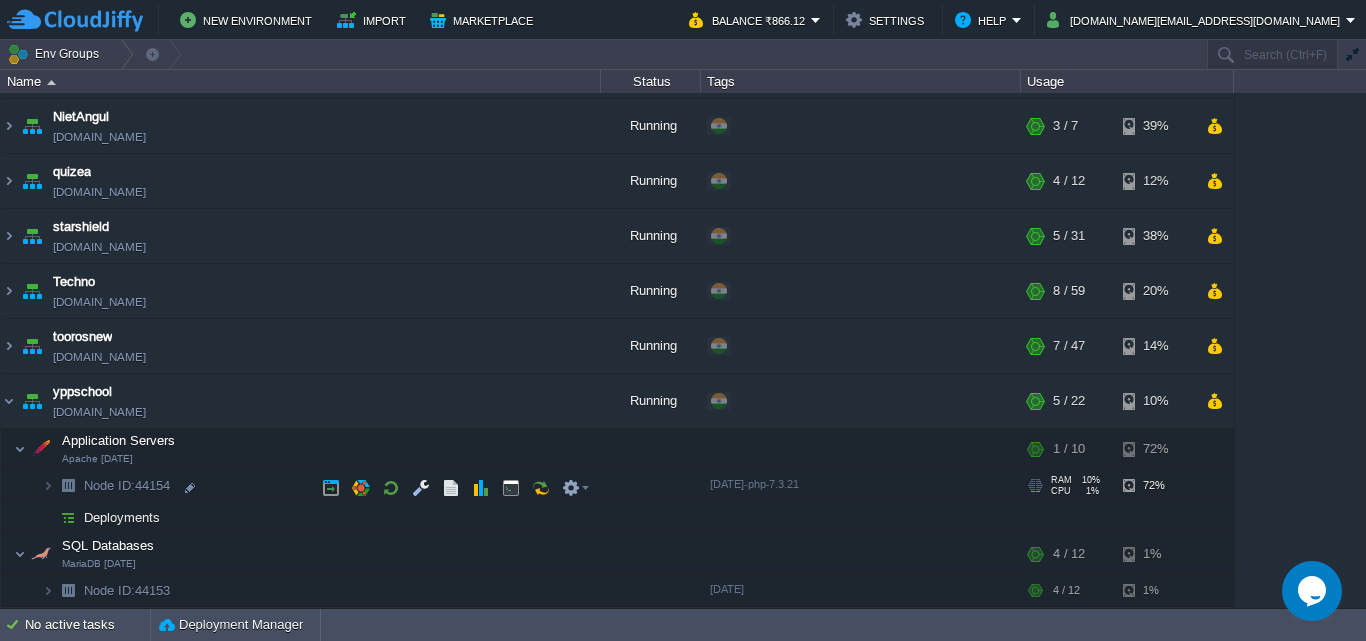
scroll to position [214, 0]
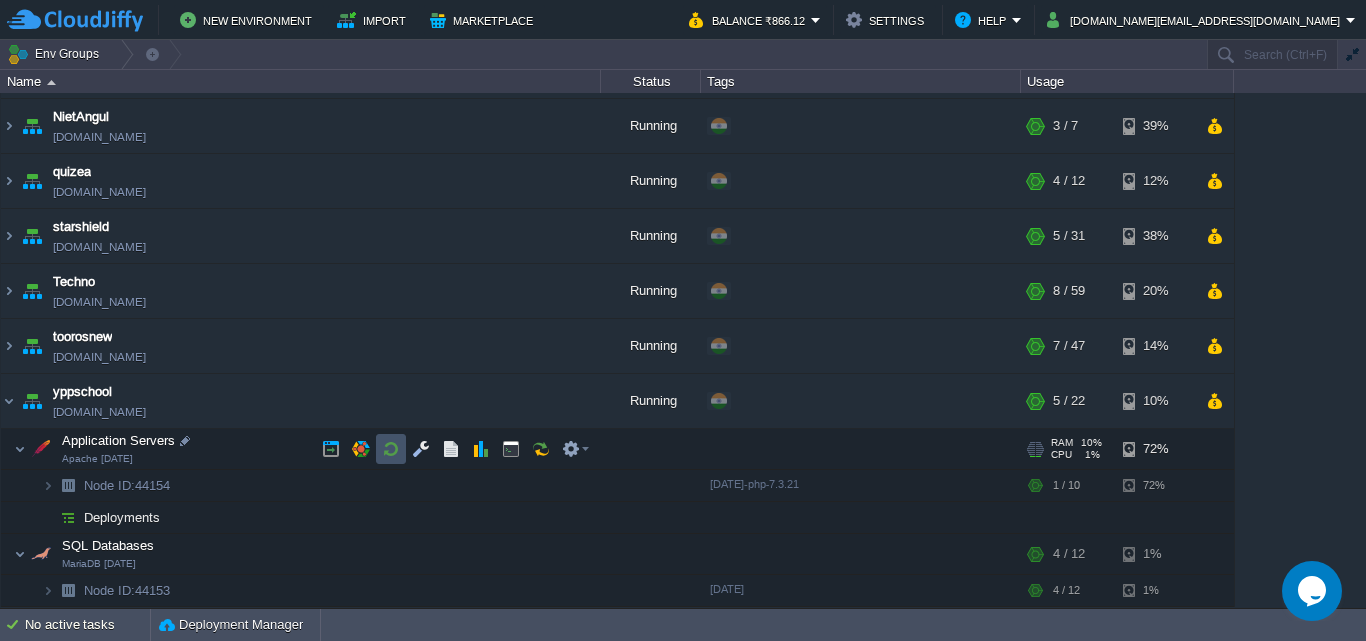
click at [389, 444] on button "button" at bounding box center [391, 449] width 18 height 18
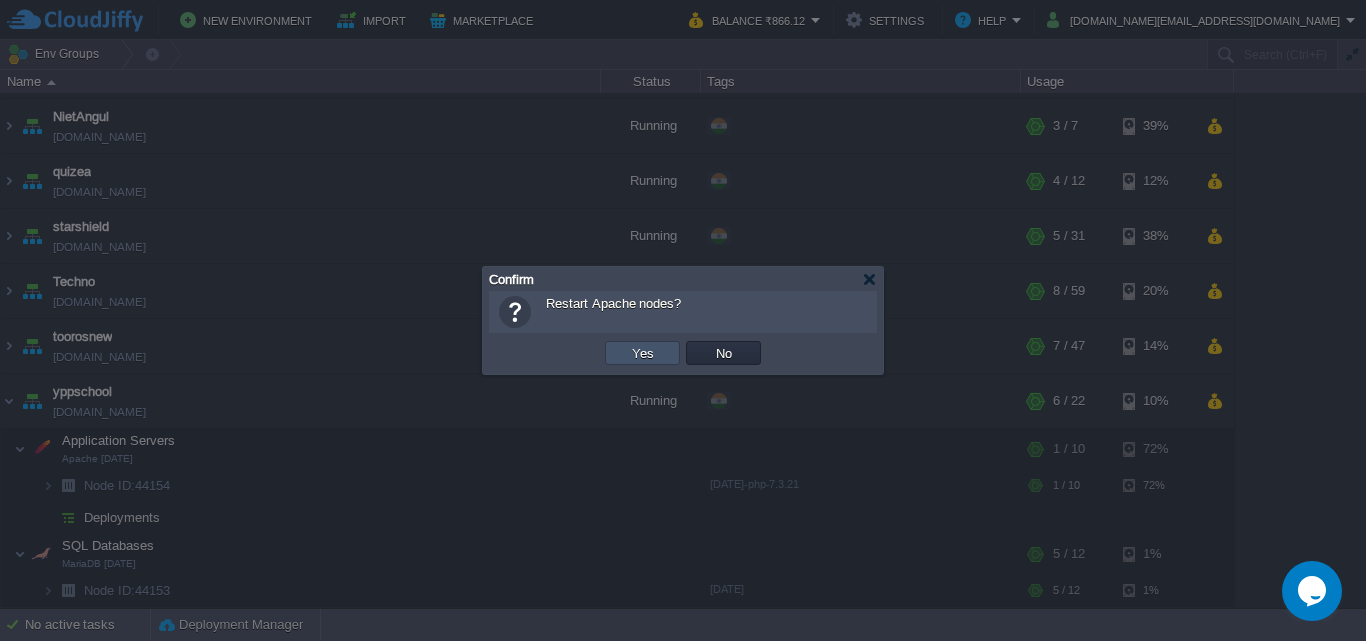
click at [643, 353] on button "Yes" at bounding box center [643, 353] width 34 height 18
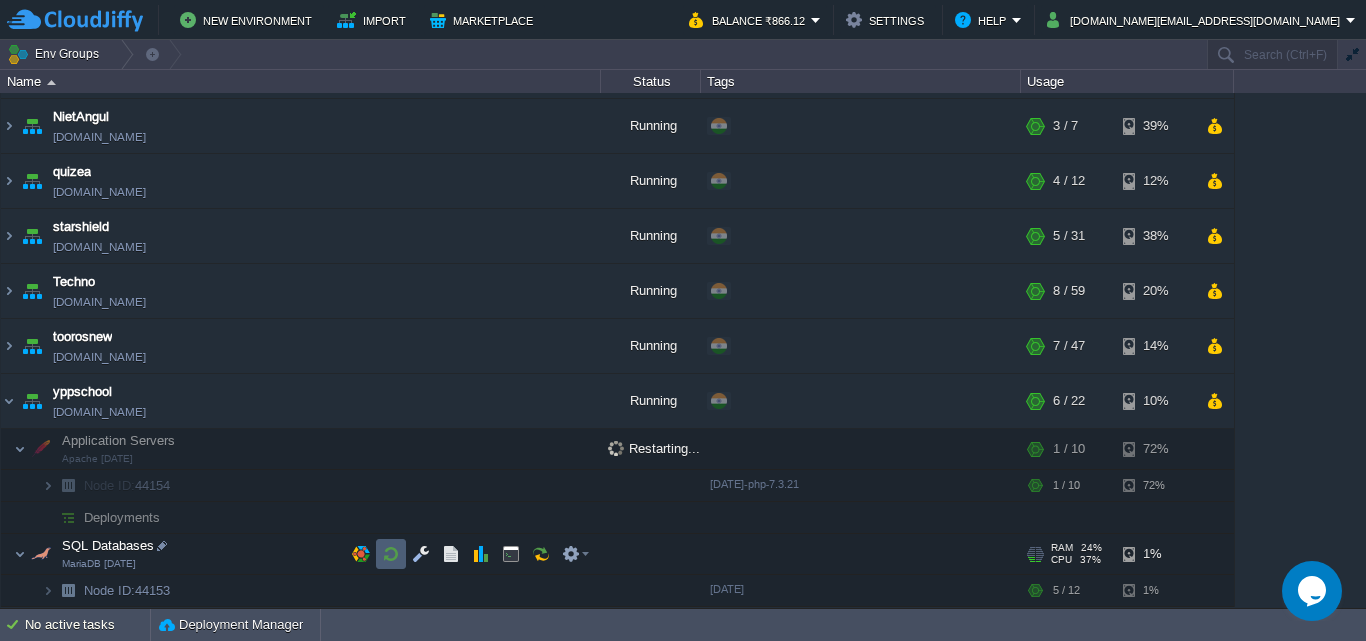
click at [385, 549] on button "button" at bounding box center [391, 554] width 18 height 18
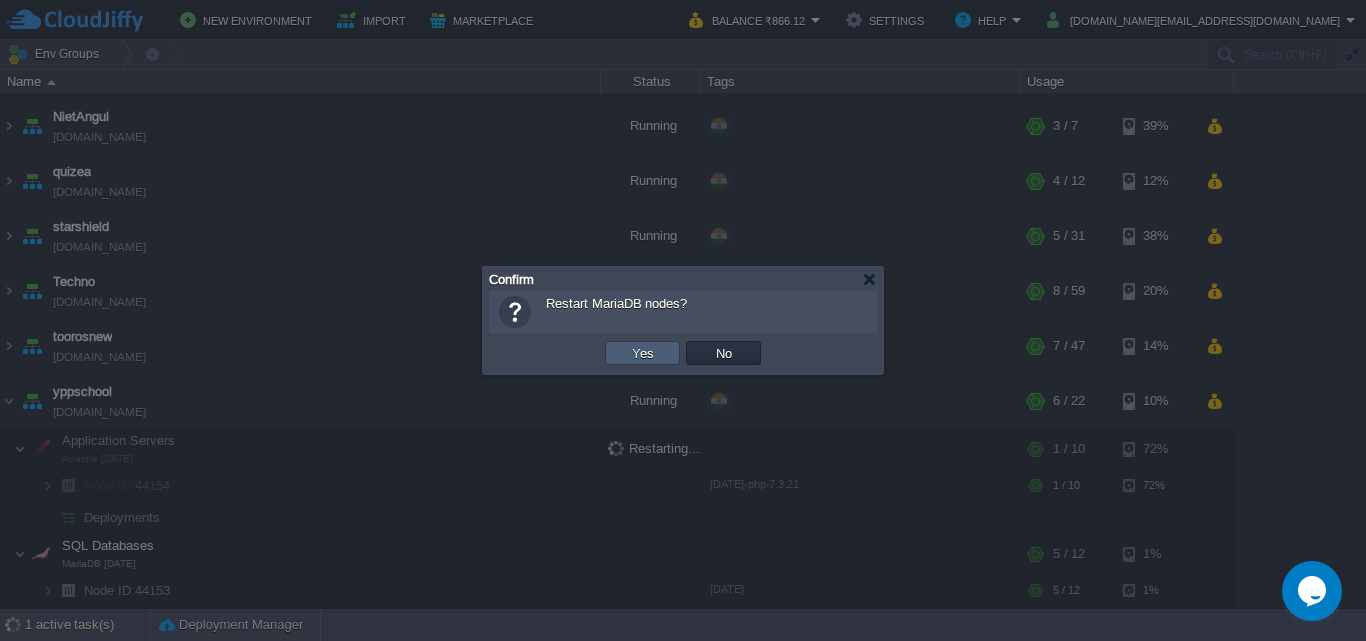
click at [655, 361] on button "Yes" at bounding box center [643, 353] width 34 height 18
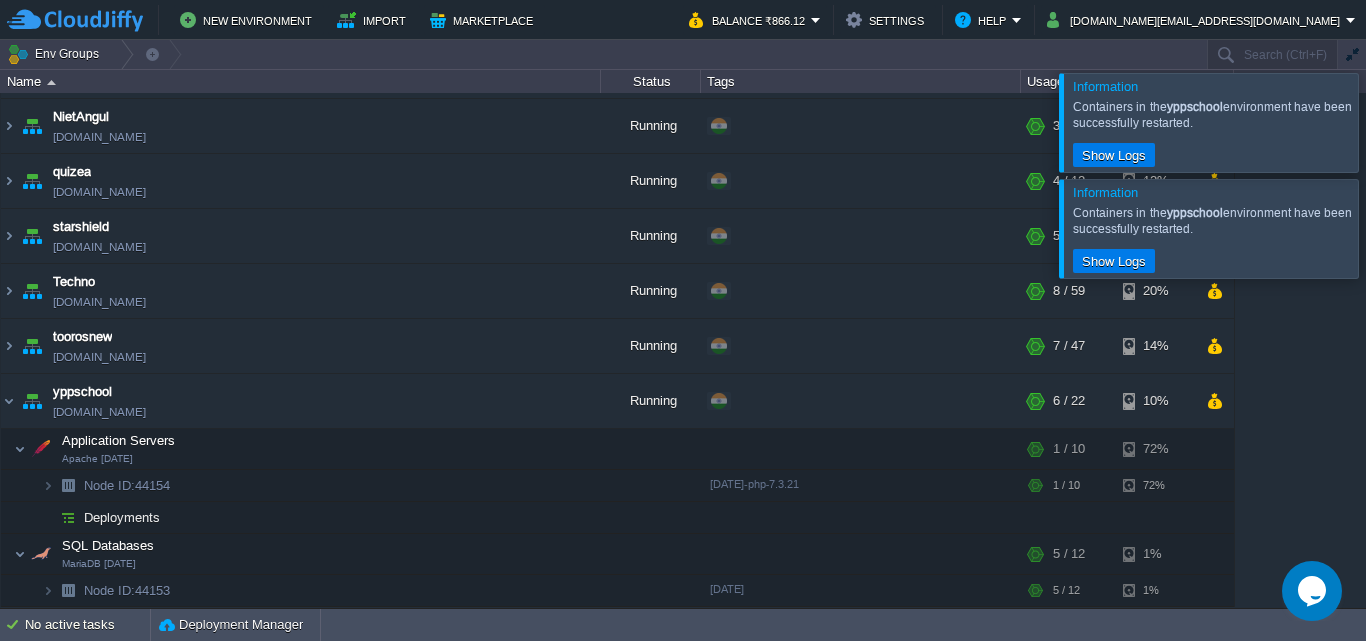
click at [1365, 229] on div at bounding box center [1390, 228] width 0 height 98
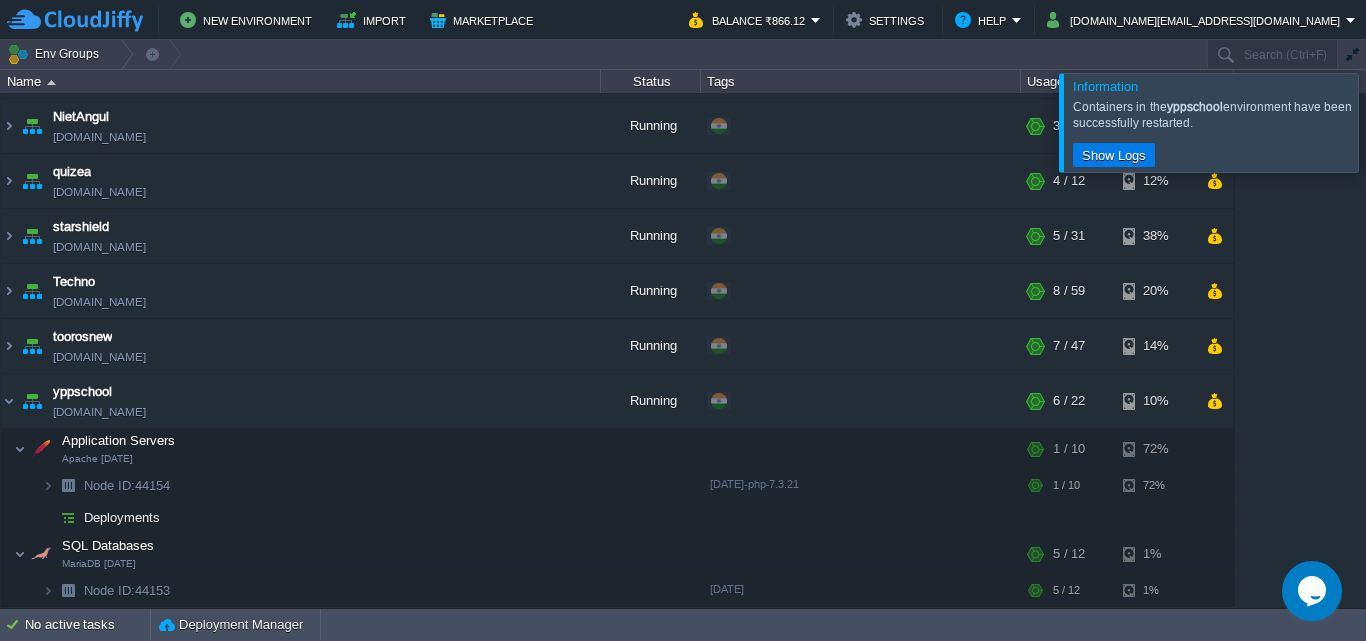
click at [1365, 128] on div at bounding box center [1390, 122] width 0 height 98
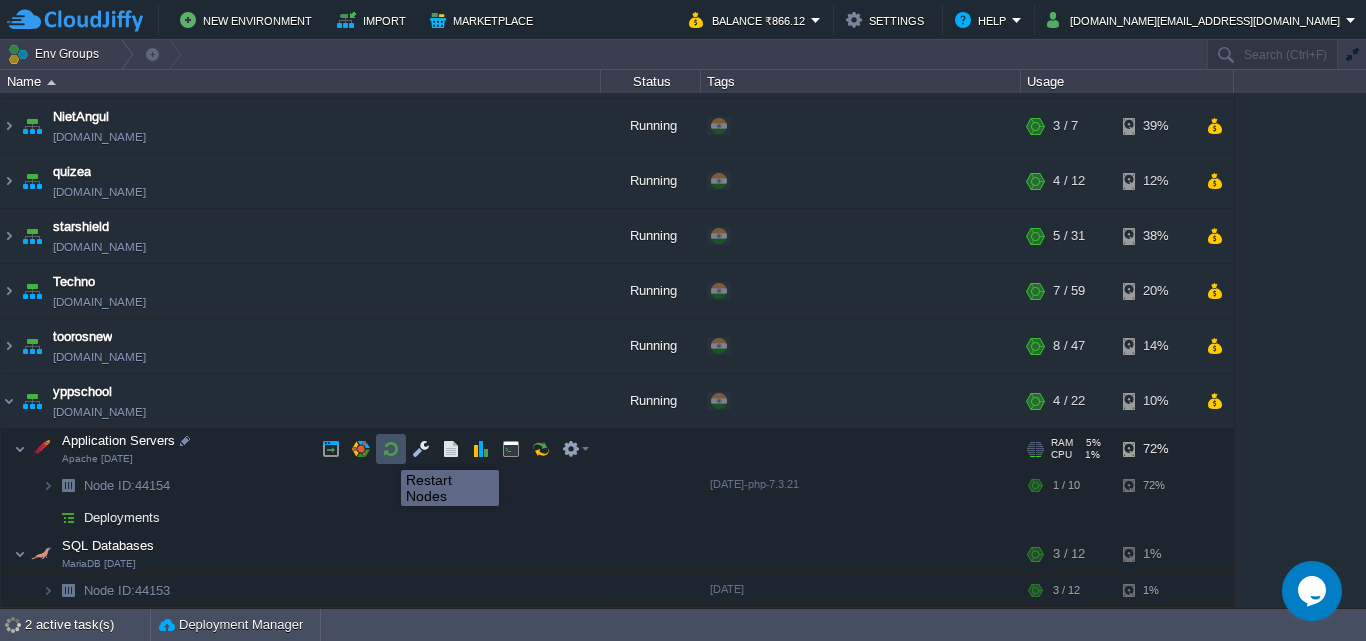
click at [386, 452] on button "button" at bounding box center [391, 449] width 18 height 18
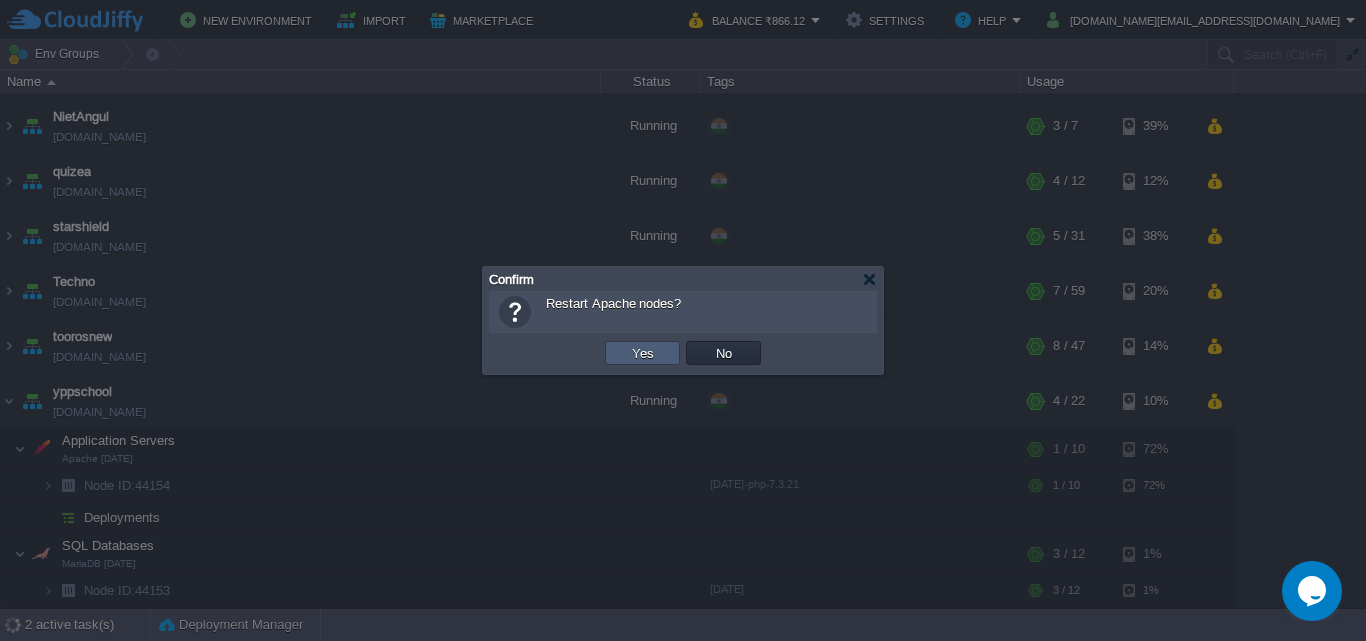
click at [648, 354] on button "Yes" at bounding box center [643, 353] width 34 height 18
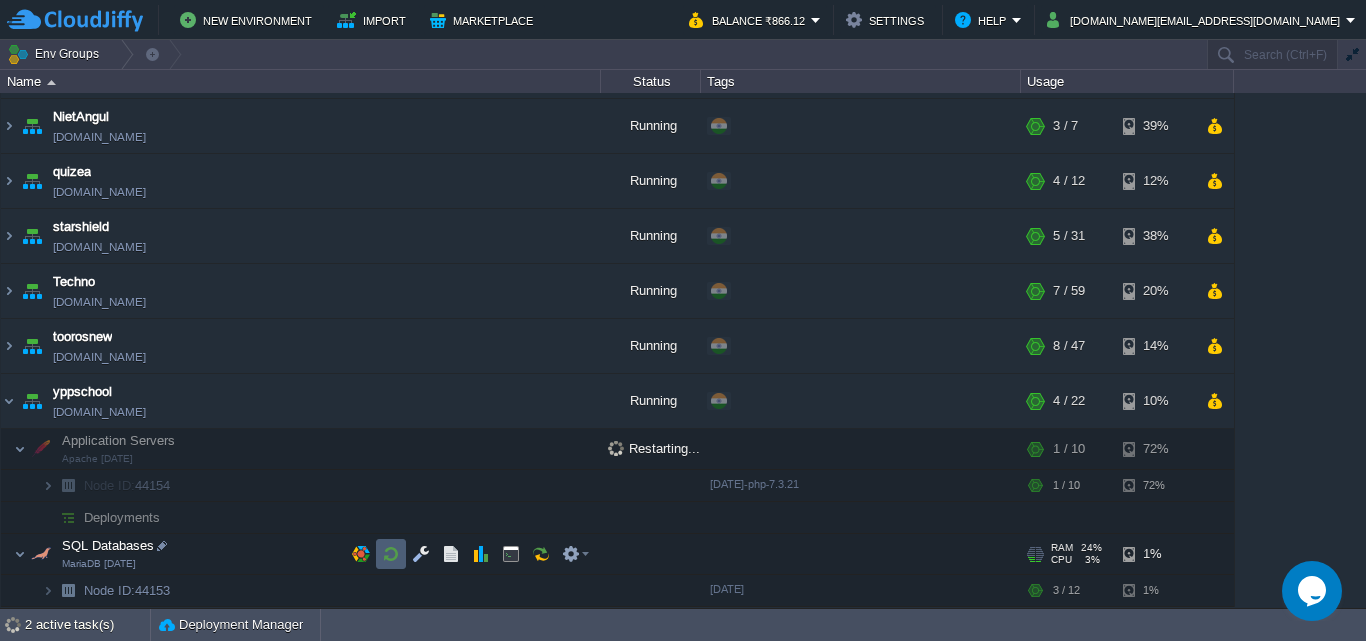
click at [394, 550] on button "button" at bounding box center [391, 554] width 18 height 18
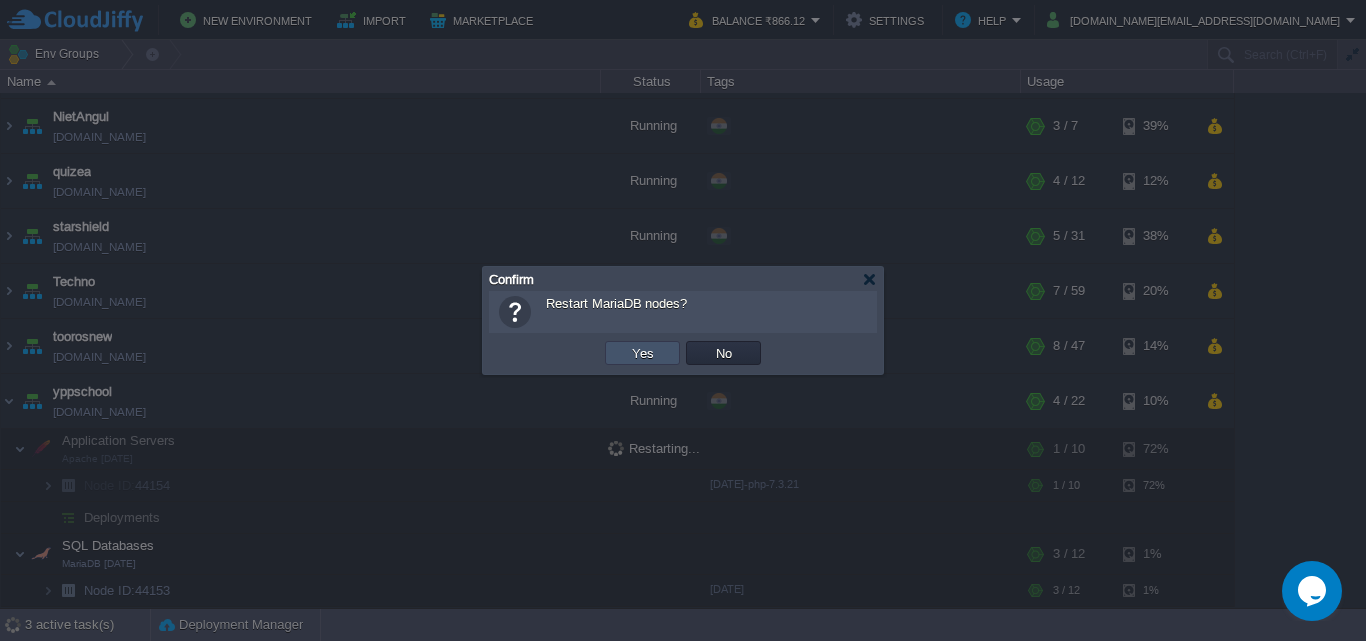
click at [652, 357] on button "Yes" at bounding box center [643, 353] width 34 height 18
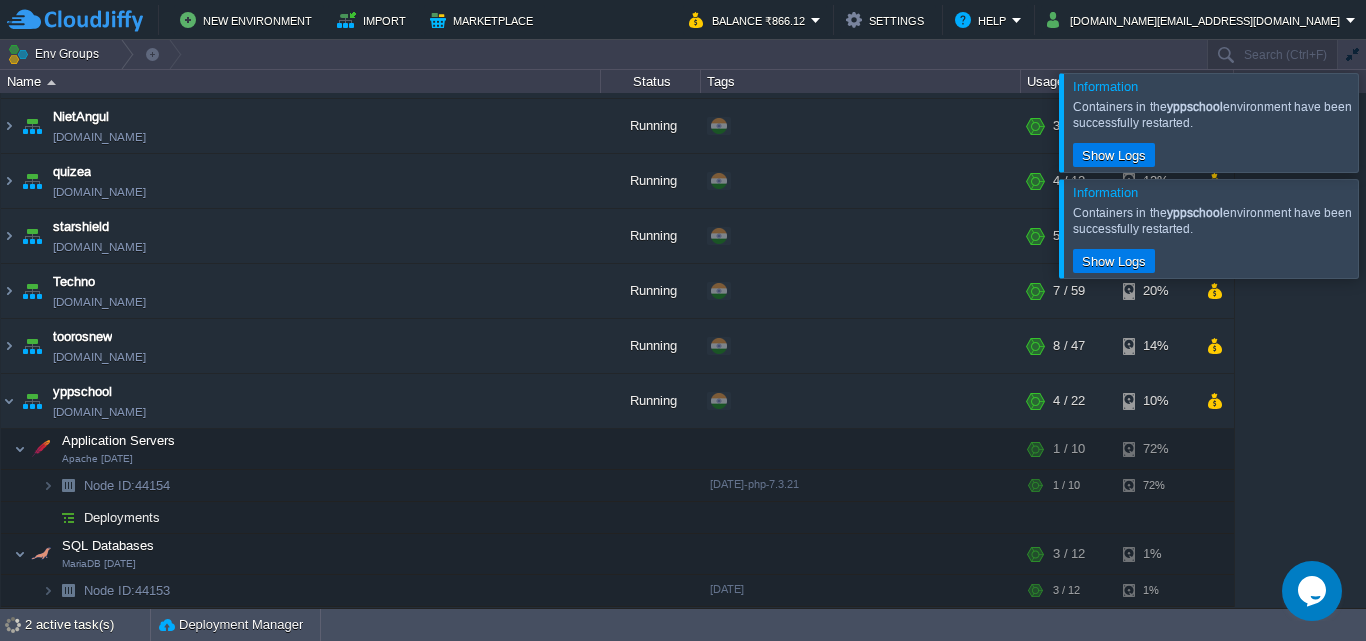
click at [1365, 124] on div at bounding box center [1390, 122] width 0 height 98
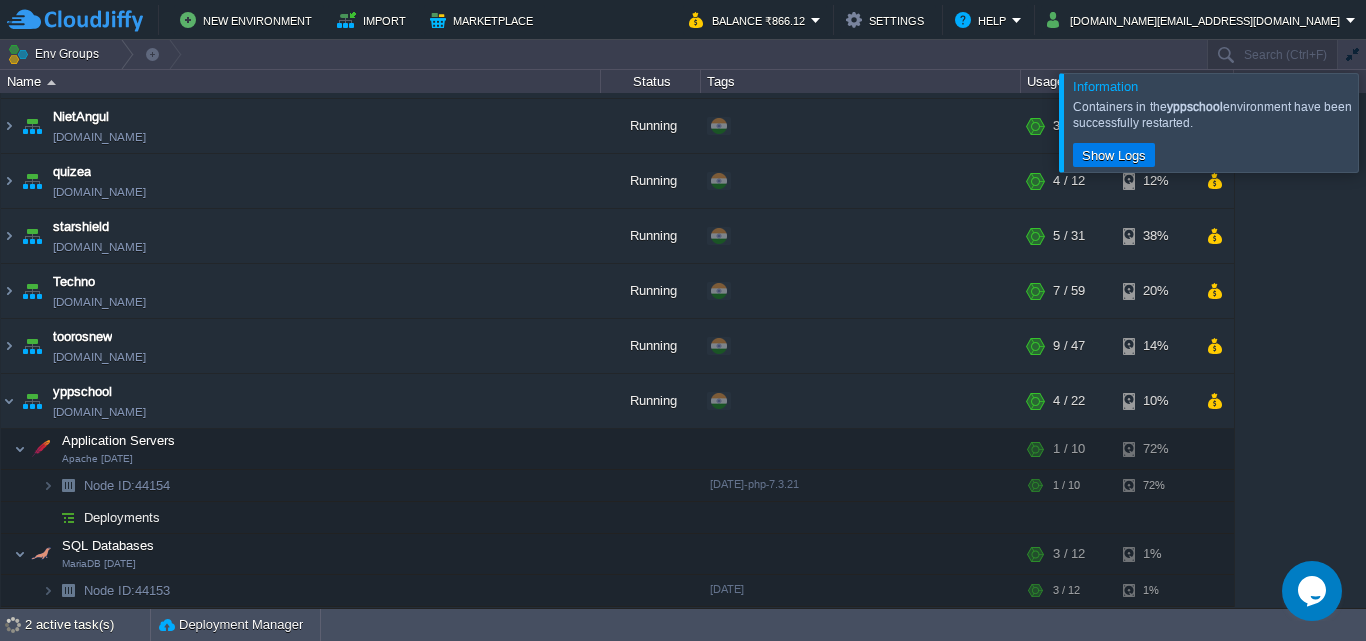
click at [1365, 128] on div at bounding box center [1390, 122] width 0 height 98
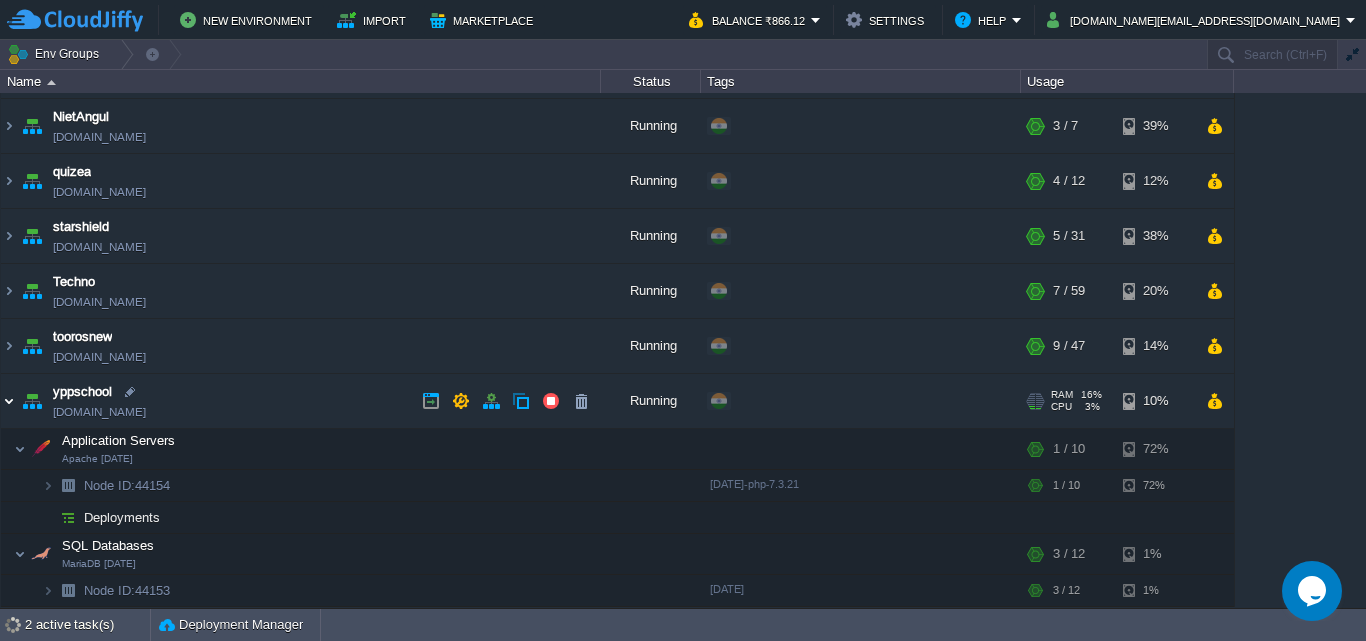
click at [10, 400] on img at bounding box center [9, 401] width 16 height 54
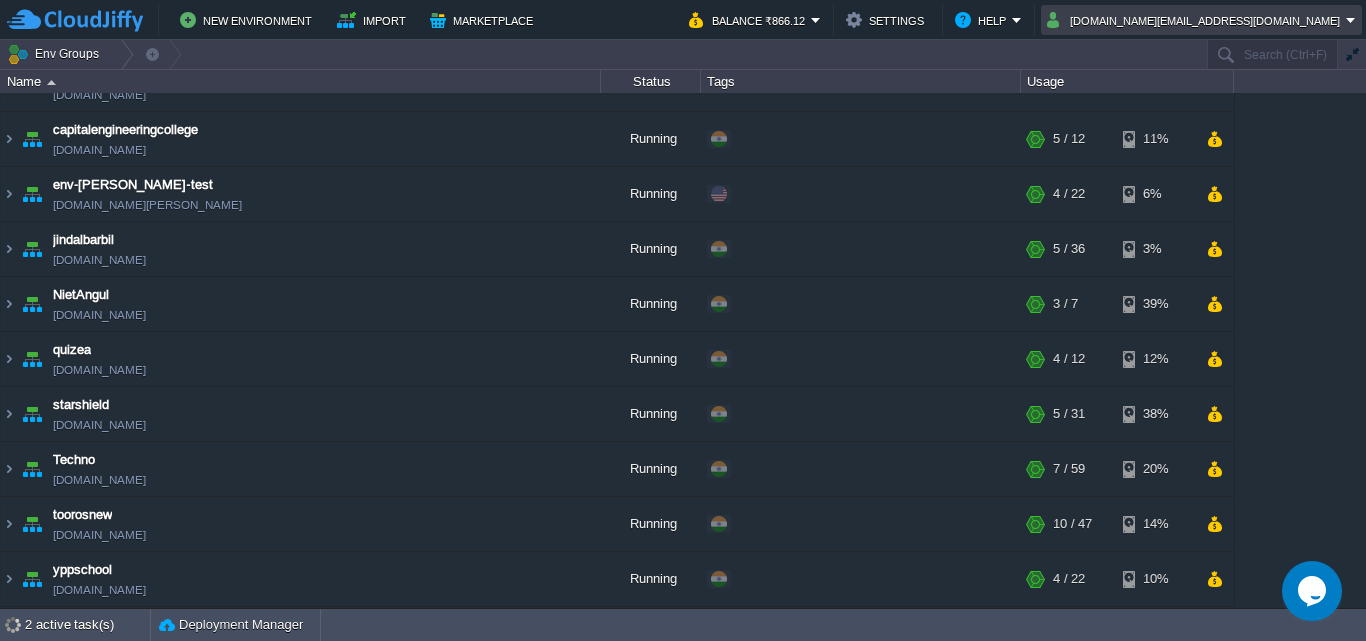
click at [1284, 16] on button "[DOMAIN_NAME][EMAIL_ADDRESS][DOMAIN_NAME]" at bounding box center [1196, 20] width 299 height 24
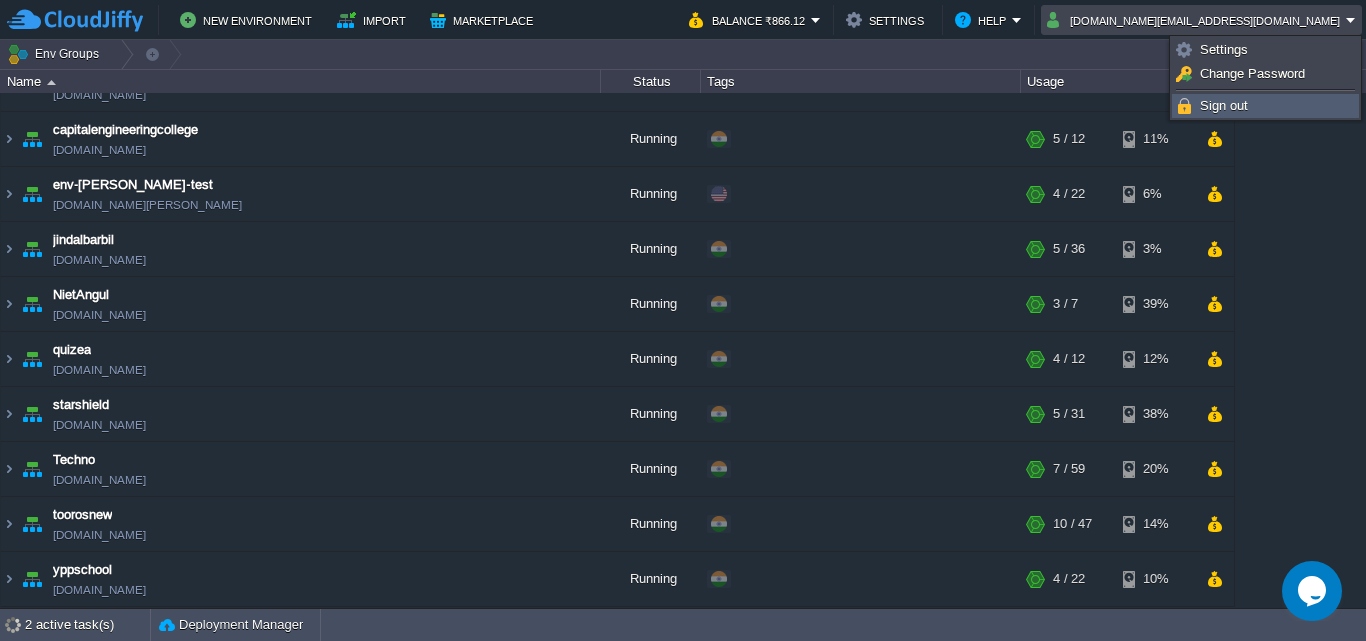
click at [1213, 108] on span "Sign out" at bounding box center [1224, 105] width 48 height 15
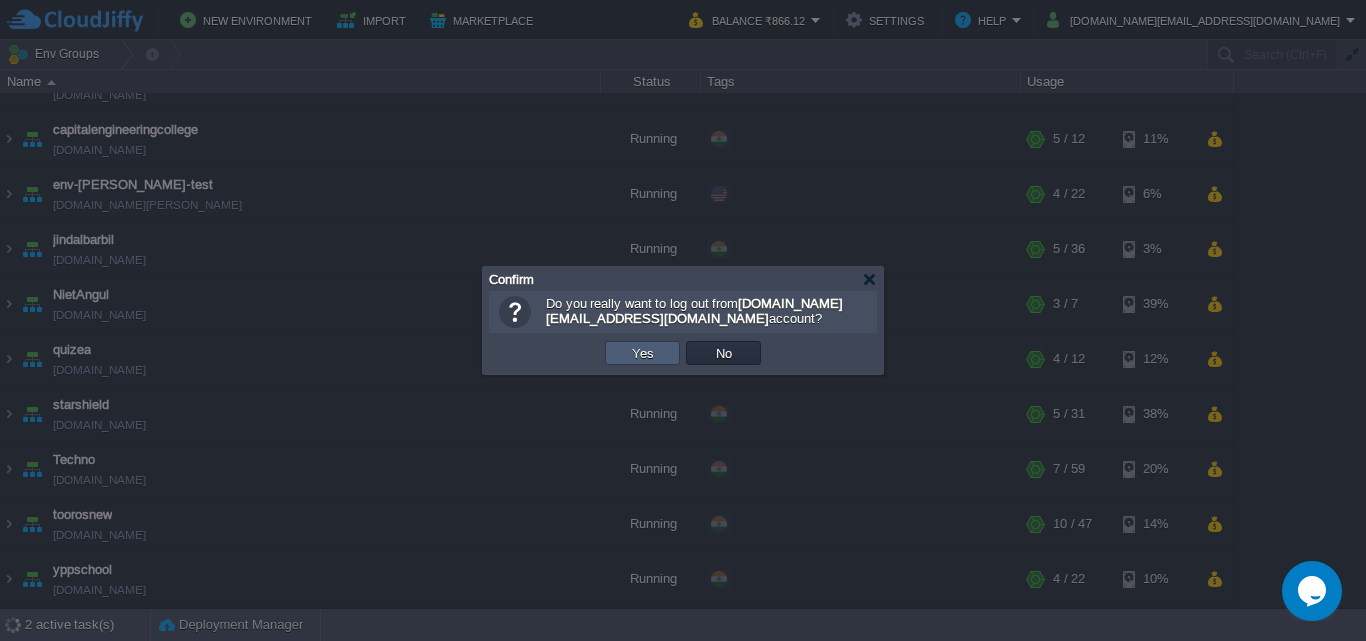
click at [662, 354] on td "Yes" at bounding box center [642, 353] width 75 height 24
